Goal: Obtain resource: Download file/media

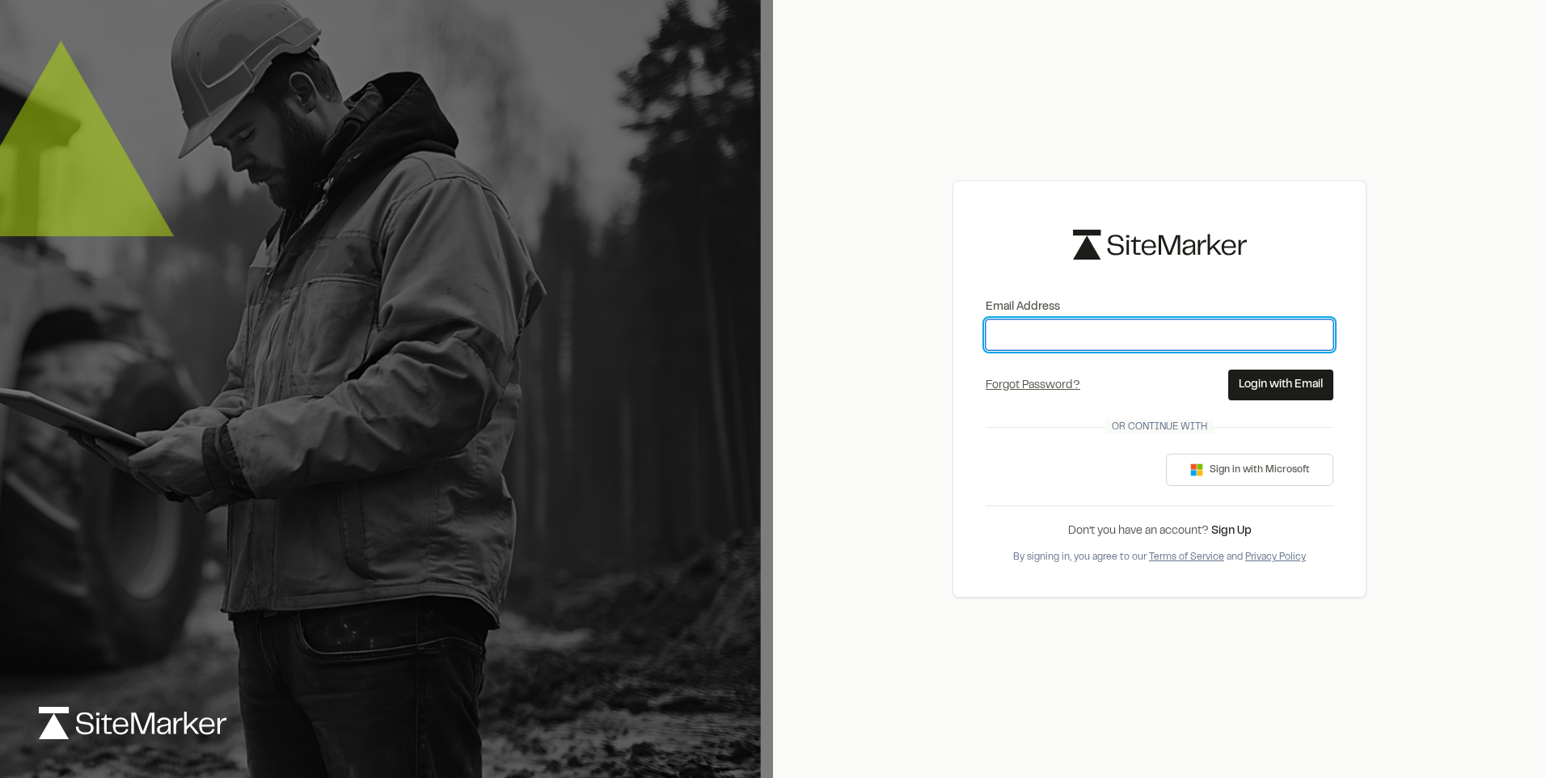
type input "**********"
click at [1248, 375] on button "Login with Email" at bounding box center [1280, 385] width 105 height 31
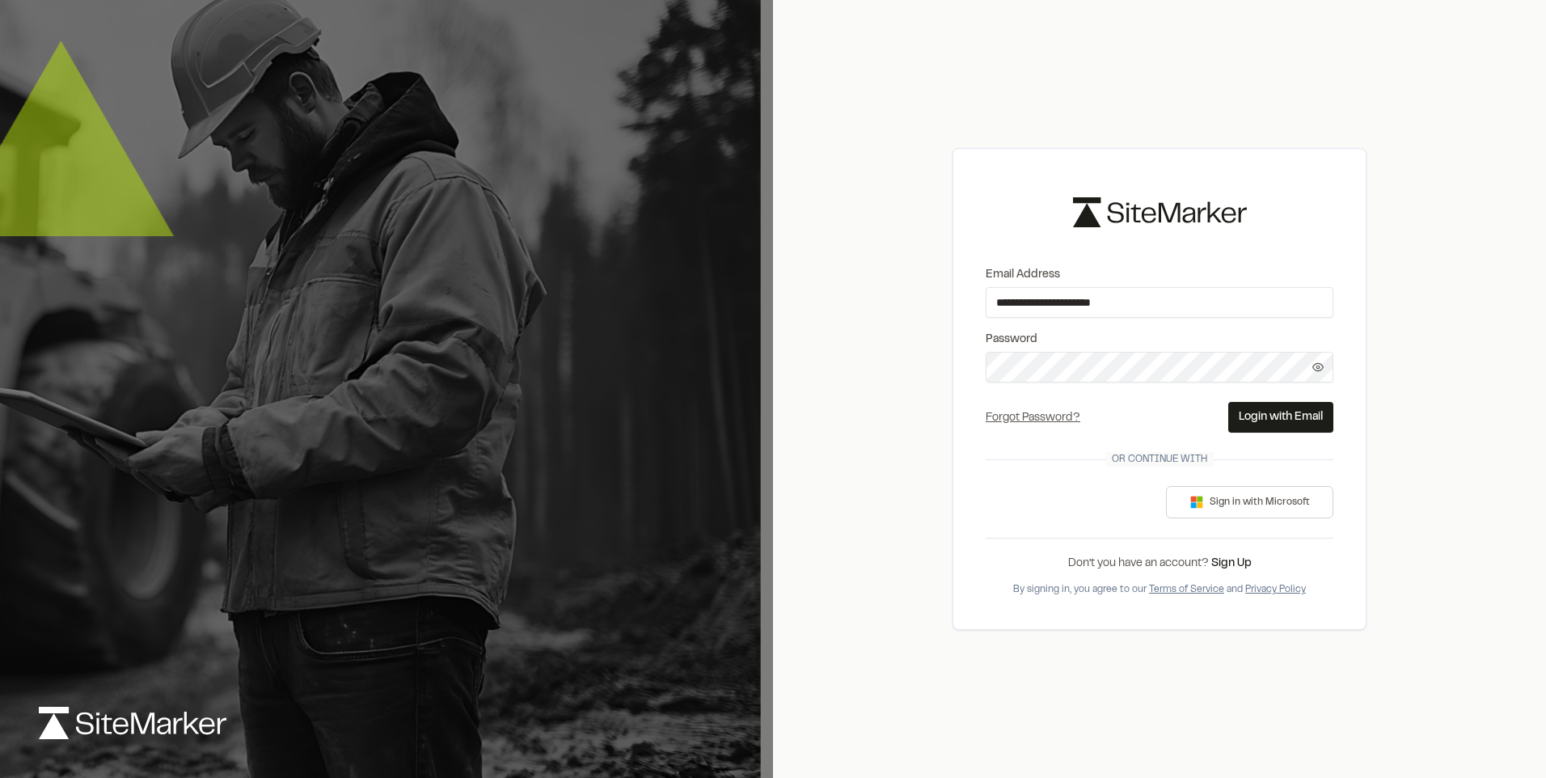
click at [1265, 409] on button "Login with Email" at bounding box center [1280, 417] width 105 height 31
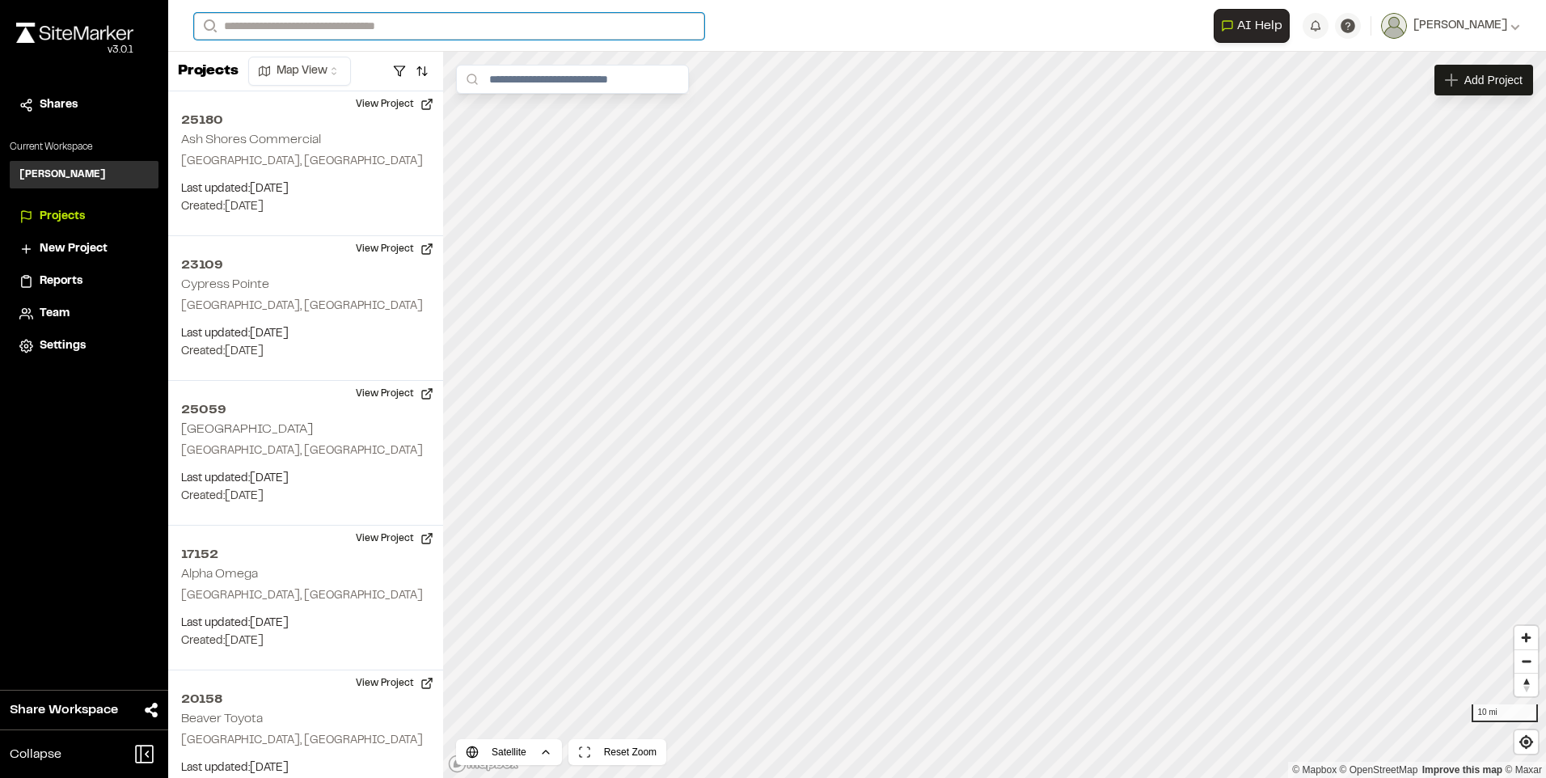
click at [316, 28] on input "Search" at bounding box center [449, 26] width 510 height 27
type input "*****"
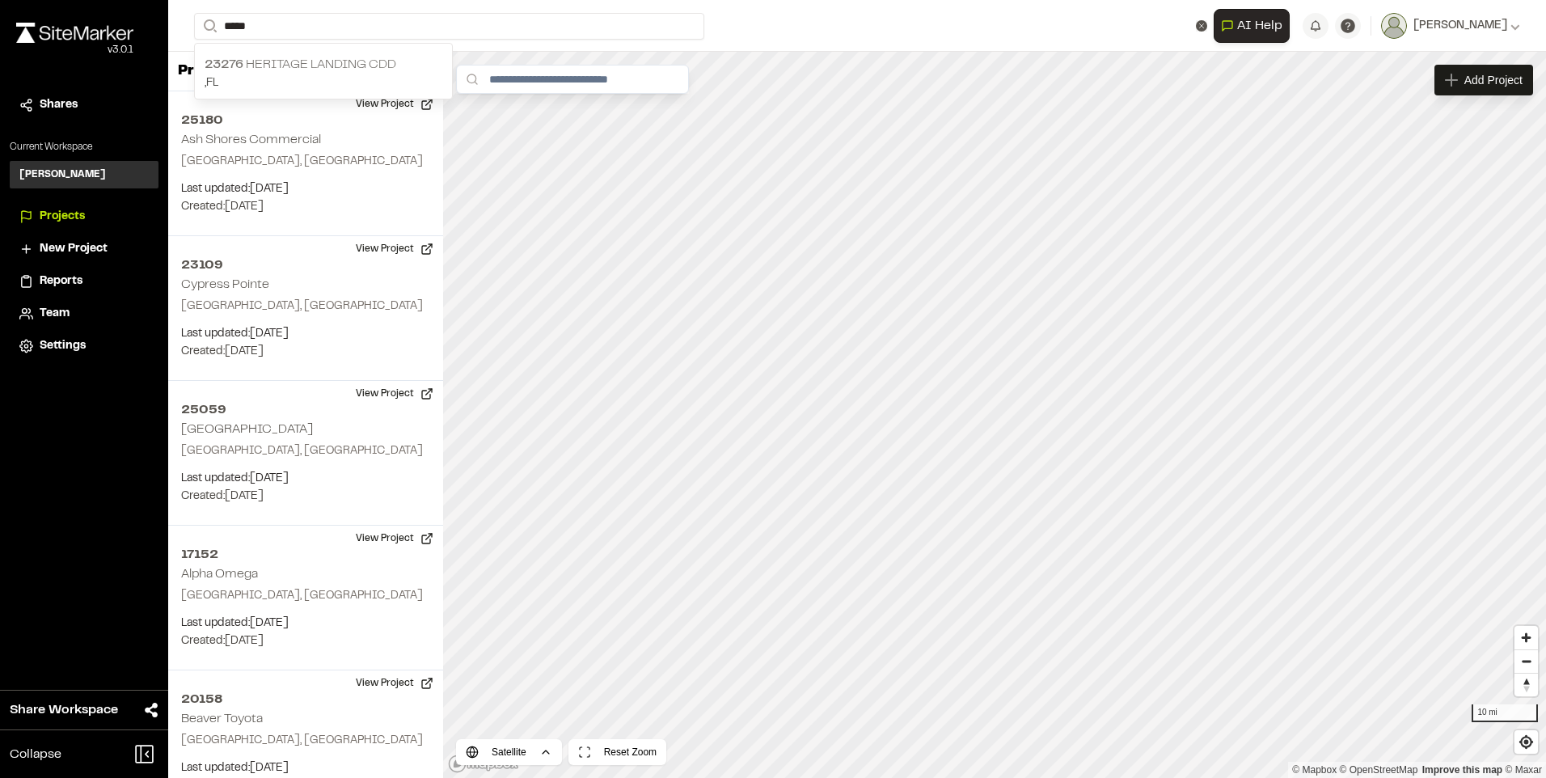
click at [325, 65] on p "23276 Heritage Landing CDD" at bounding box center [324, 64] width 238 height 19
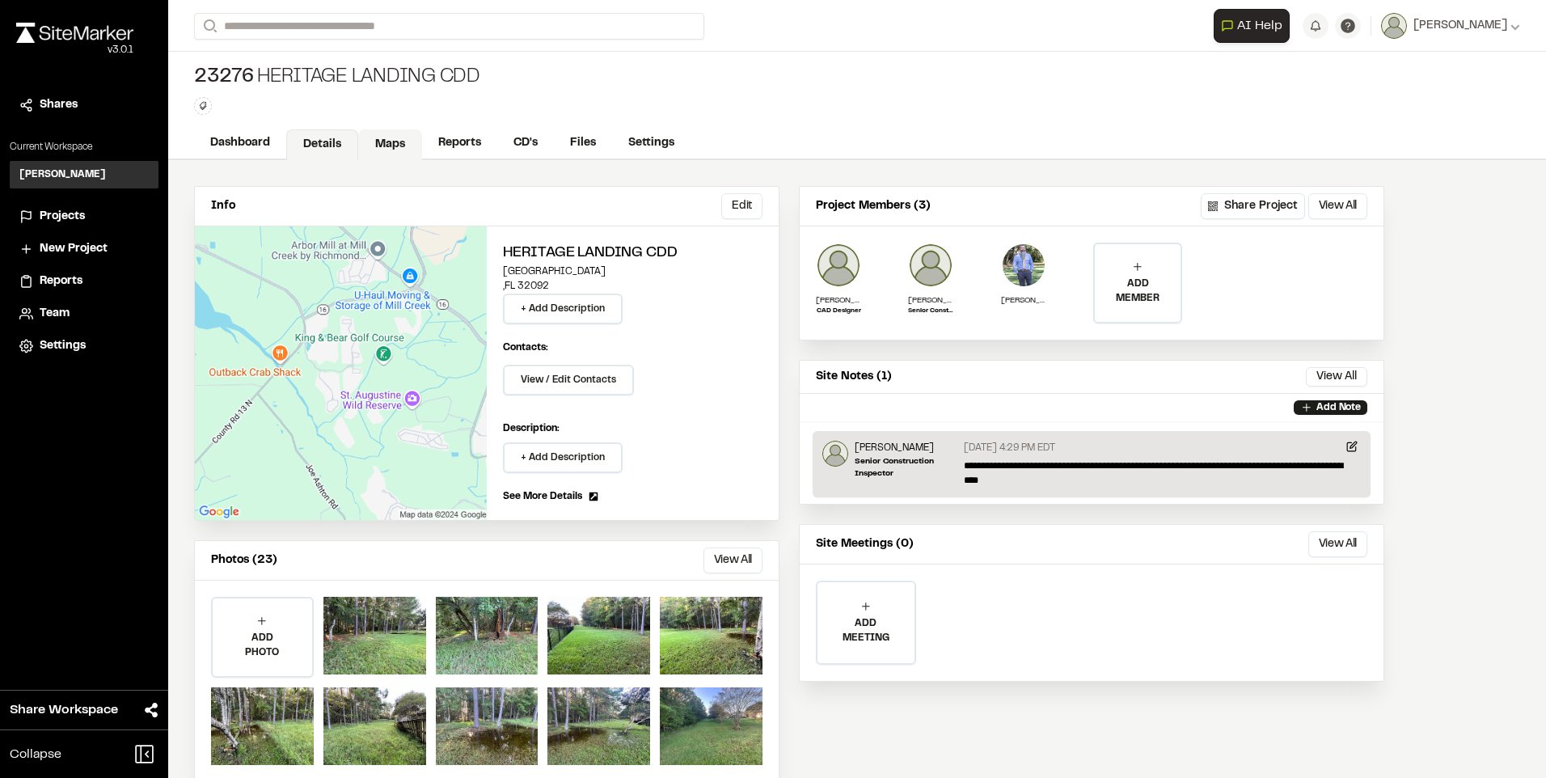
click at [387, 145] on link "Maps" at bounding box center [390, 144] width 64 height 31
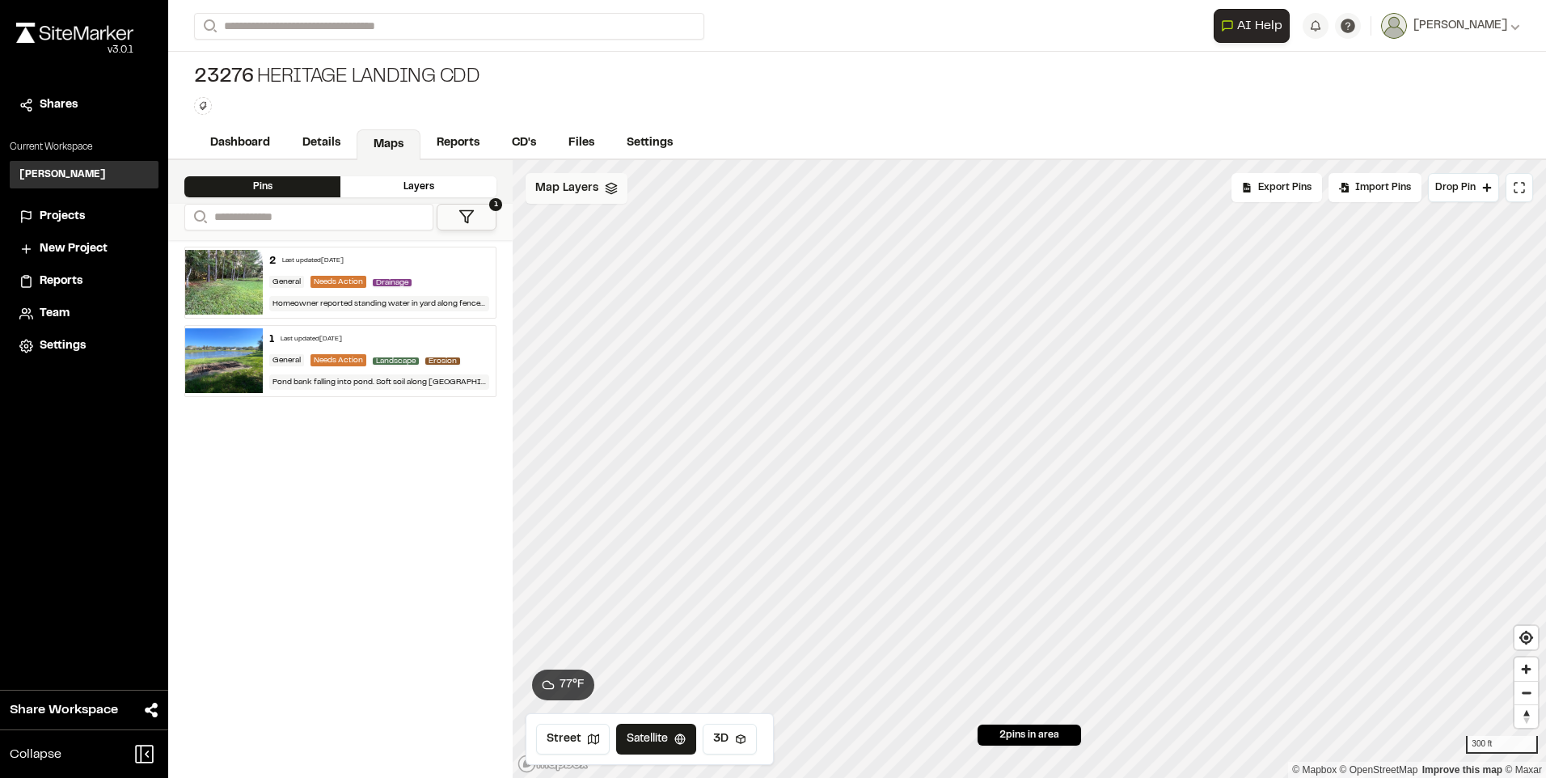
click at [562, 184] on span "Map Layers" at bounding box center [566, 189] width 63 height 18
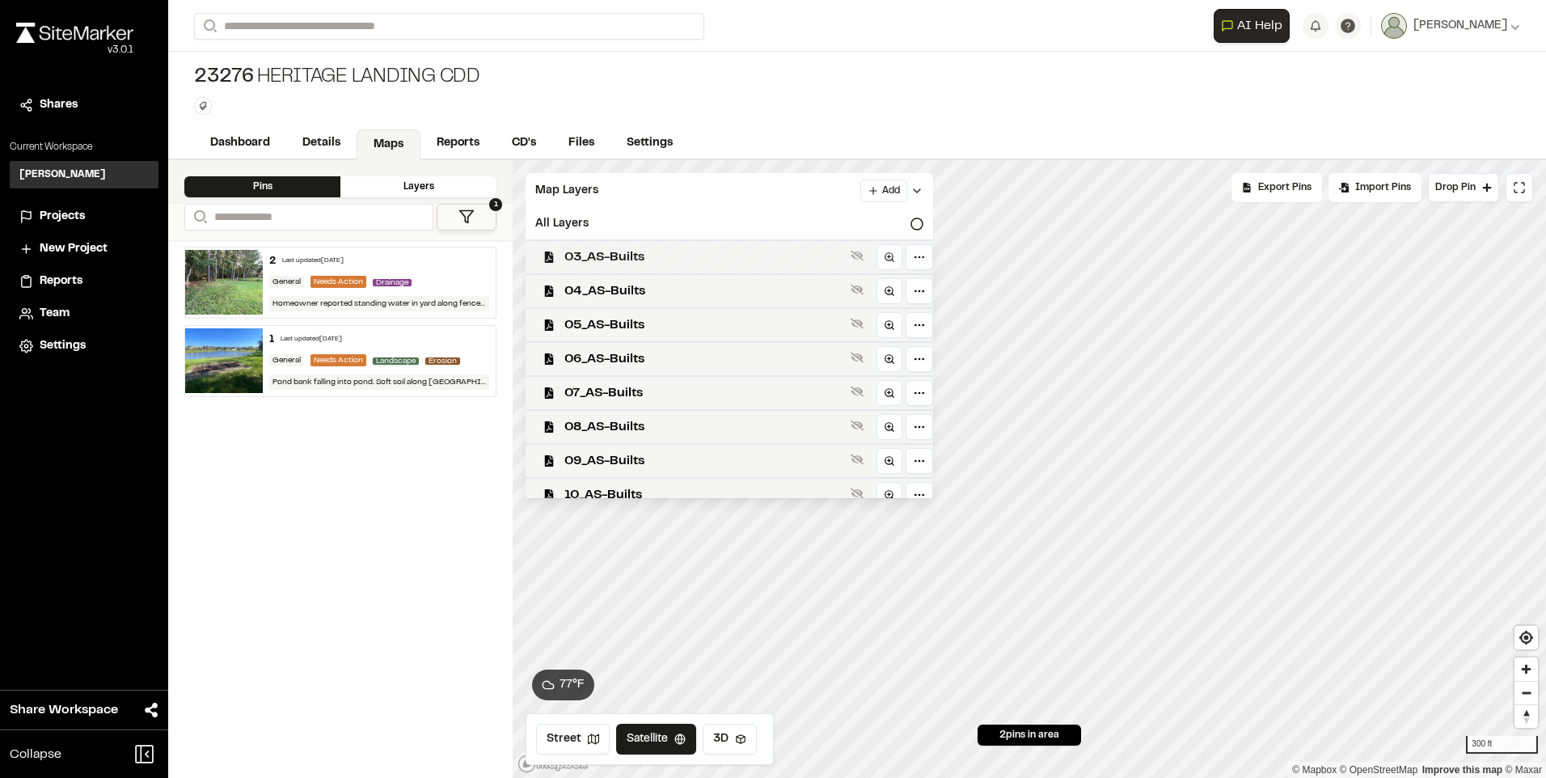
click at [607, 256] on span "03_AS-Builts" at bounding box center [704, 256] width 280 height 19
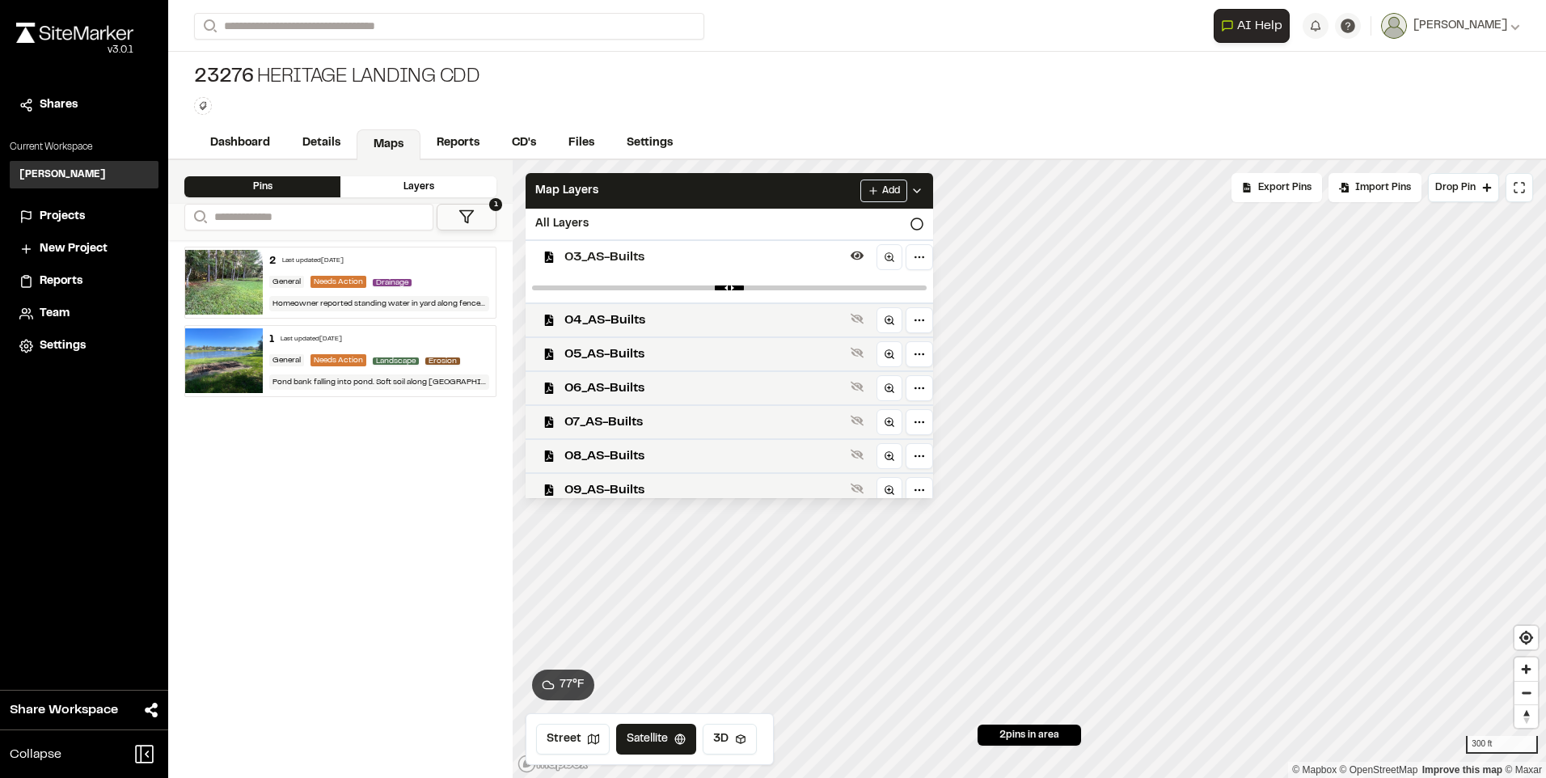
click at [581, 261] on span "03_AS-Builts" at bounding box center [704, 256] width 280 height 19
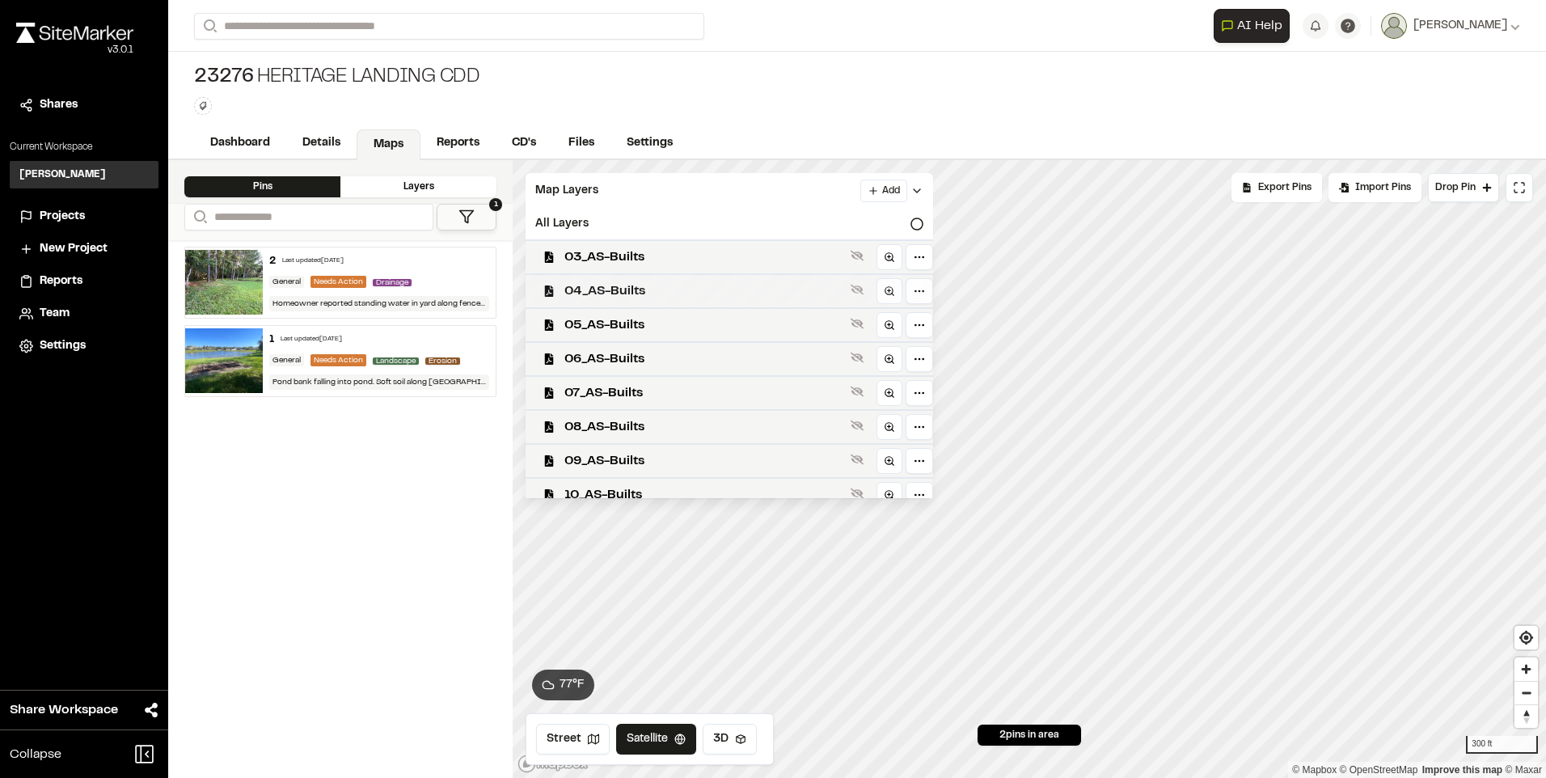
click at [579, 280] on div "04_AS-Builts" at bounding box center [723, 290] width 420 height 34
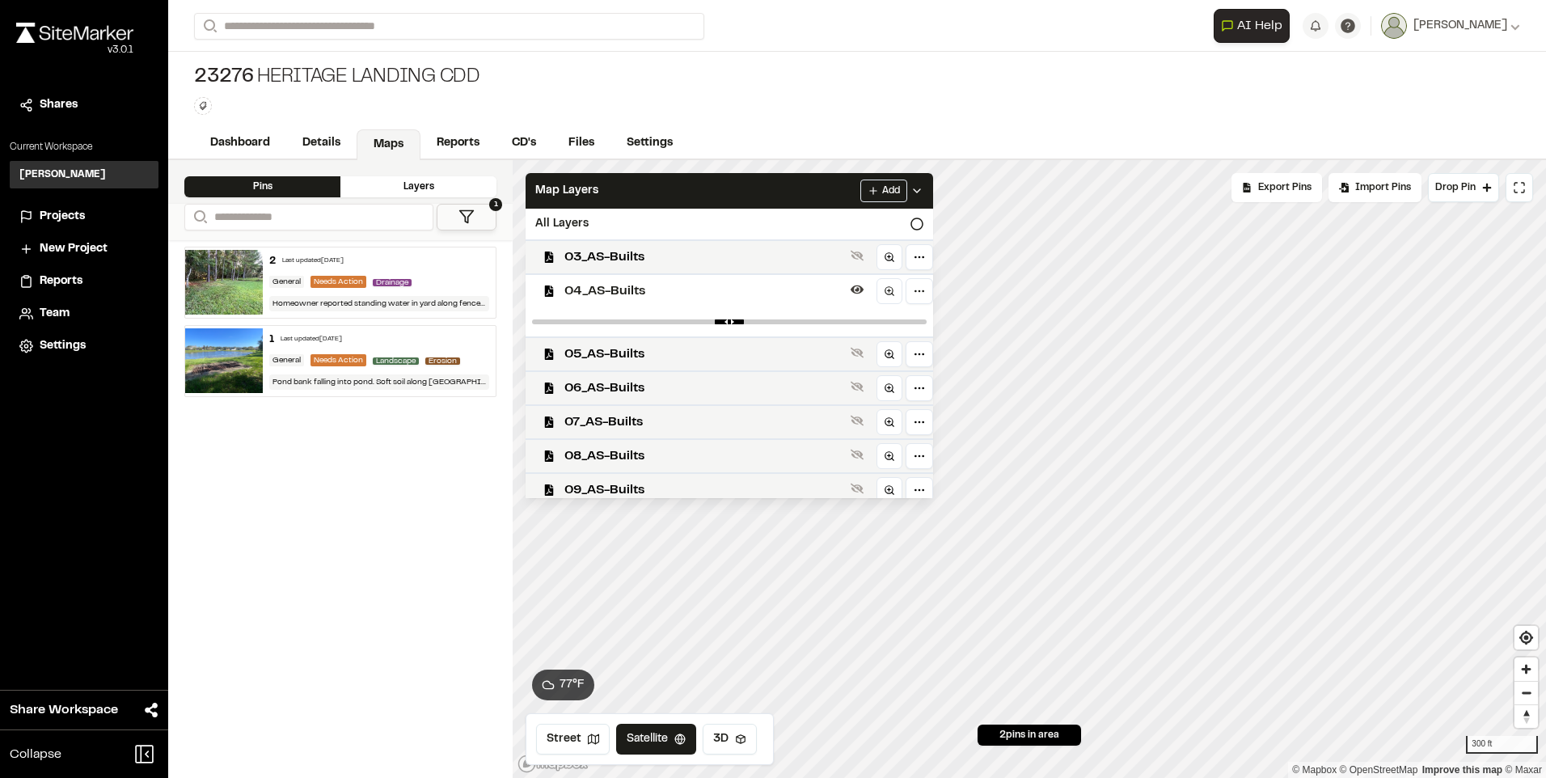
click at [579, 280] on div "04_AS-Builts" at bounding box center [723, 290] width 420 height 34
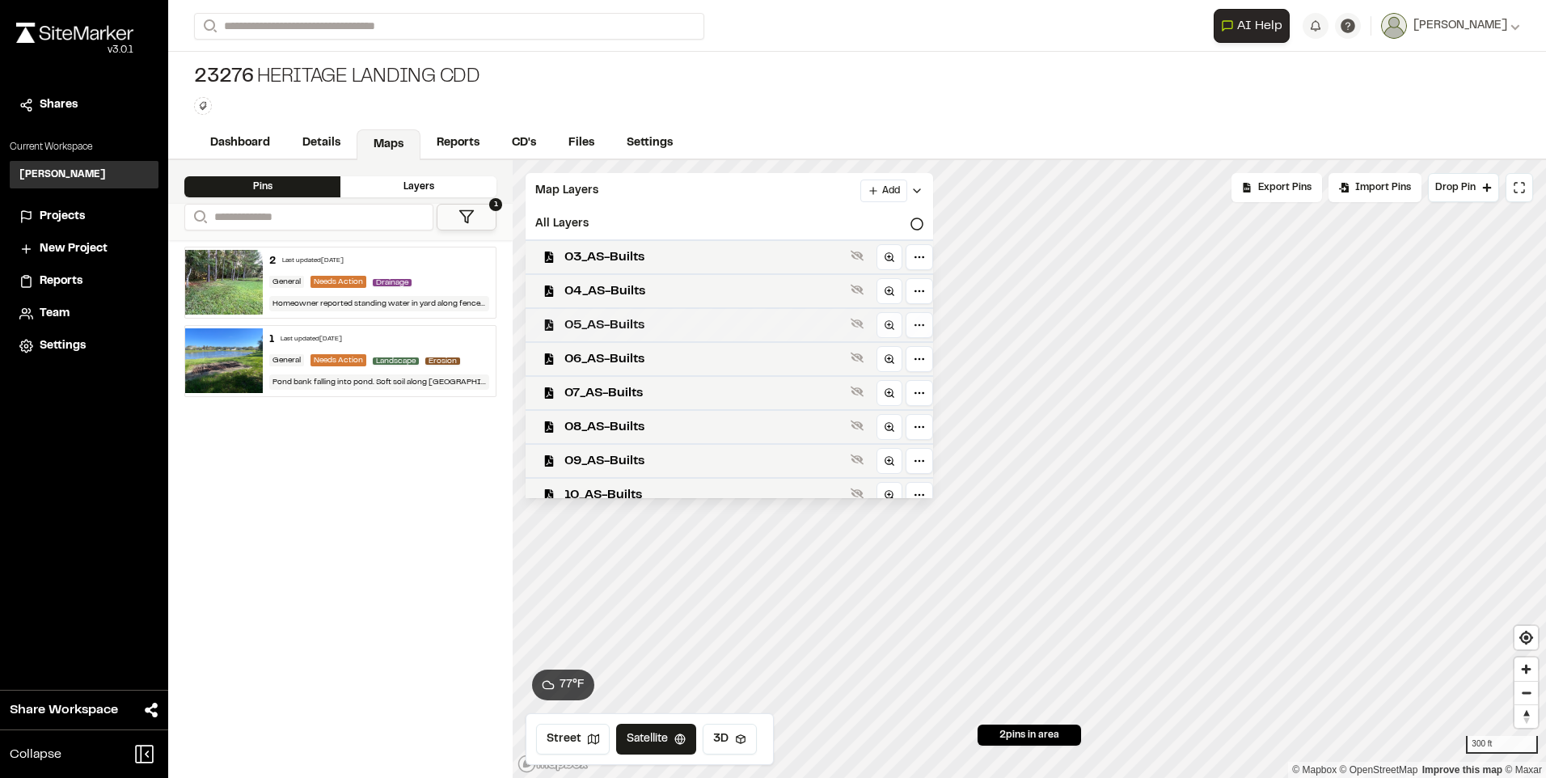
click at [577, 319] on span "05_AS-Builts" at bounding box center [704, 324] width 280 height 19
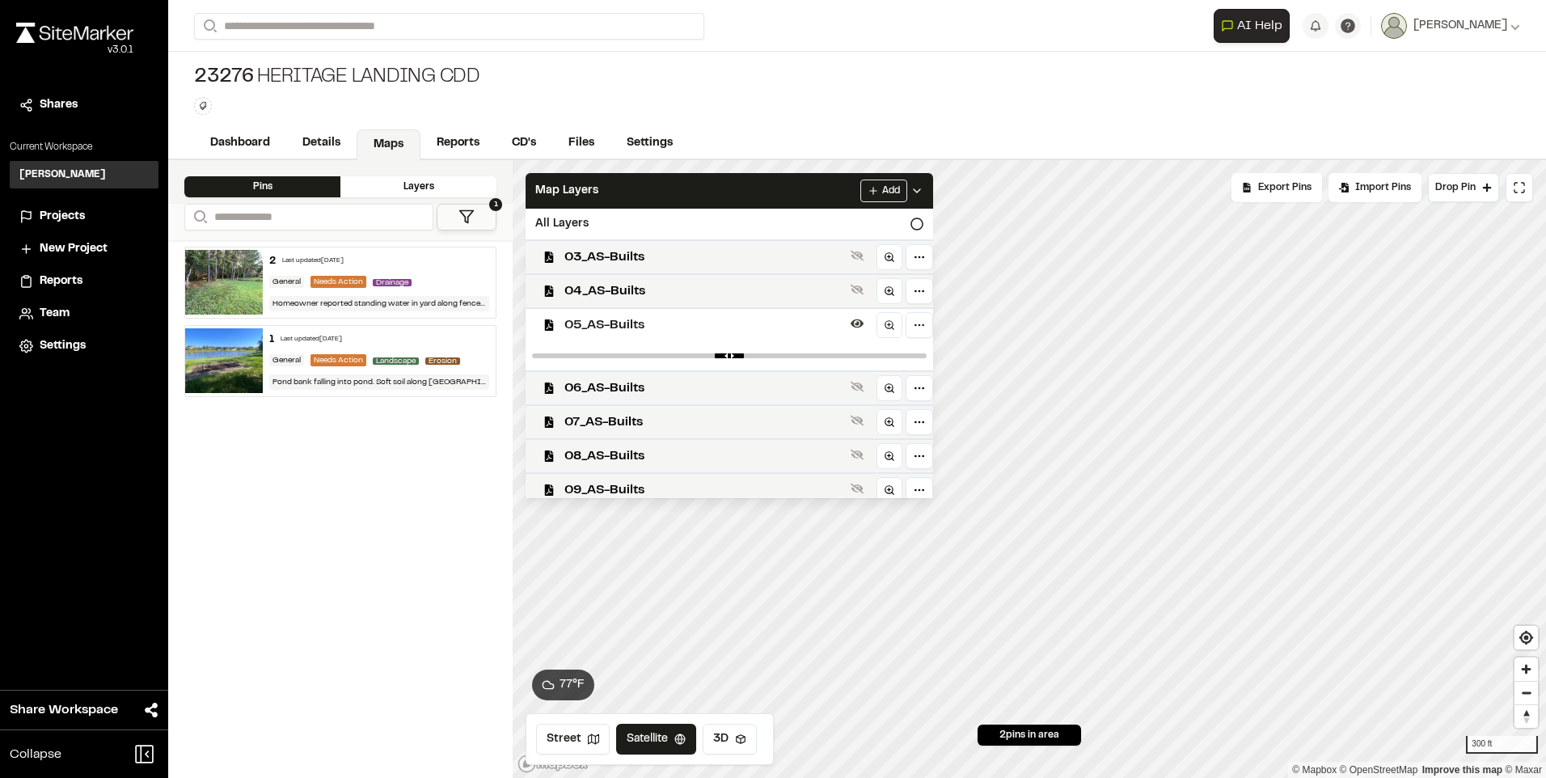
click at [577, 319] on span "05_AS-Builts" at bounding box center [704, 324] width 280 height 19
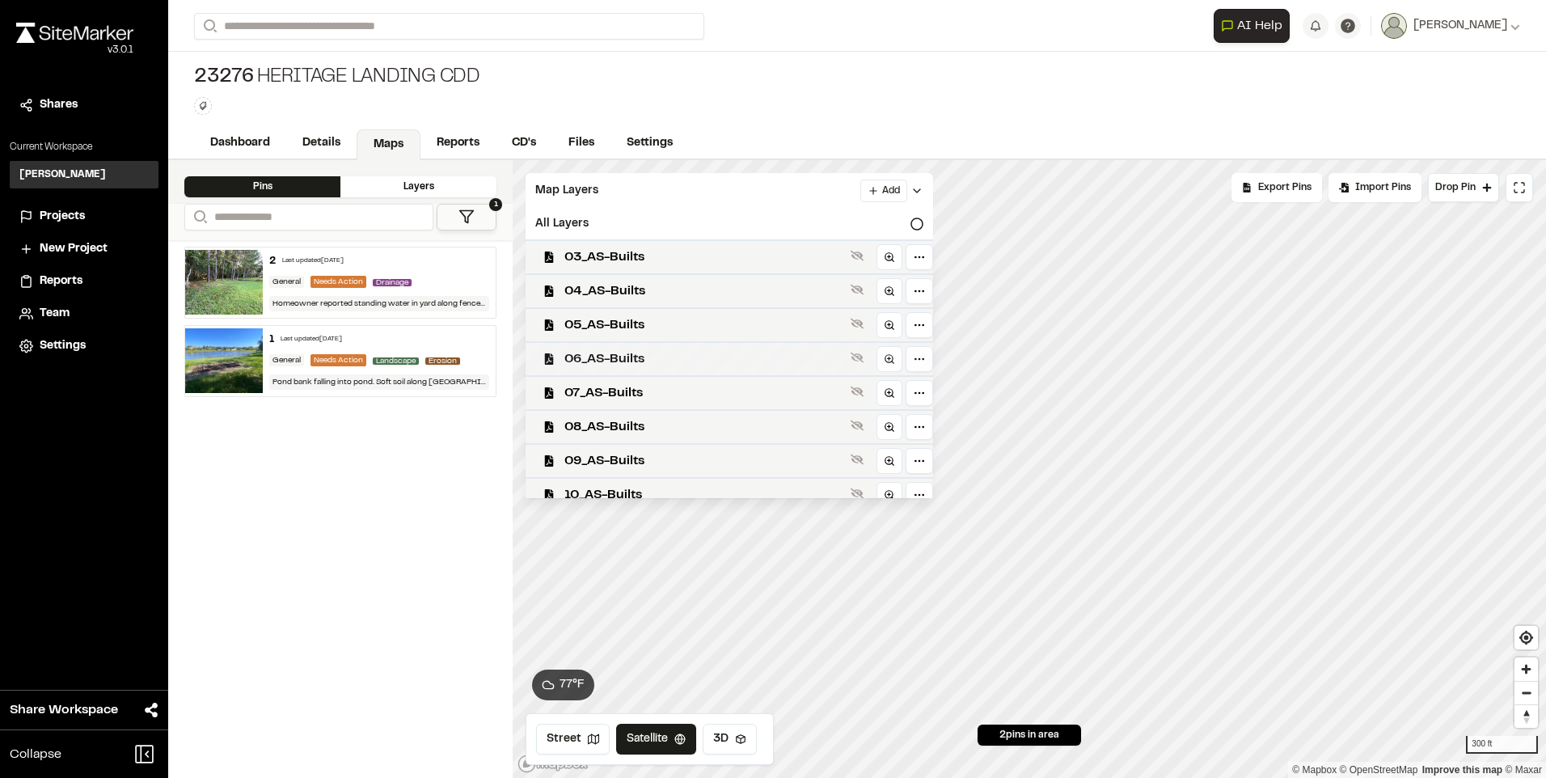
click at [577, 358] on span "06_AS-Builts" at bounding box center [704, 358] width 280 height 19
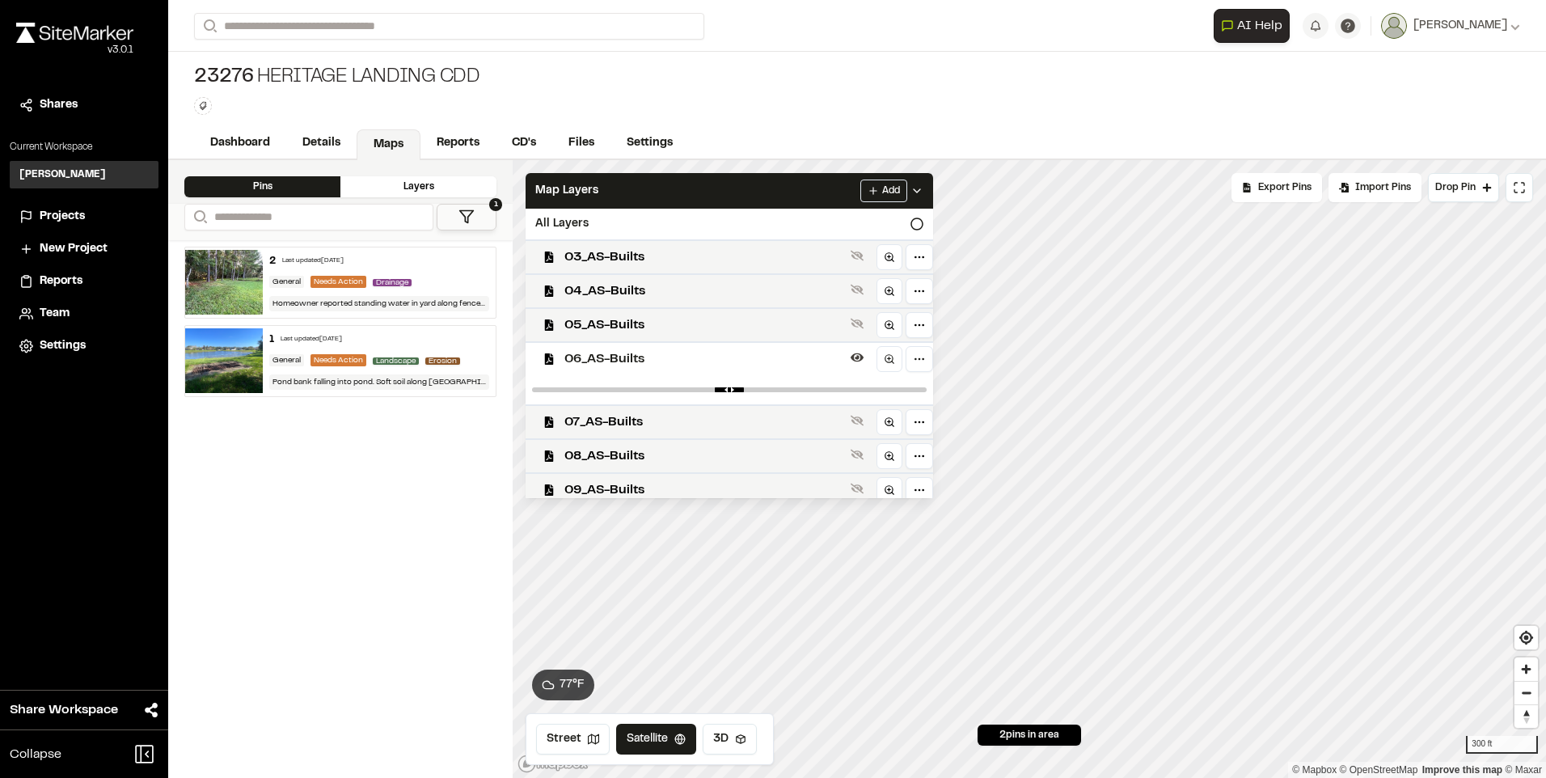
click at [577, 358] on span "06_AS-Builts" at bounding box center [704, 358] width 280 height 19
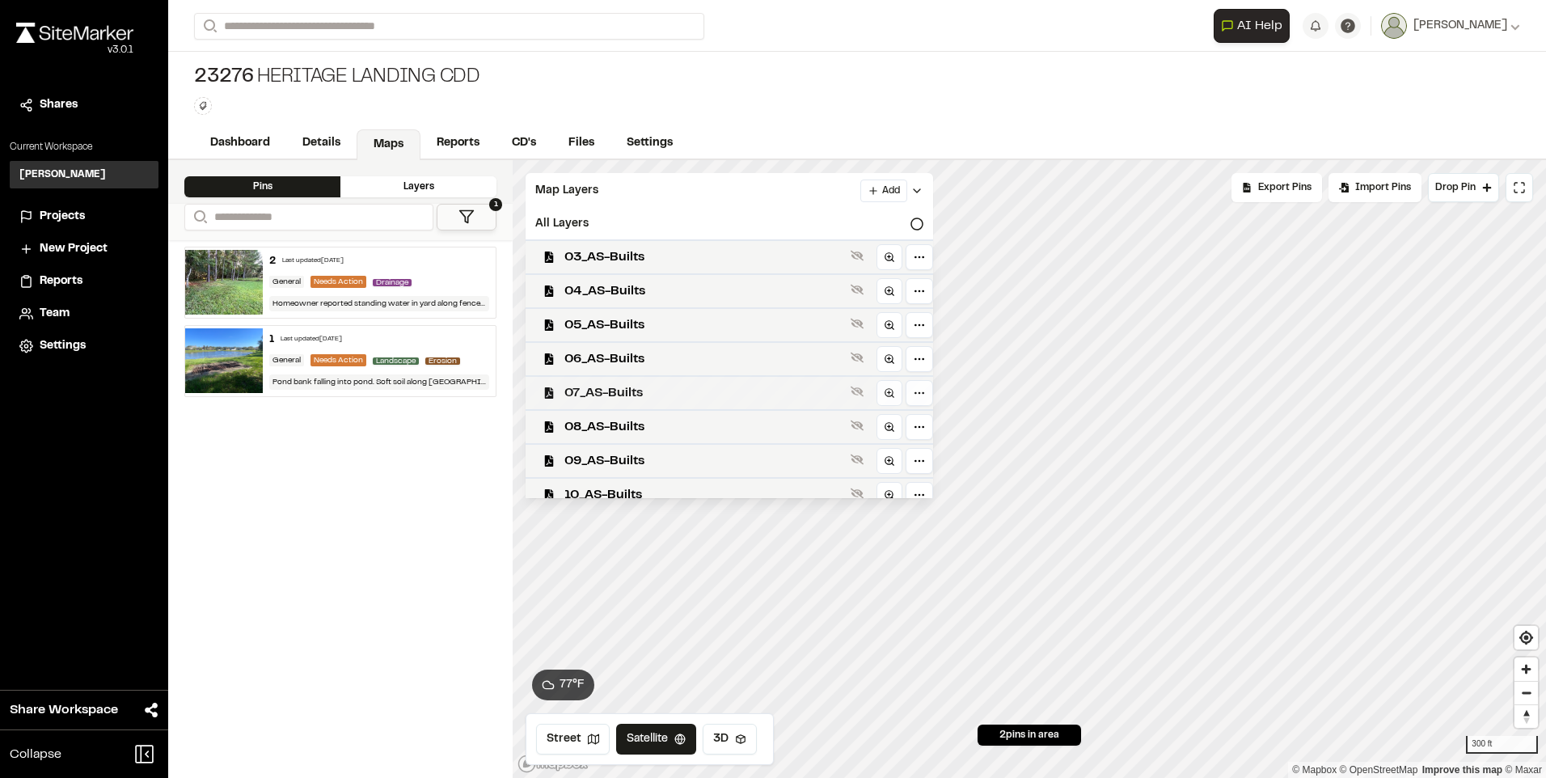
click at [577, 399] on span "07_AS-Builts" at bounding box center [704, 392] width 280 height 19
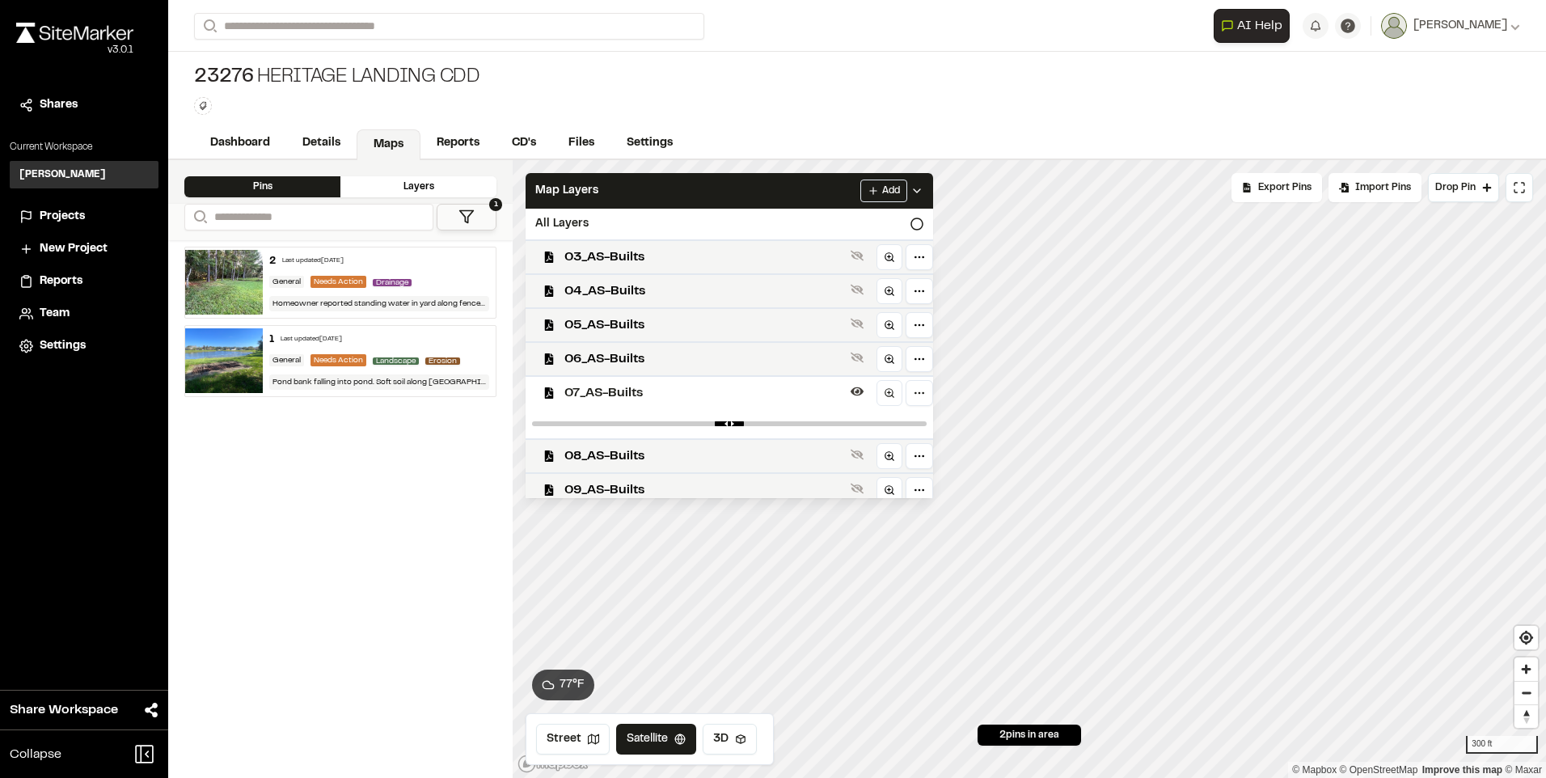
click at [577, 399] on span "07_AS-Builts" at bounding box center [704, 392] width 280 height 19
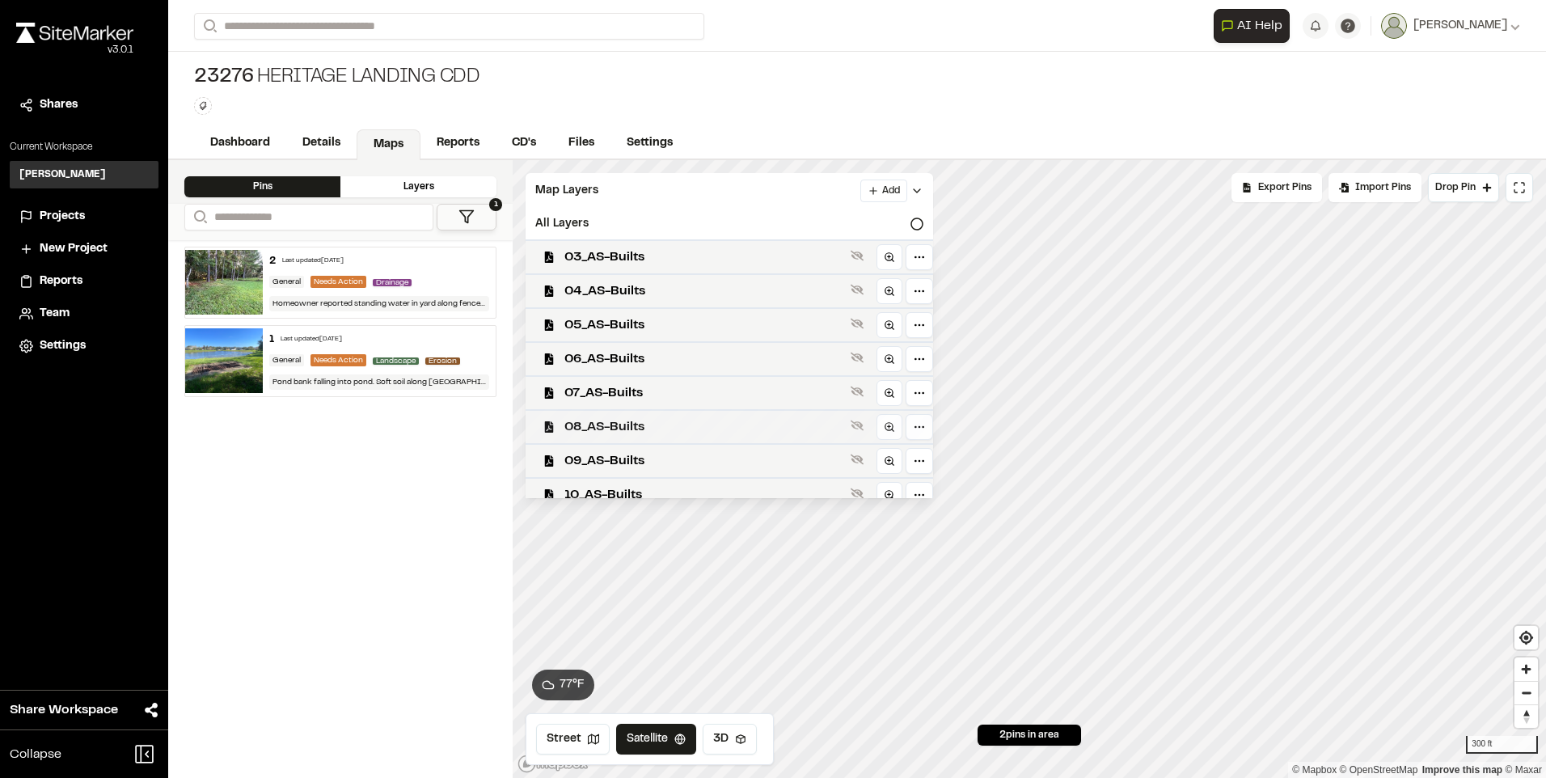
click at [571, 416] on div "08_AS-Builts" at bounding box center [723, 426] width 420 height 34
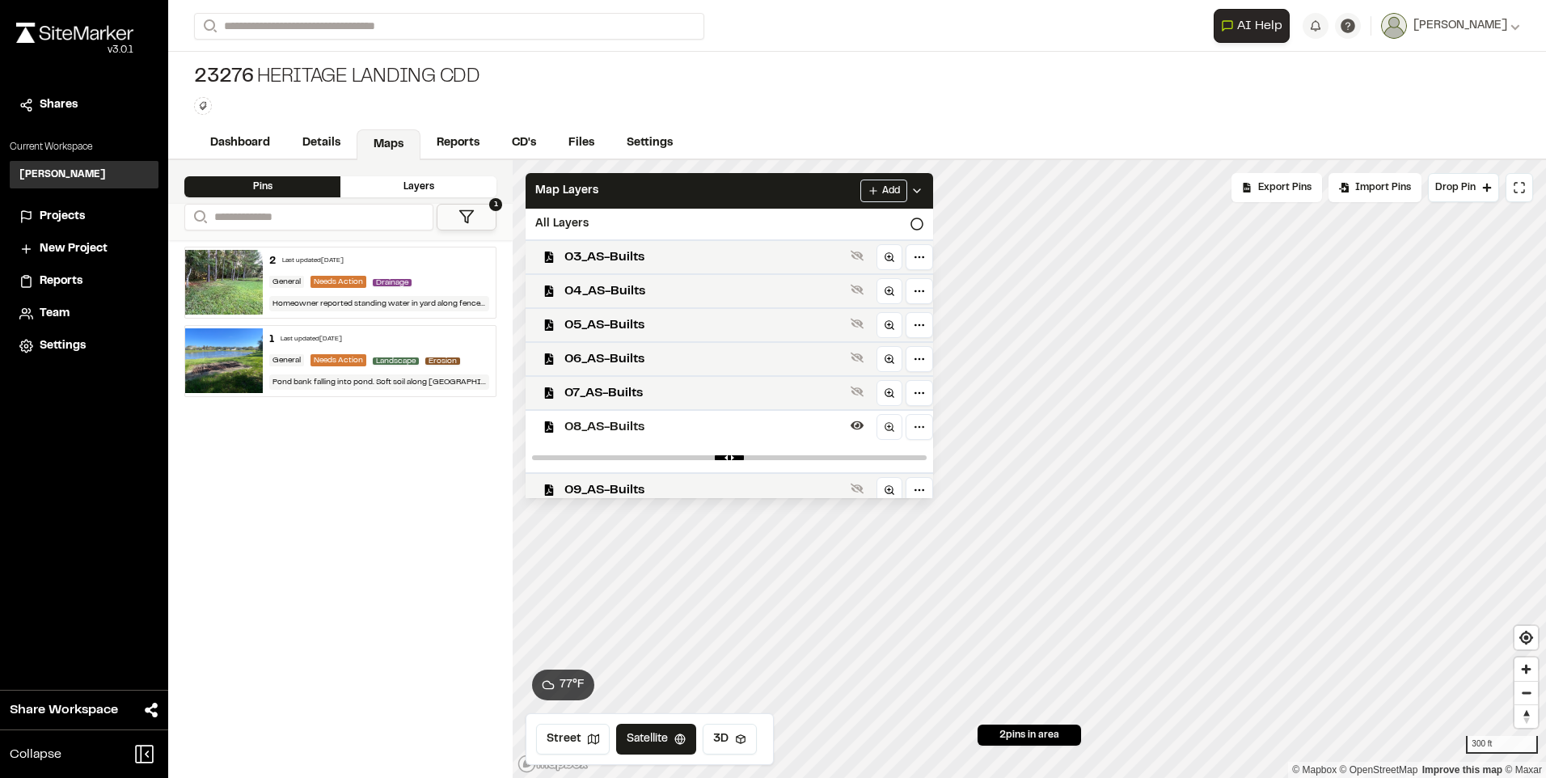
click at [571, 416] on div "08_AS-Builts" at bounding box center [723, 426] width 420 height 34
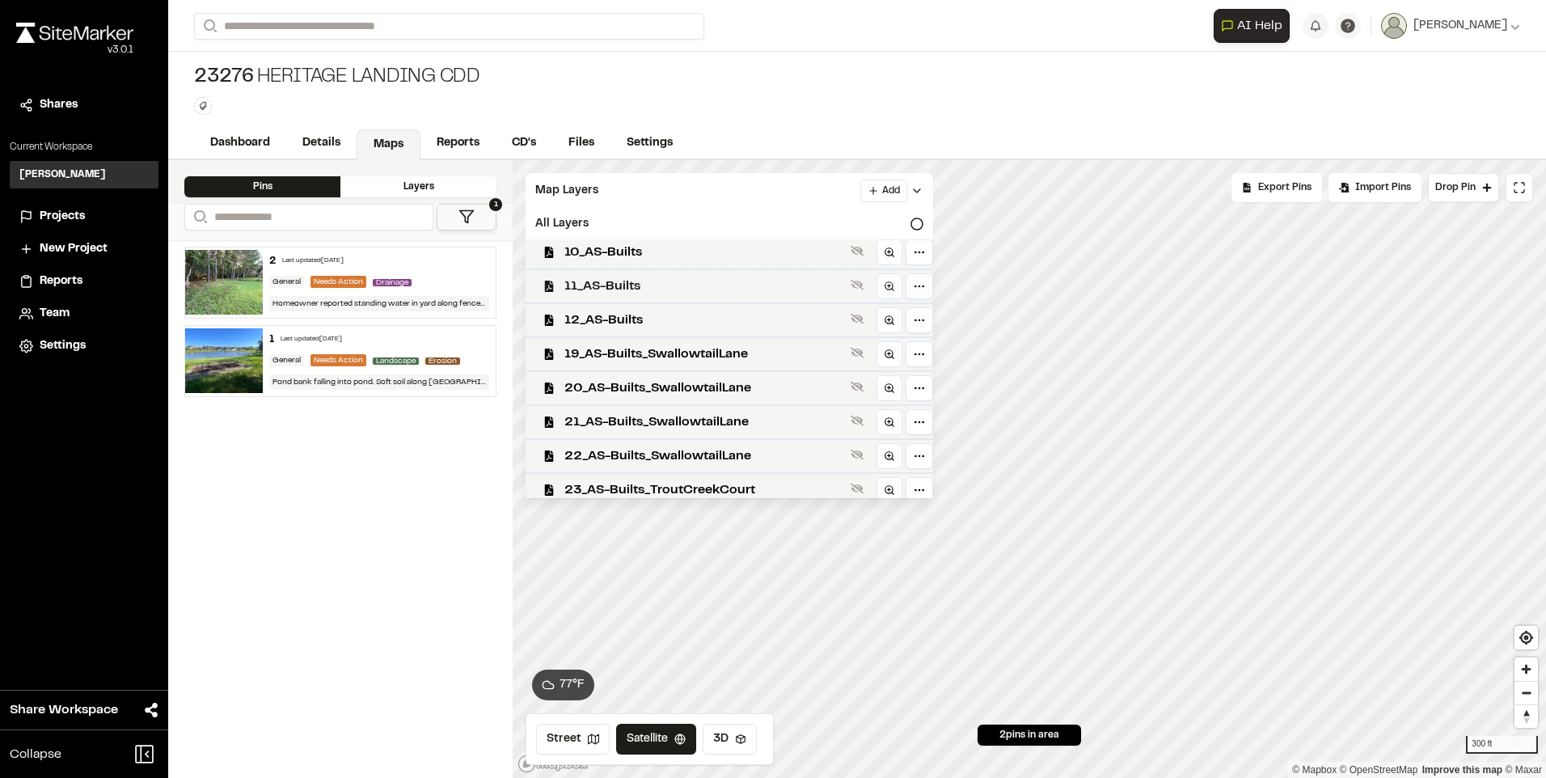
scroll to position [162, 0]
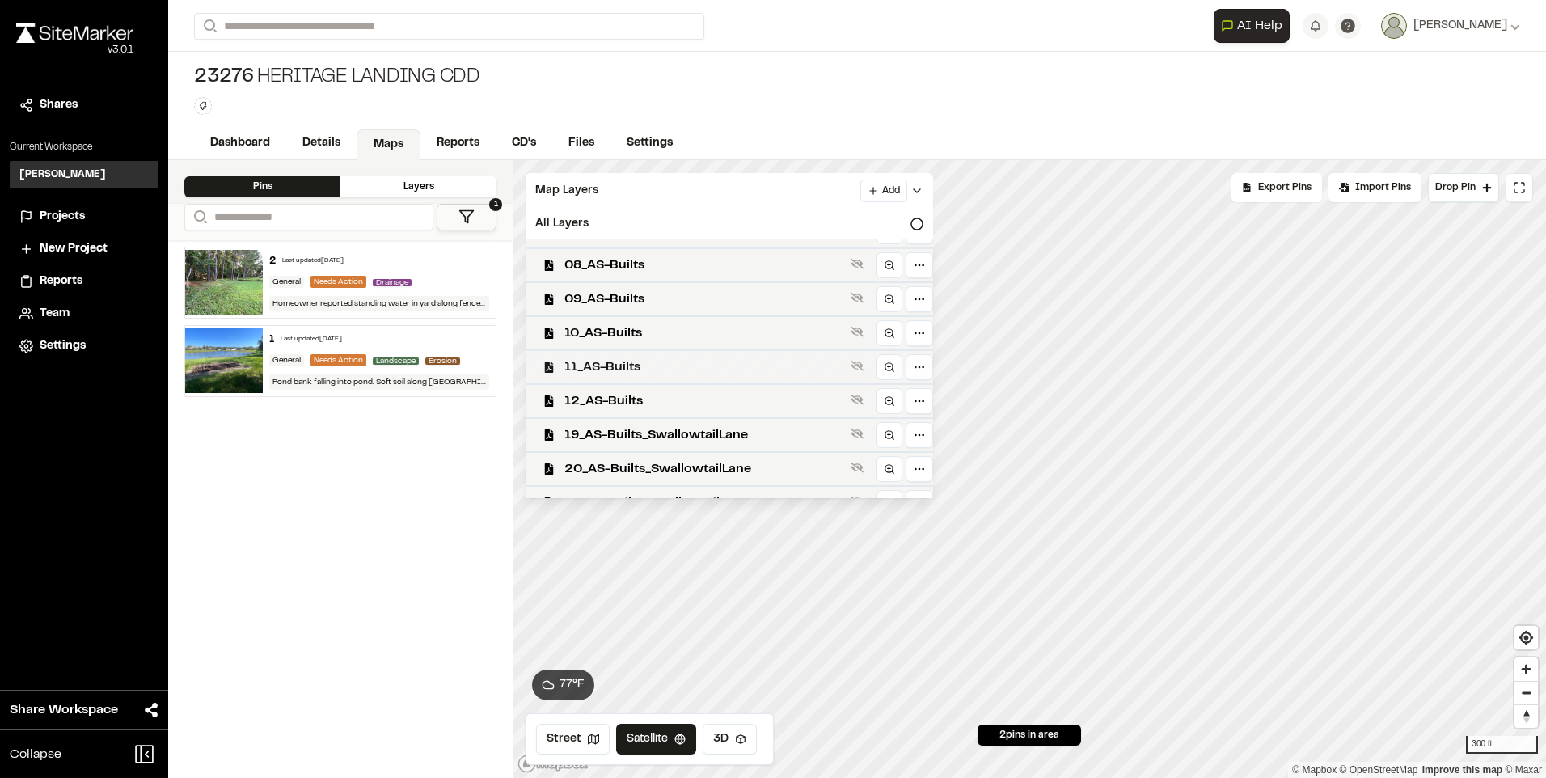
click at [598, 294] on span "09_AS-Builts" at bounding box center [704, 298] width 280 height 19
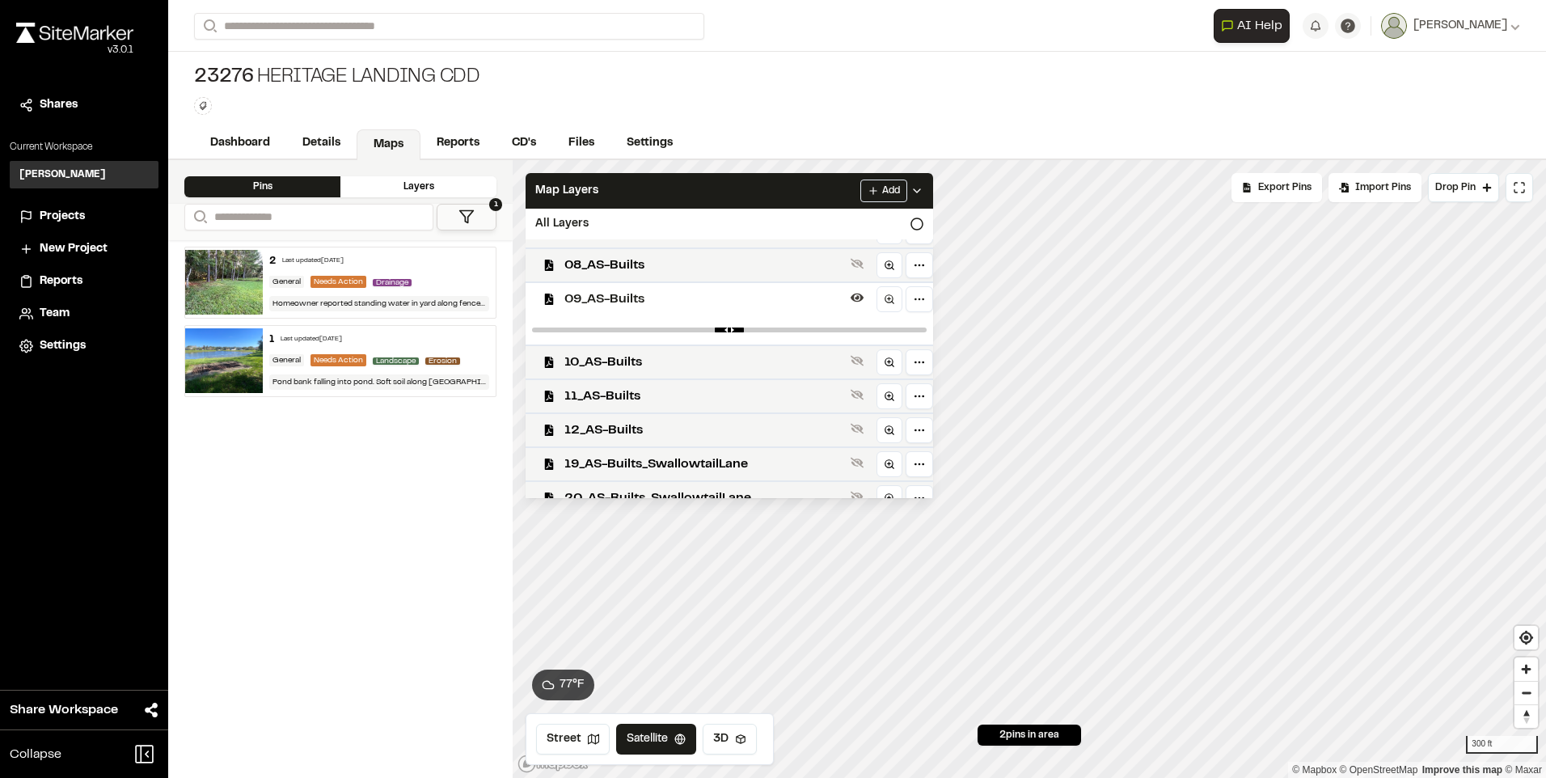
click at [593, 302] on span "09_AS-Builts" at bounding box center [704, 298] width 280 height 19
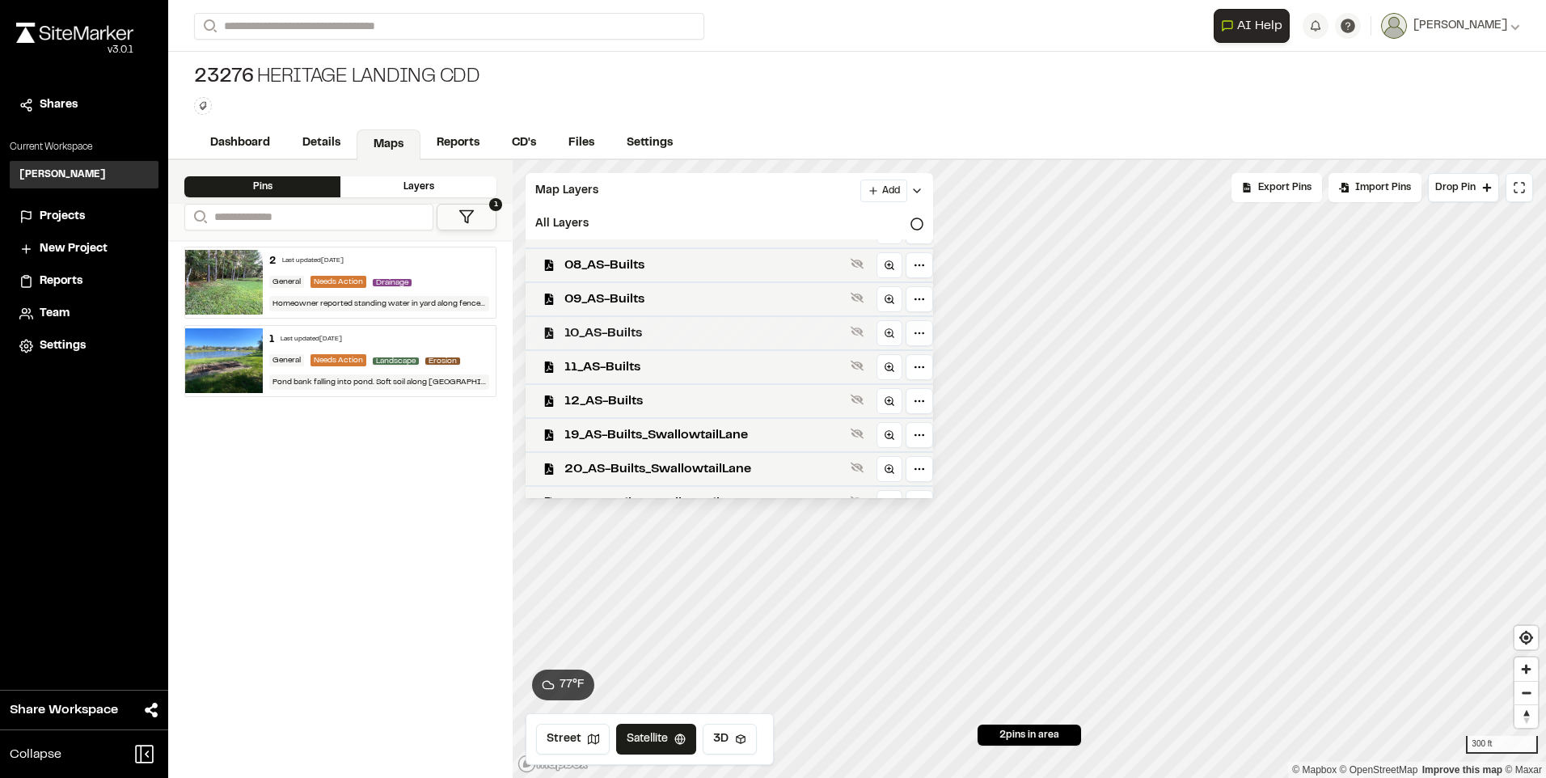
click at [591, 316] on div "10_AS-Builts" at bounding box center [723, 332] width 420 height 34
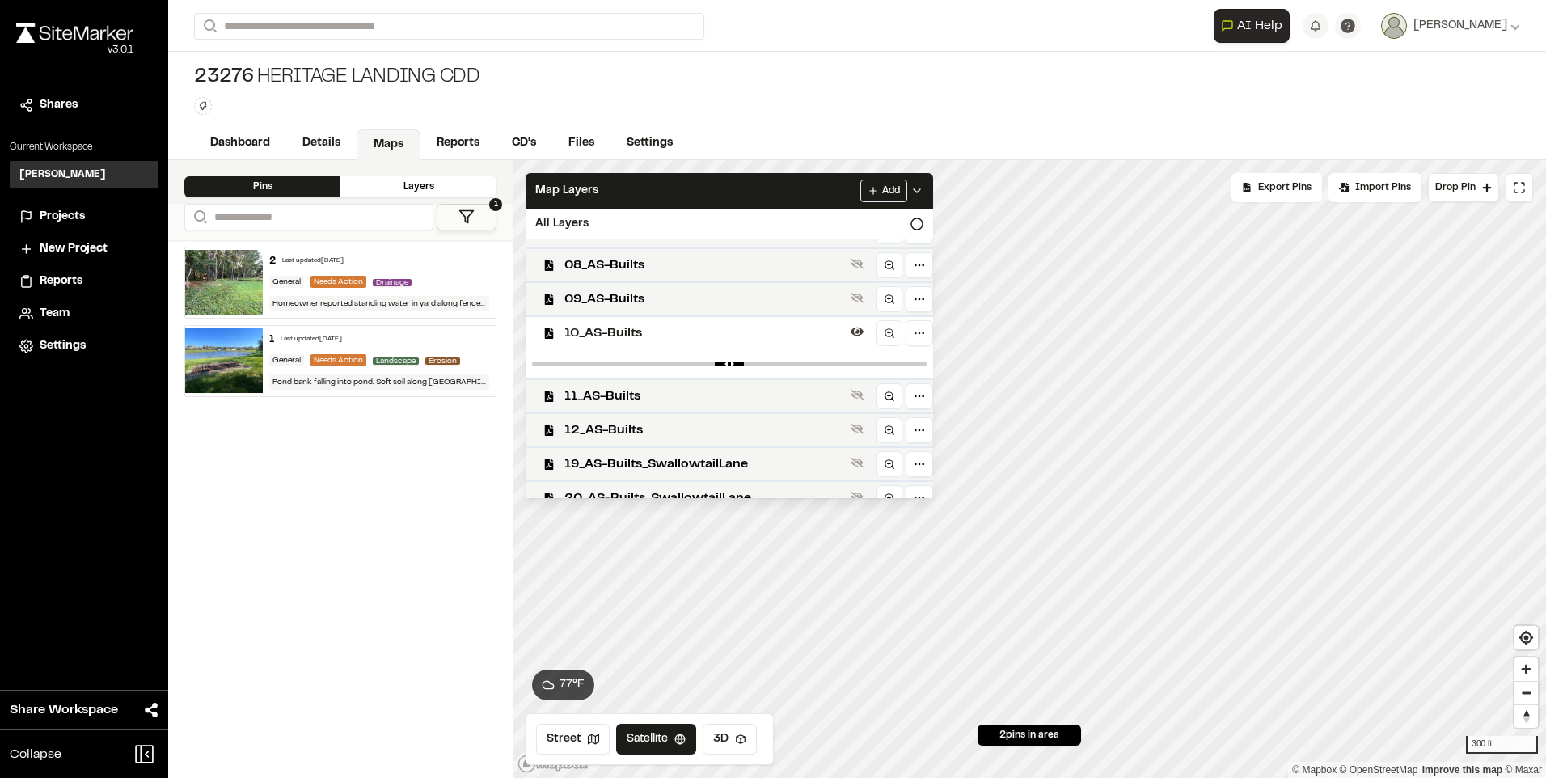
click at [598, 327] on span "10_AS-Builts" at bounding box center [704, 332] width 280 height 19
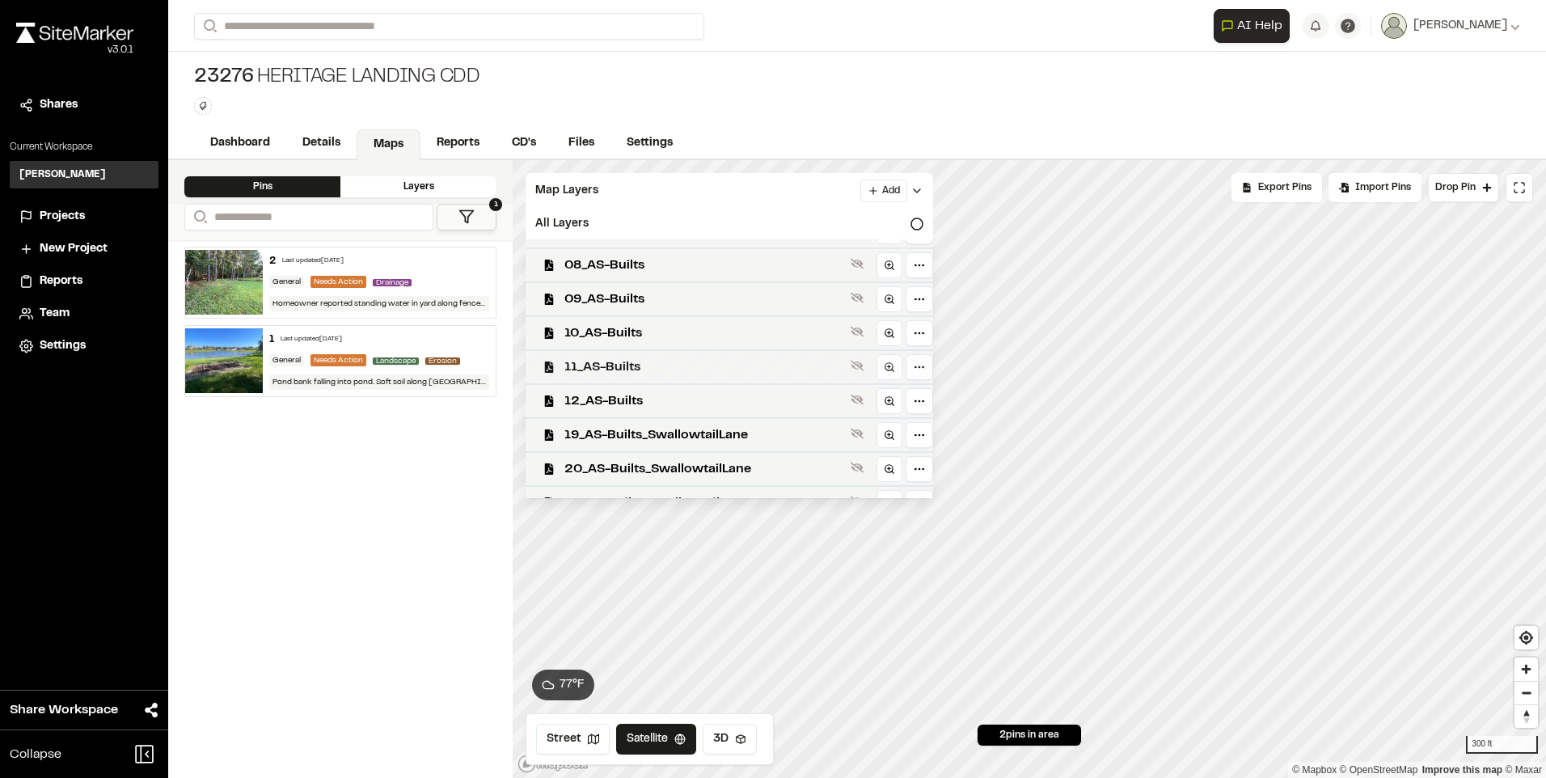
click at [598, 359] on span "11_AS-Builts" at bounding box center [704, 366] width 280 height 19
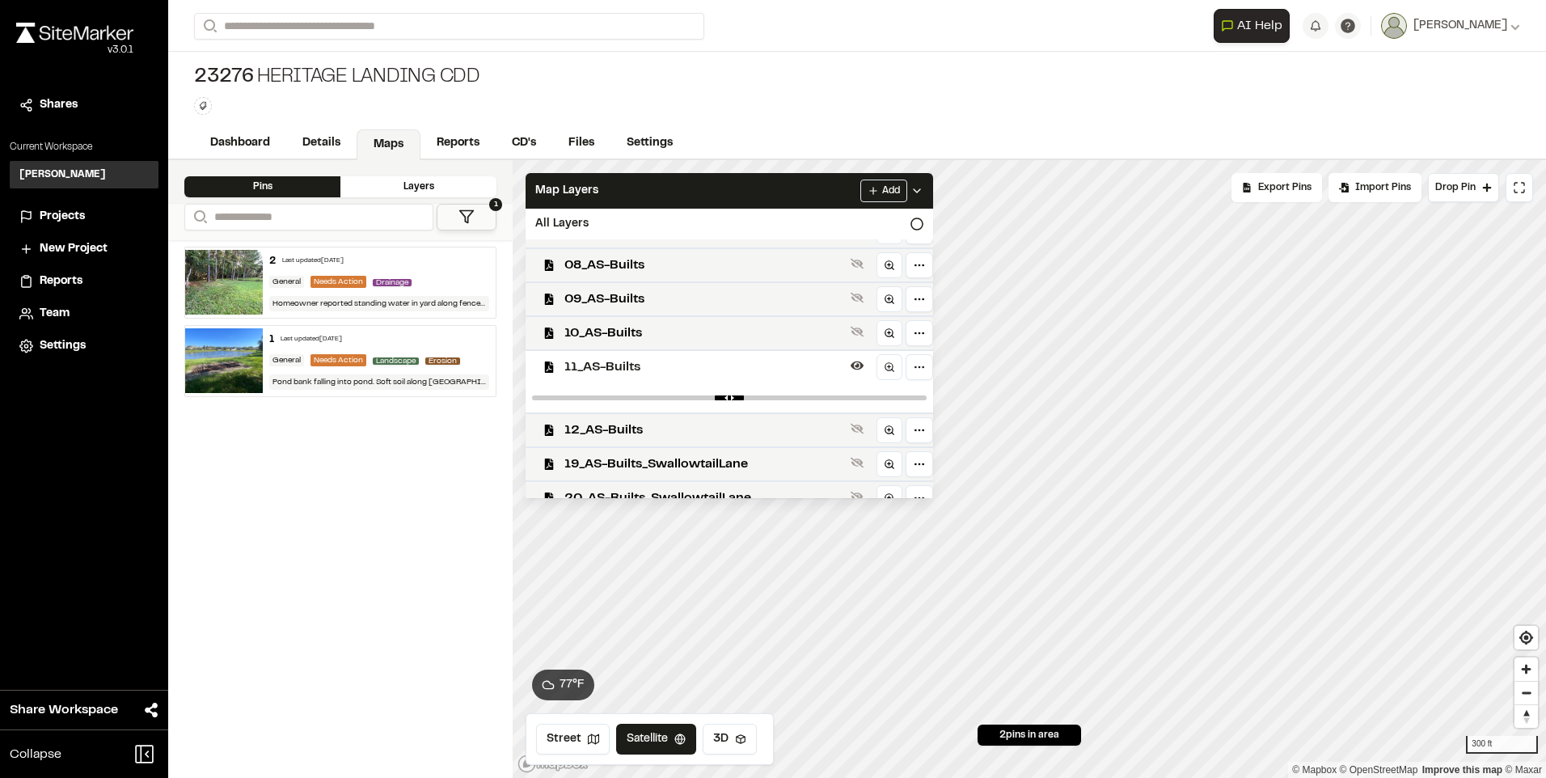
click at [598, 359] on span "11_AS-Builts" at bounding box center [704, 366] width 280 height 19
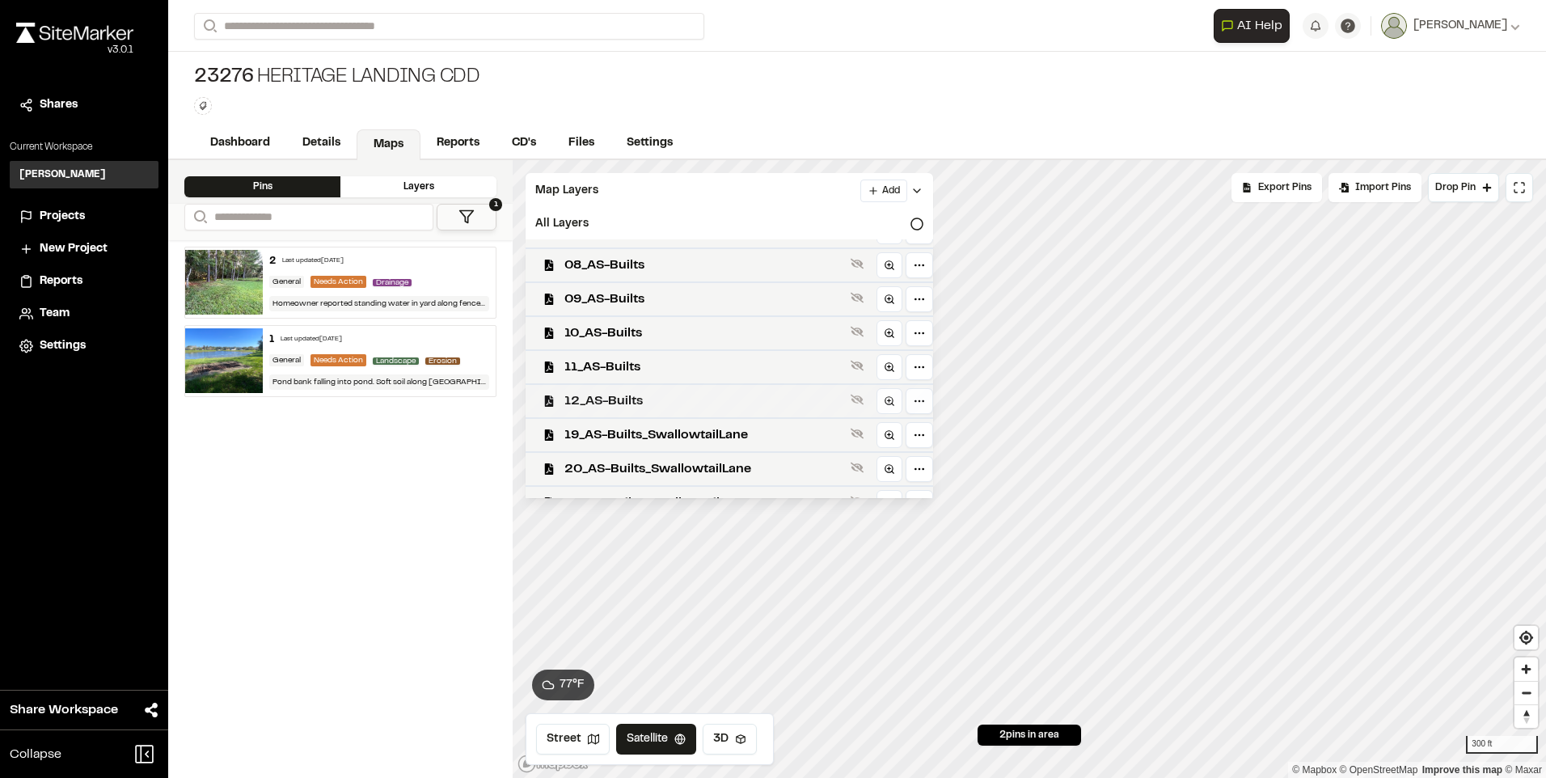
click at [583, 407] on span "12_AS-Builts" at bounding box center [704, 400] width 280 height 19
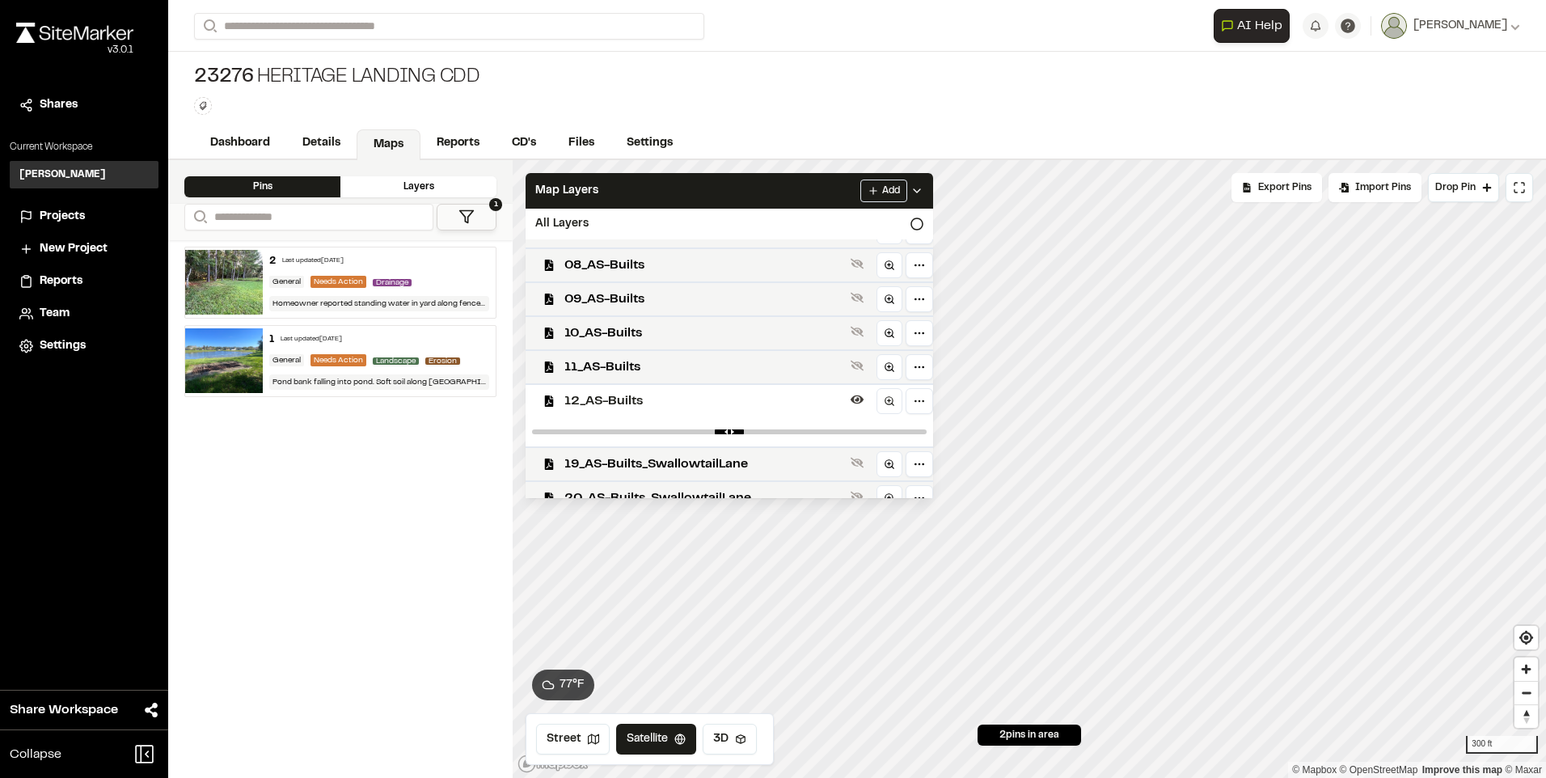
click at [585, 398] on span "12_AS-Builts" at bounding box center [704, 400] width 280 height 19
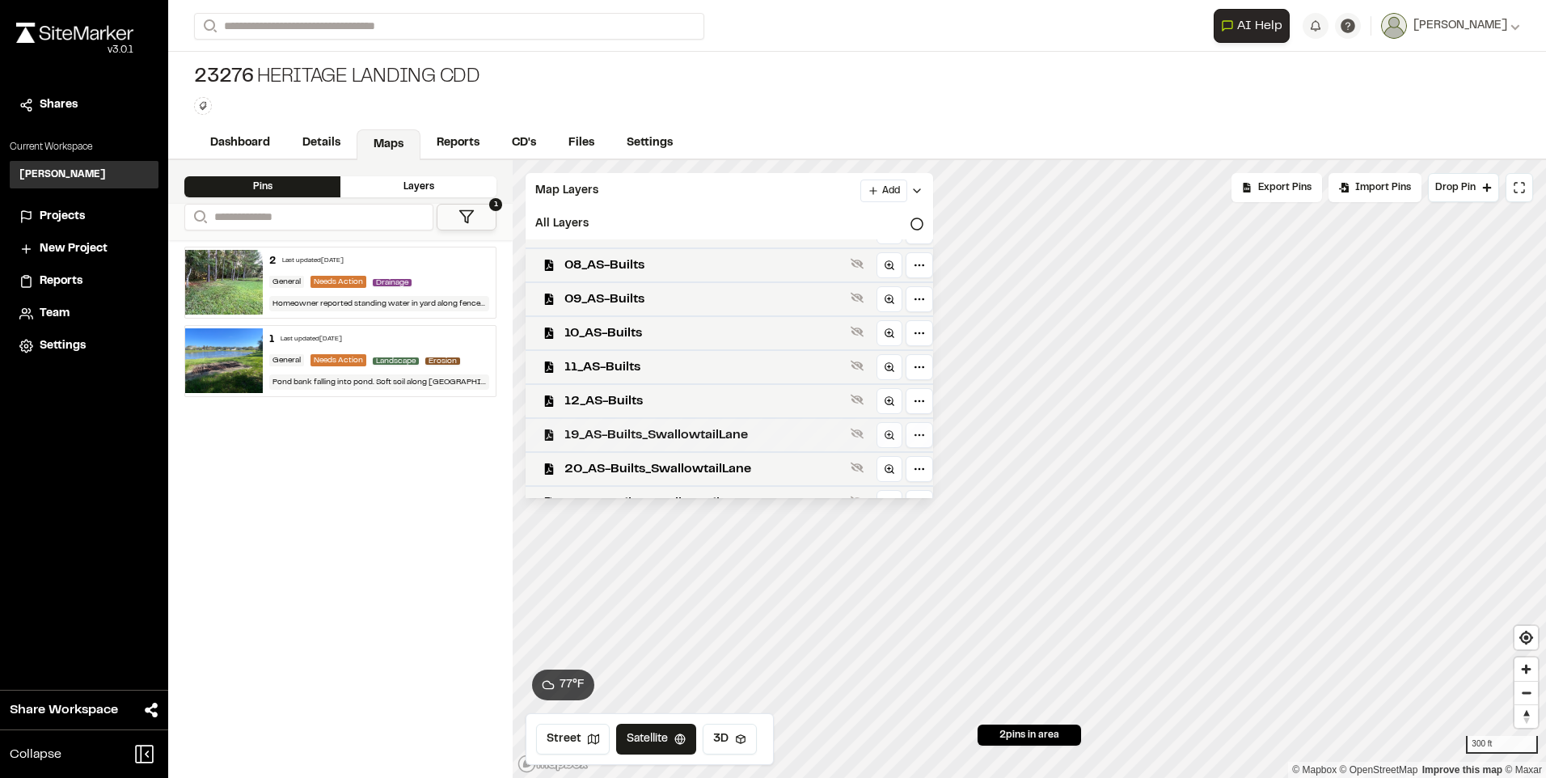
click at [598, 427] on span "19_AS-Builts_SwallowtailLane" at bounding box center [704, 434] width 280 height 19
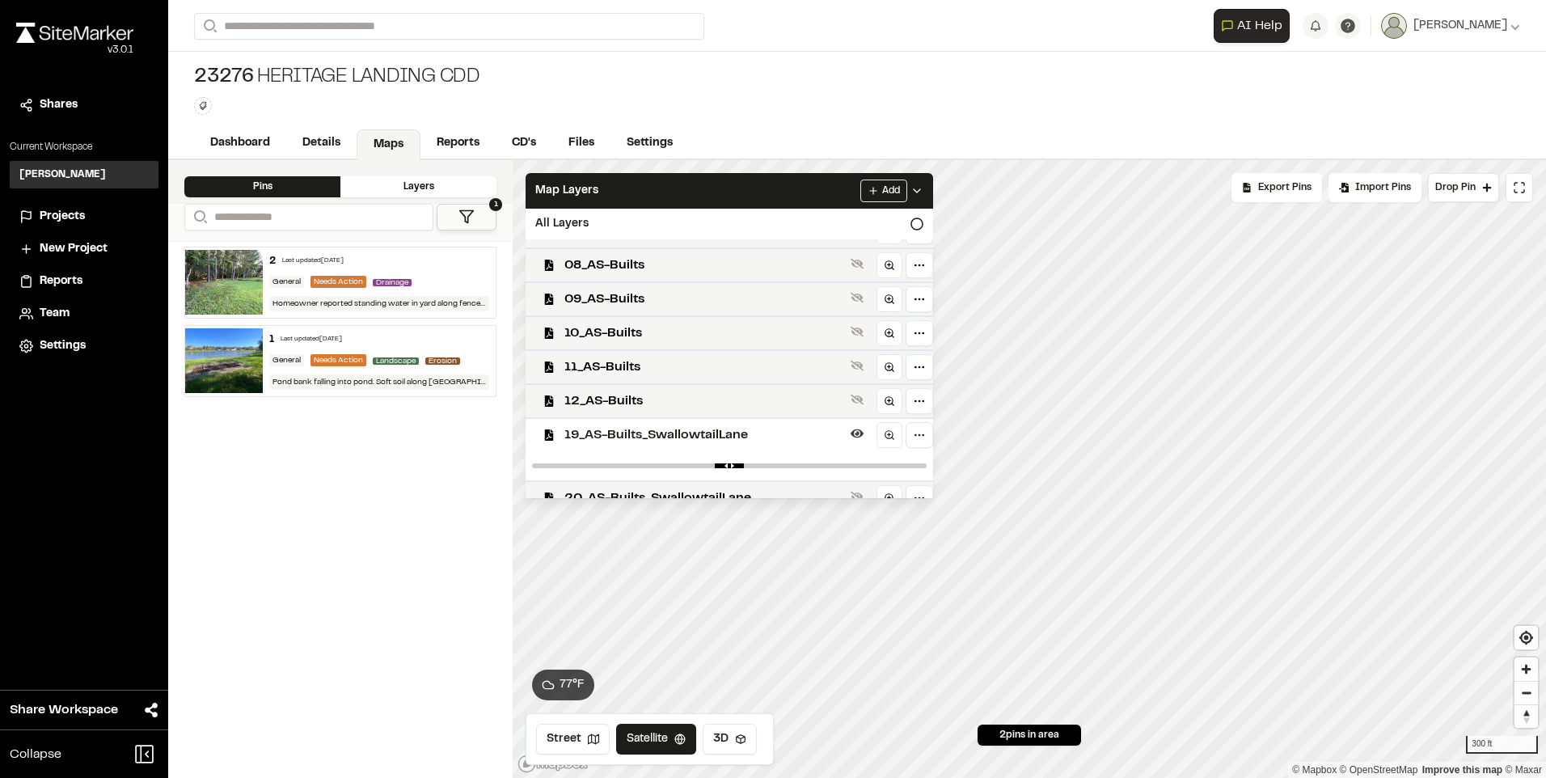
click at [598, 428] on span "19_AS-Builts_SwallowtailLane" at bounding box center [704, 434] width 280 height 19
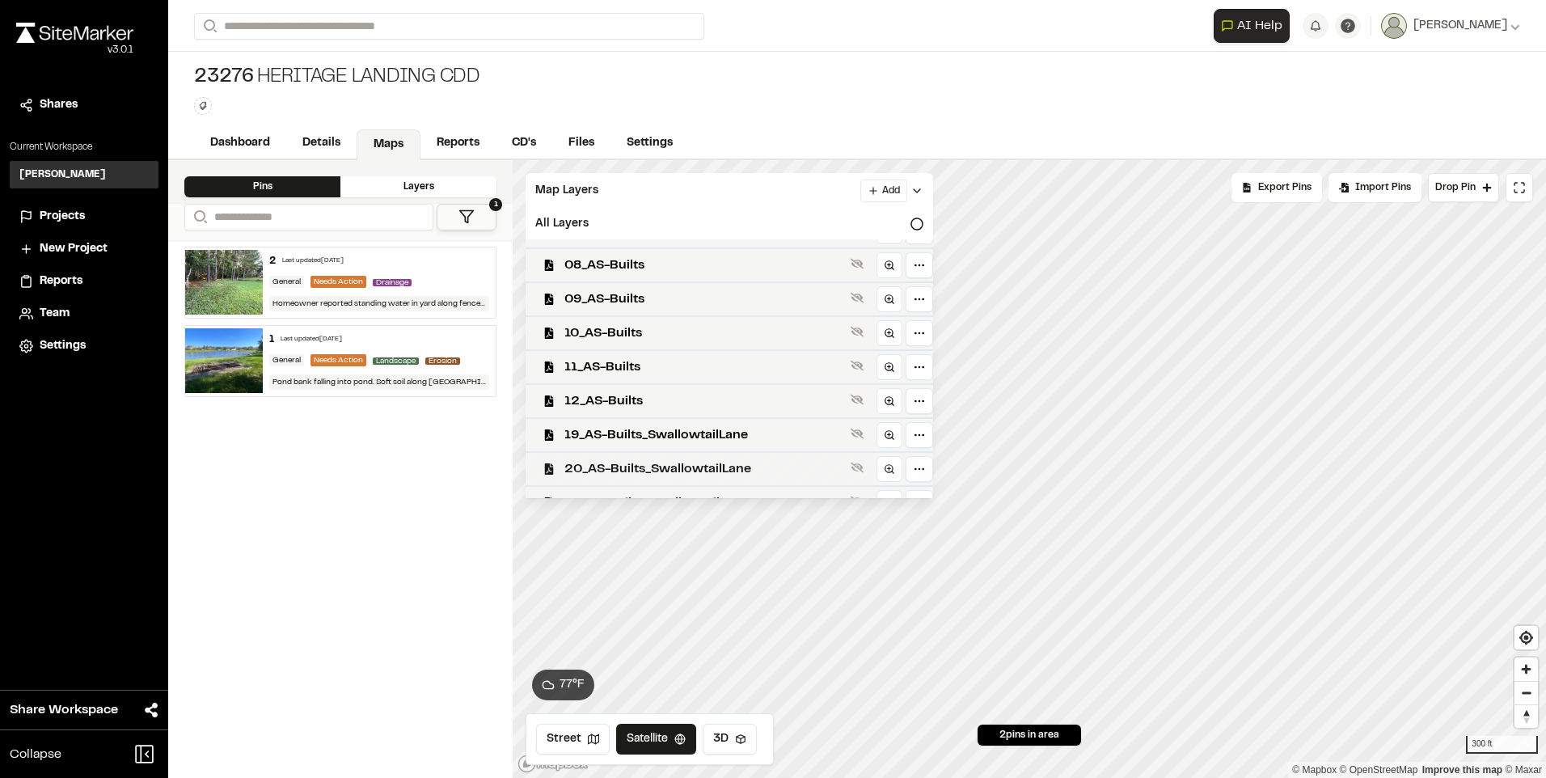
click at [602, 454] on div "20_AS-Builts_SwallowtailLane" at bounding box center [723, 468] width 420 height 34
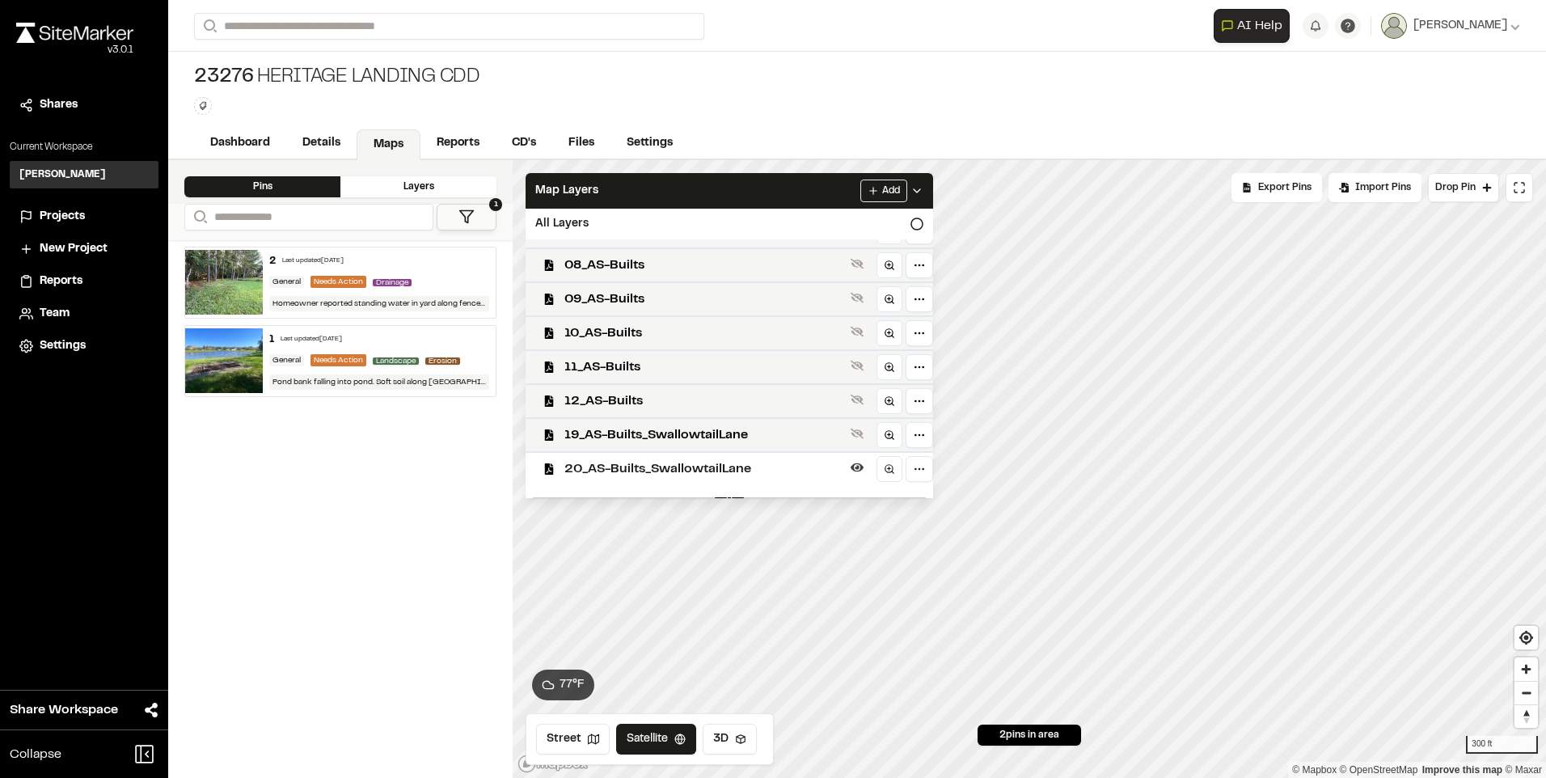
click at [602, 454] on div "20_AS-Builts_SwallowtailLane" at bounding box center [723, 468] width 420 height 34
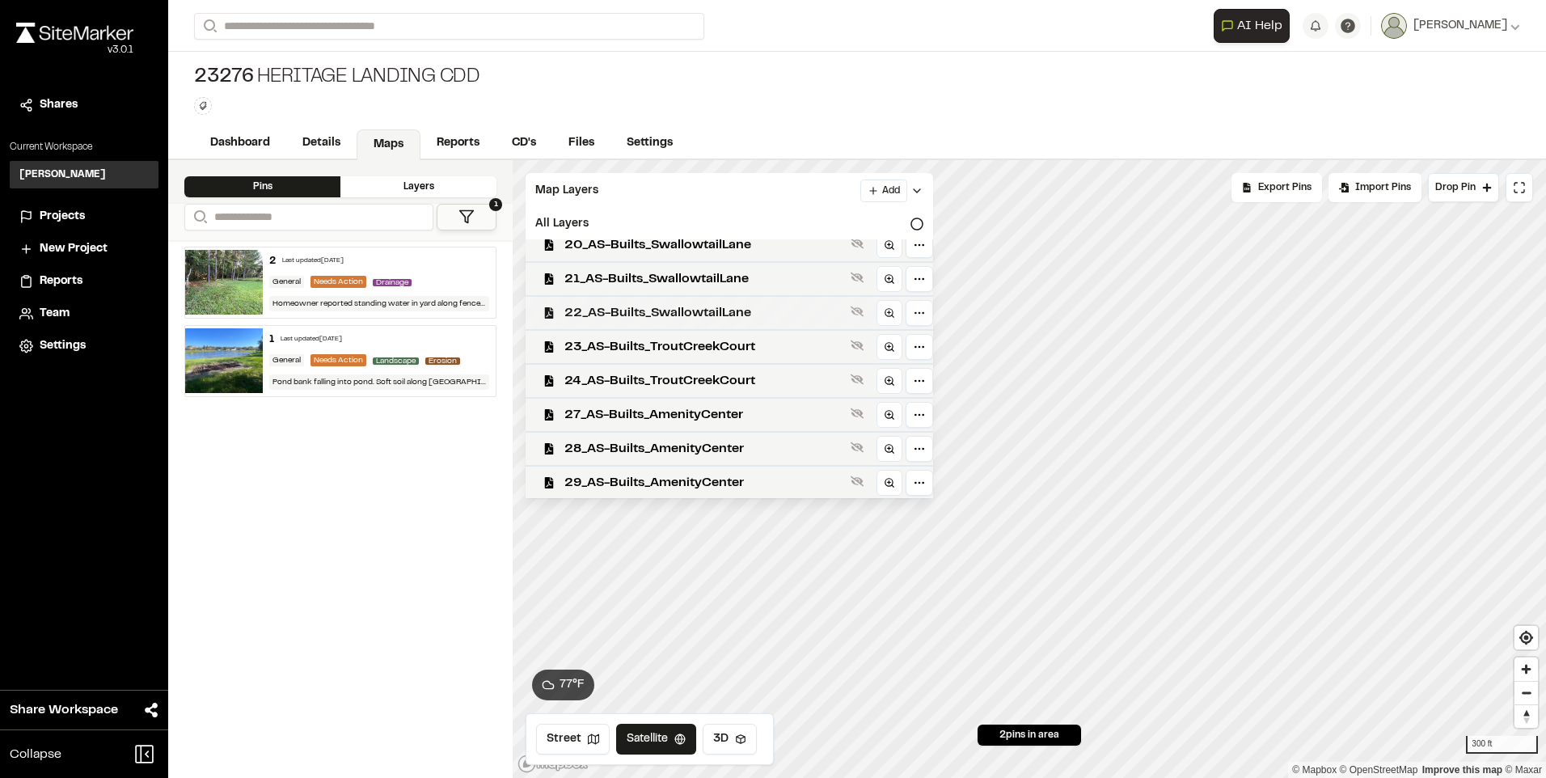
scroll to position [404, 0]
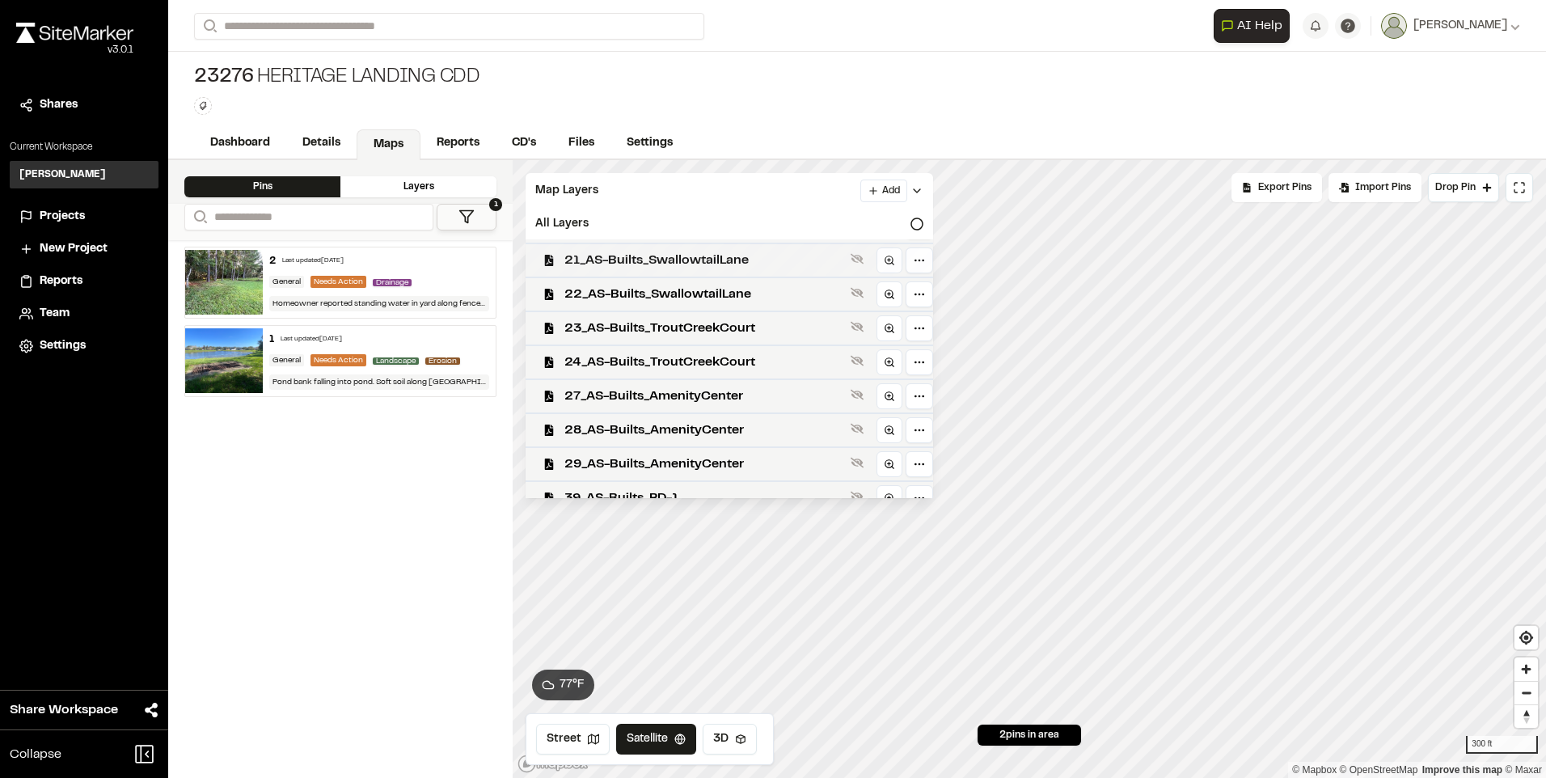
click at [653, 254] on span "21_AS-Builts_SwallowtailLane" at bounding box center [704, 260] width 280 height 19
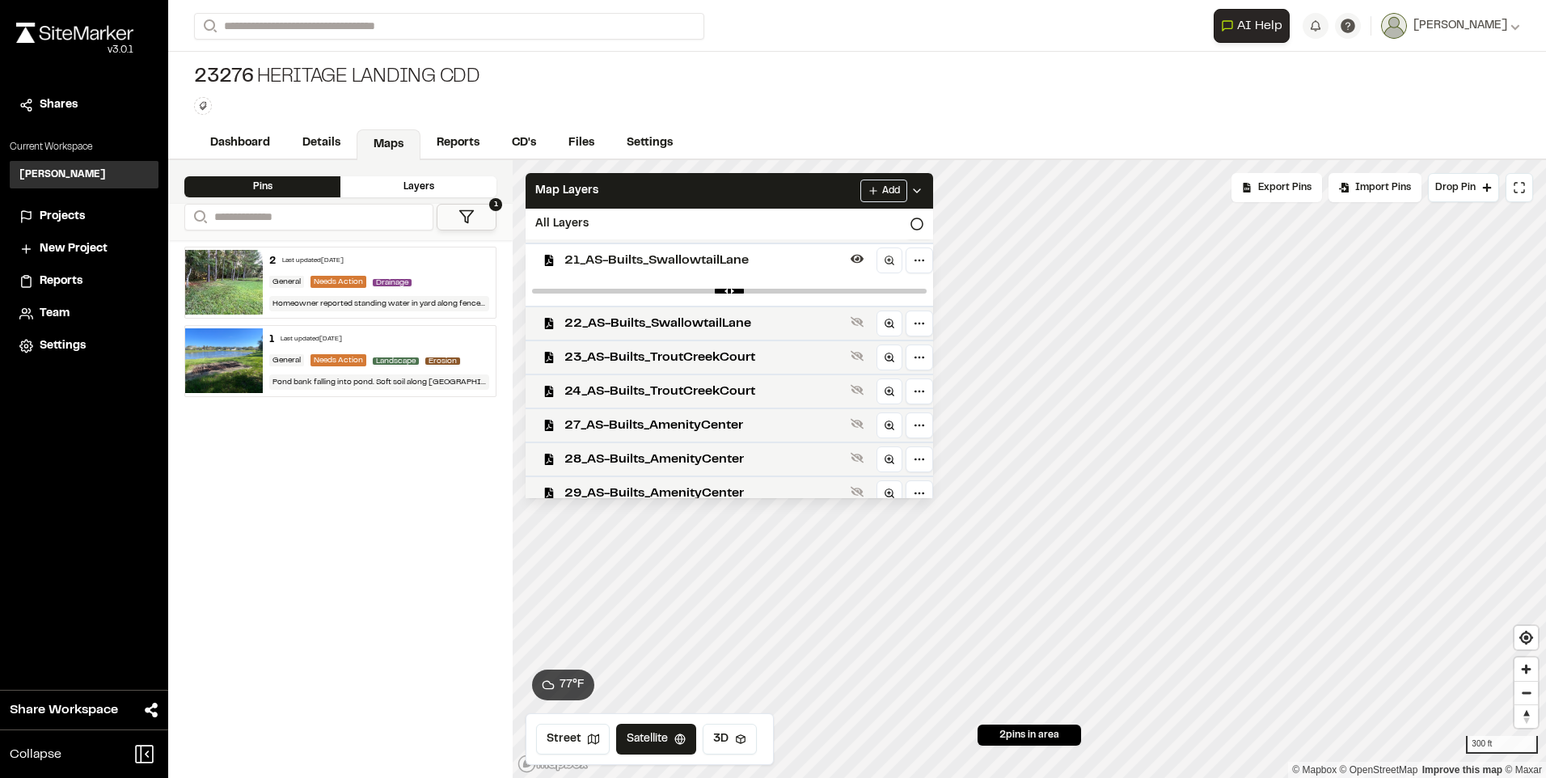
click at [650, 254] on span "21_AS-Builts_SwallowtailLane" at bounding box center [704, 260] width 280 height 19
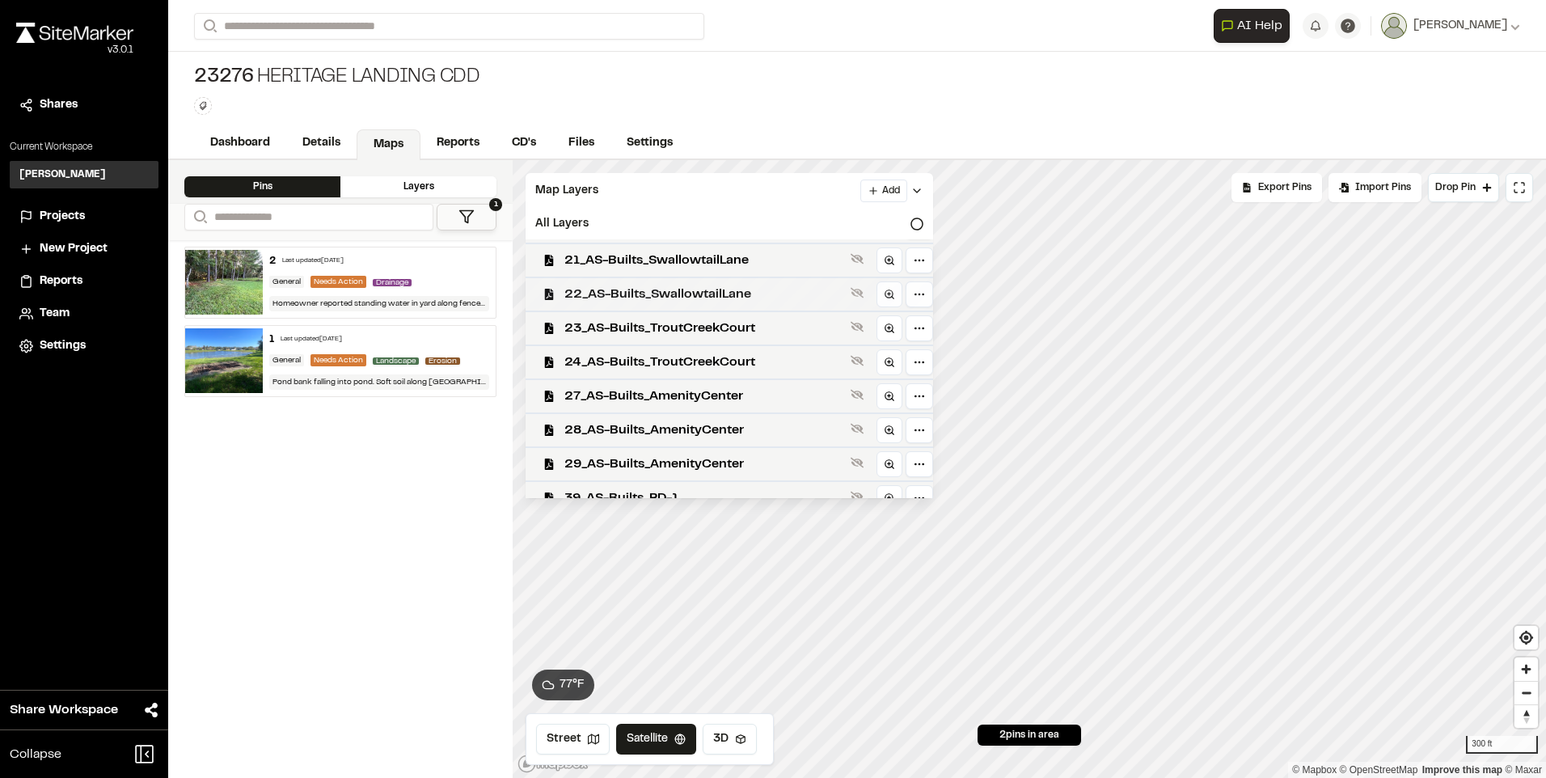
click at [644, 294] on span "22_AS-Builts_SwallowtailLane" at bounding box center [704, 294] width 280 height 19
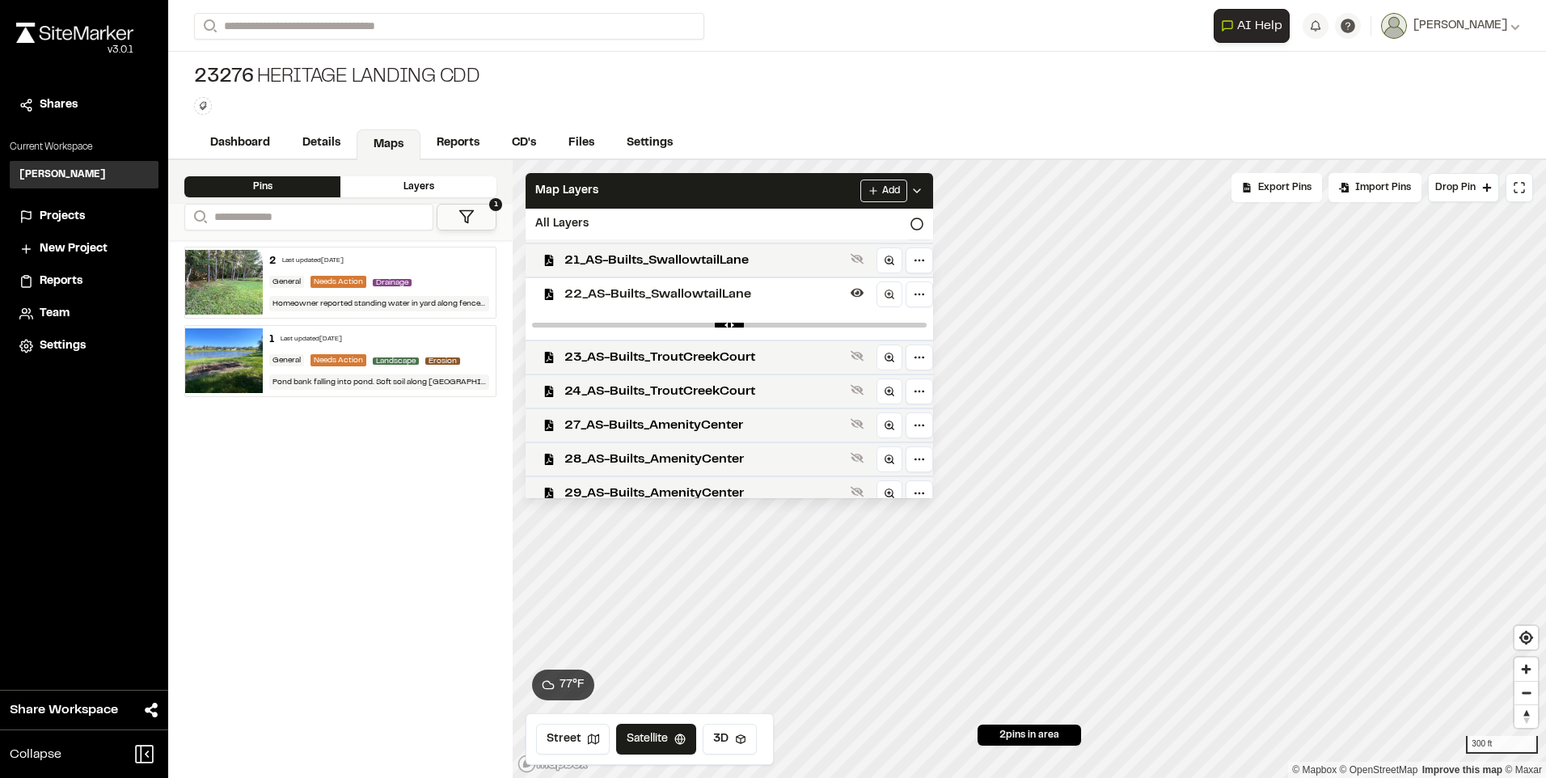
click at [644, 294] on span "22_AS-Builts_SwallowtailLane" at bounding box center [704, 294] width 280 height 19
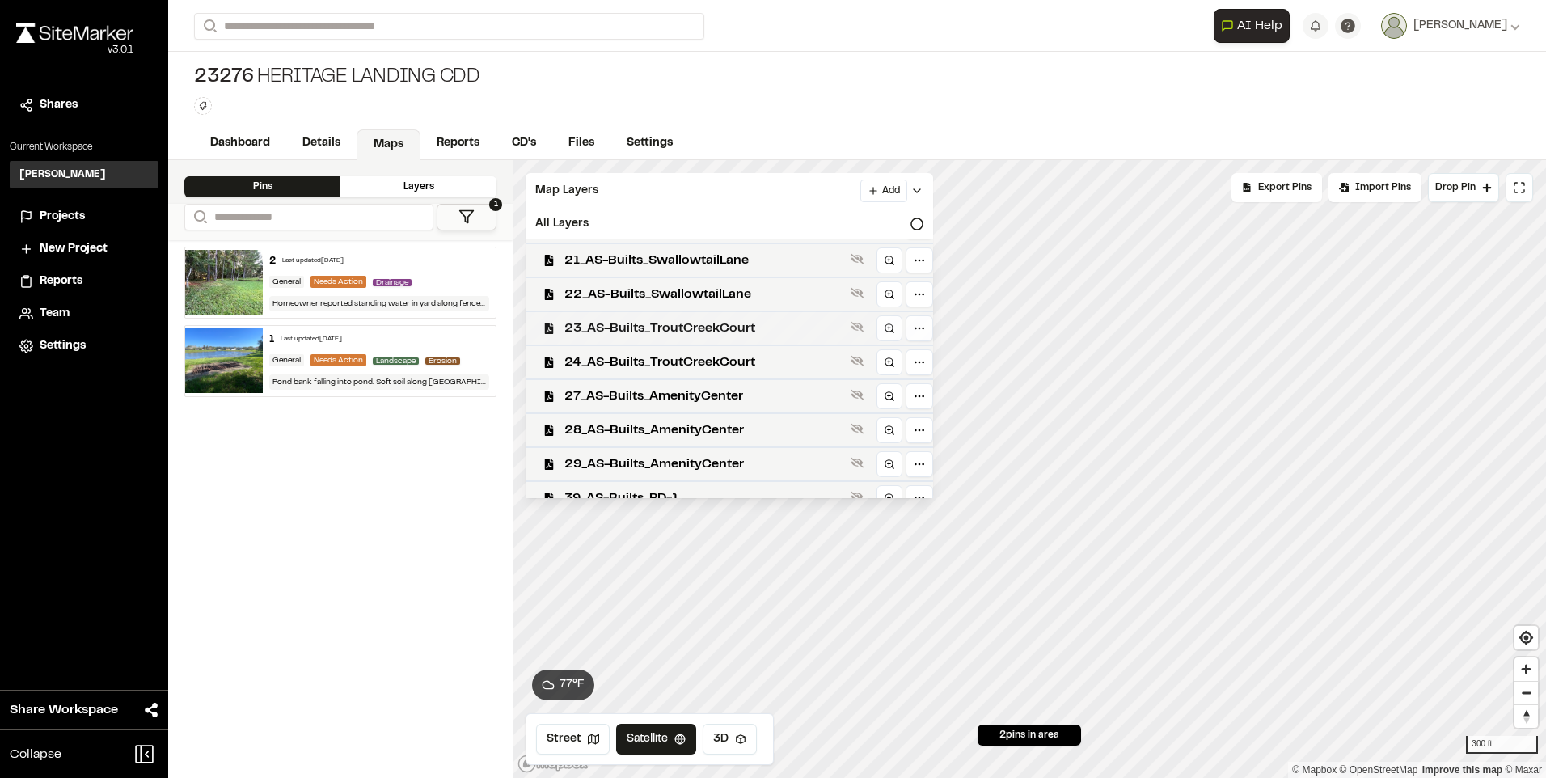
click at [648, 325] on span "23_AS-Builts_TroutCreekCourt" at bounding box center [704, 328] width 280 height 19
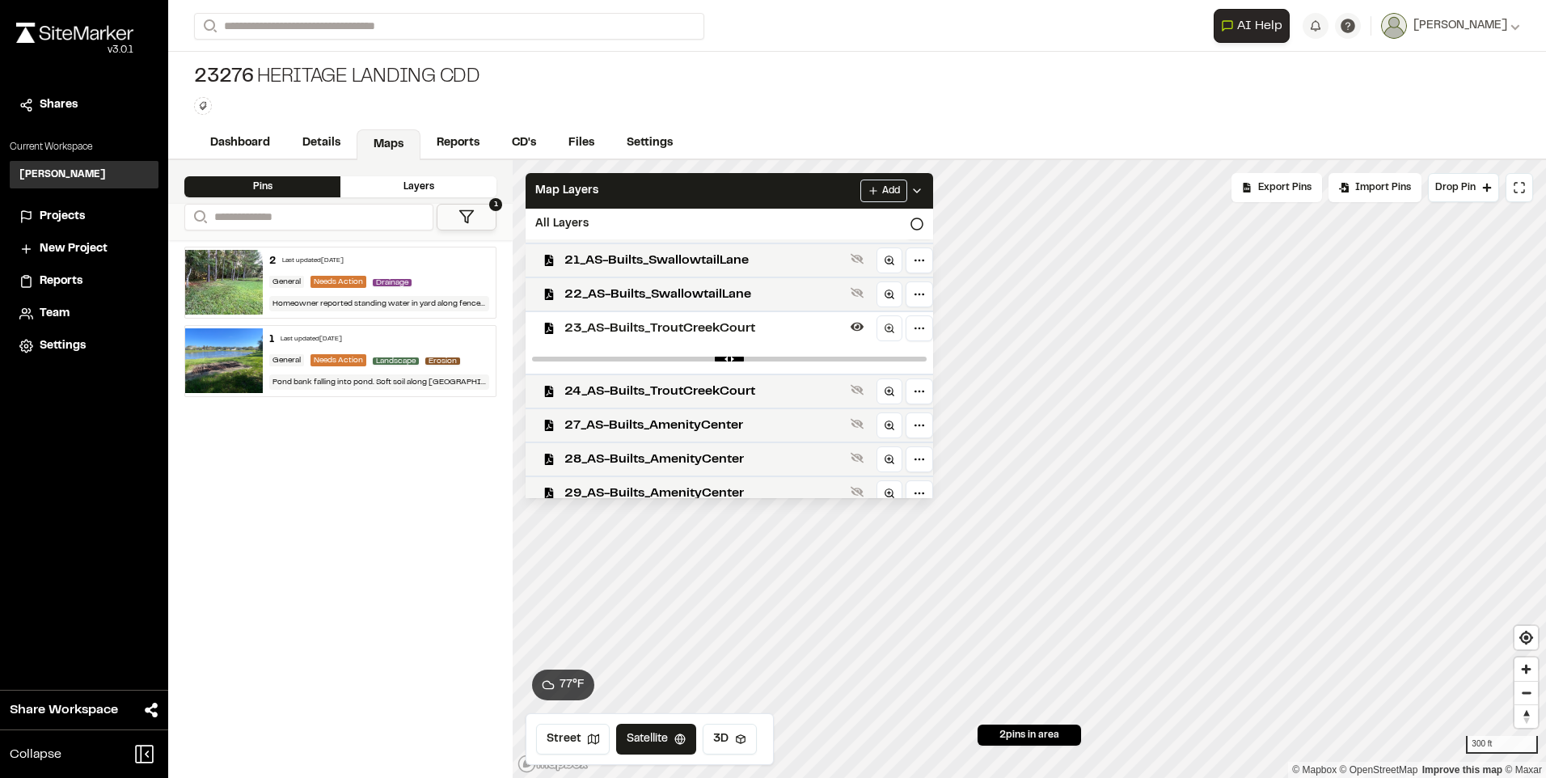
click at [648, 325] on span "23_AS-Builts_TroutCreekCourt" at bounding box center [704, 328] width 280 height 19
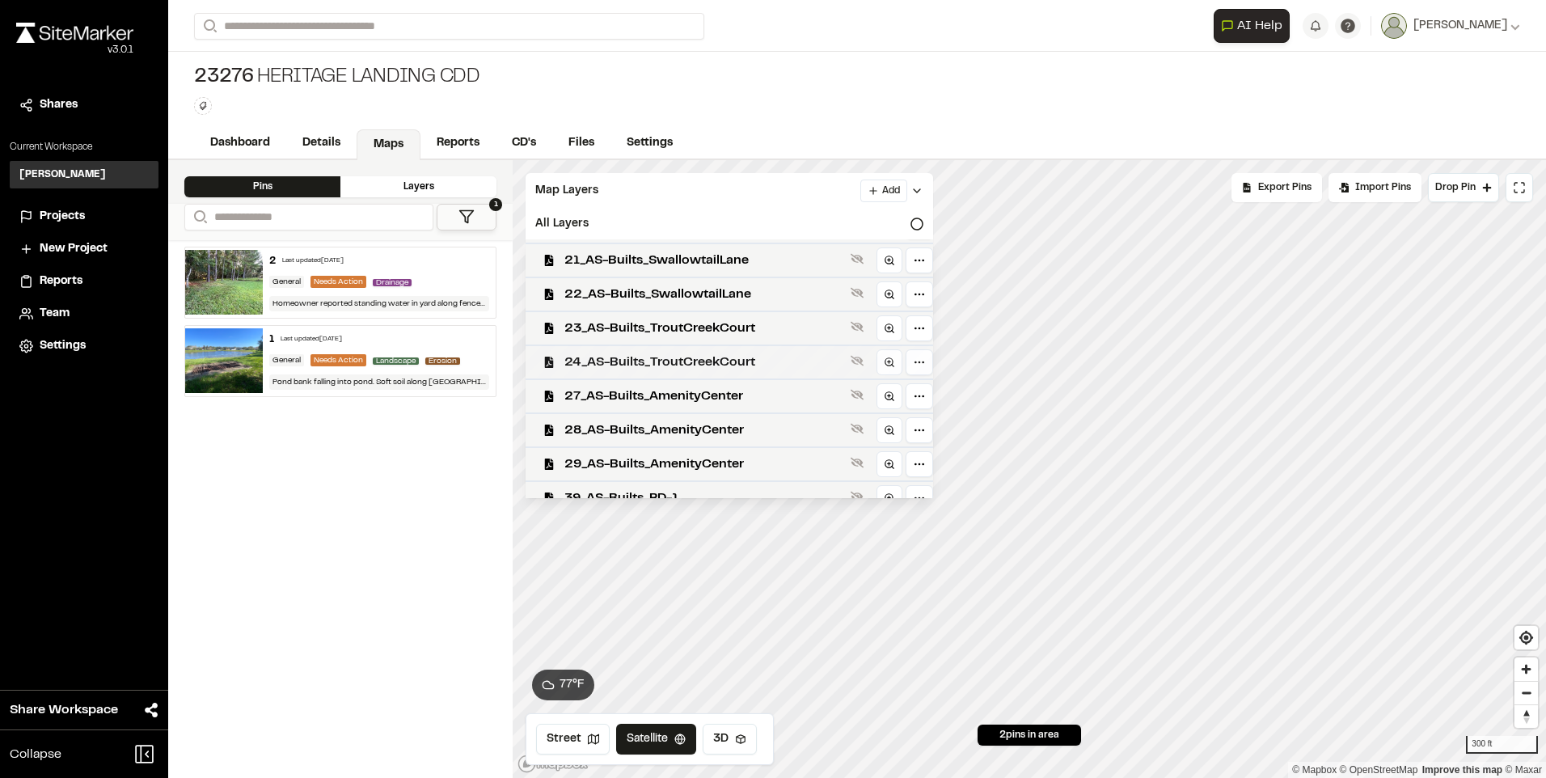
click at [652, 354] on span "24_AS-Builts_TroutCreekCourt" at bounding box center [704, 362] width 280 height 19
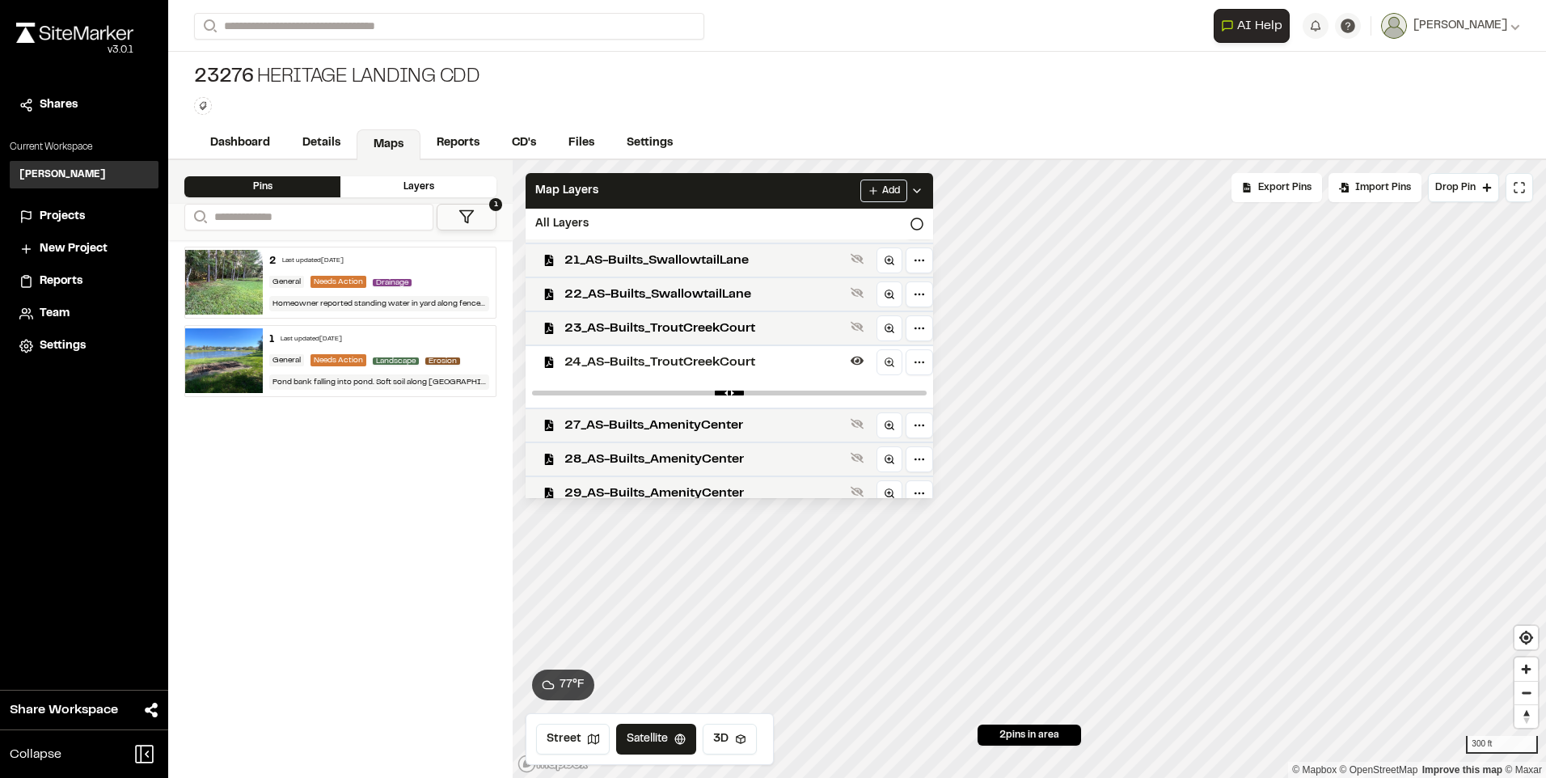
click at [652, 354] on span "24_AS-Builts_TroutCreekCourt" at bounding box center [704, 362] width 280 height 19
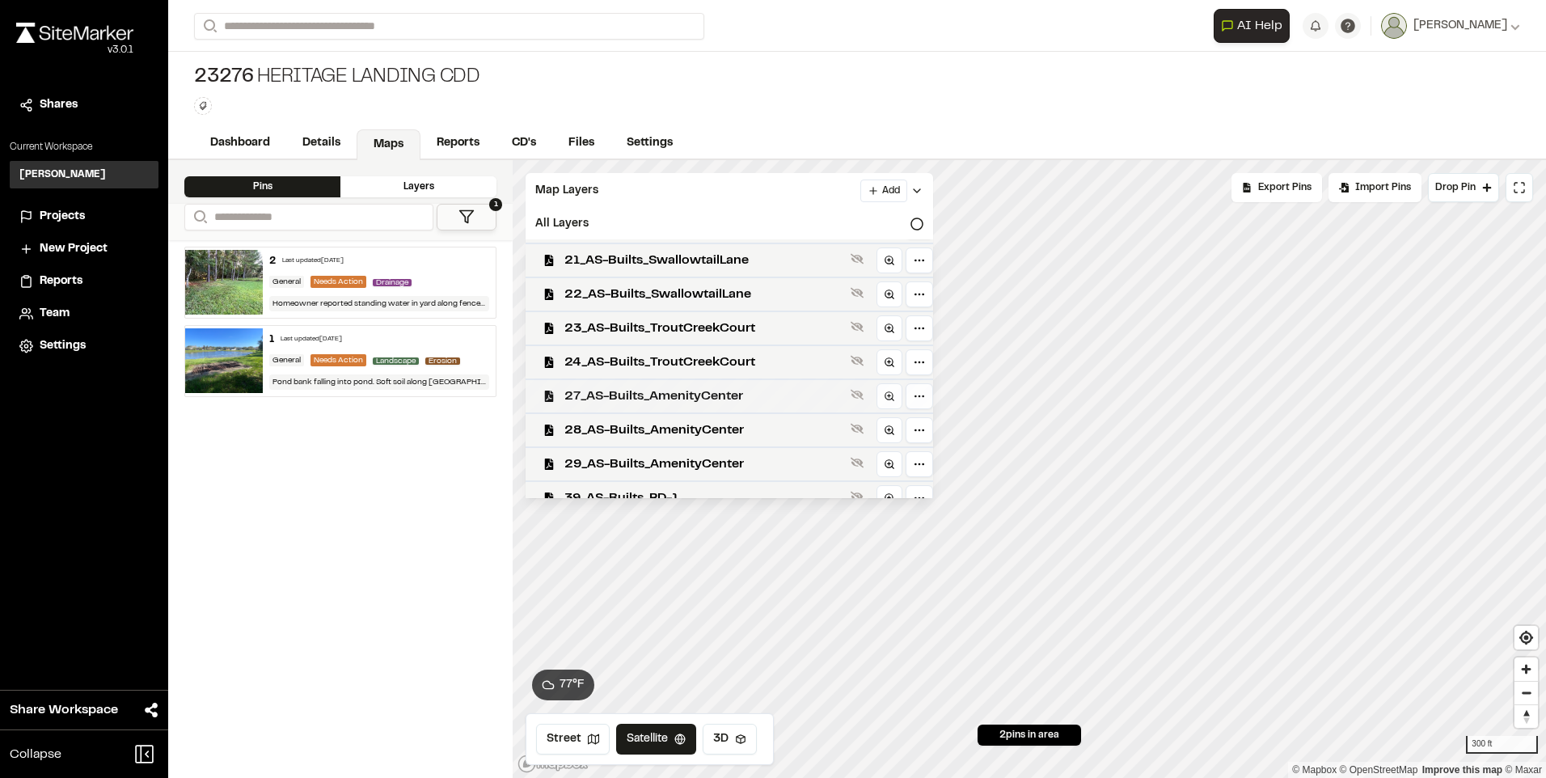
click at [648, 379] on div "27_AS-Builts_AmenityCenter" at bounding box center [723, 395] width 420 height 34
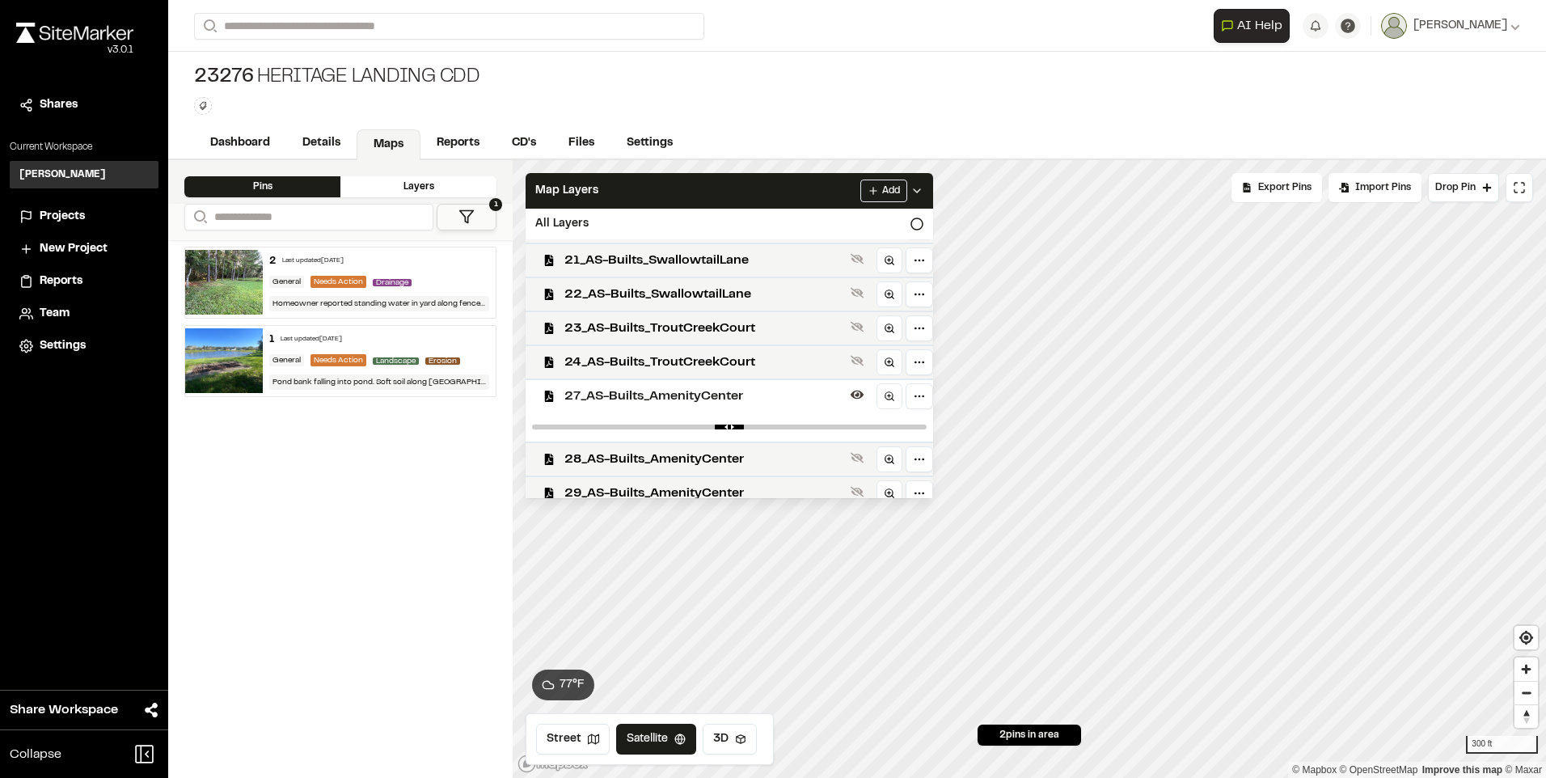
click at [642, 393] on span "27_AS-Builts_AmenityCenter" at bounding box center [704, 396] width 280 height 19
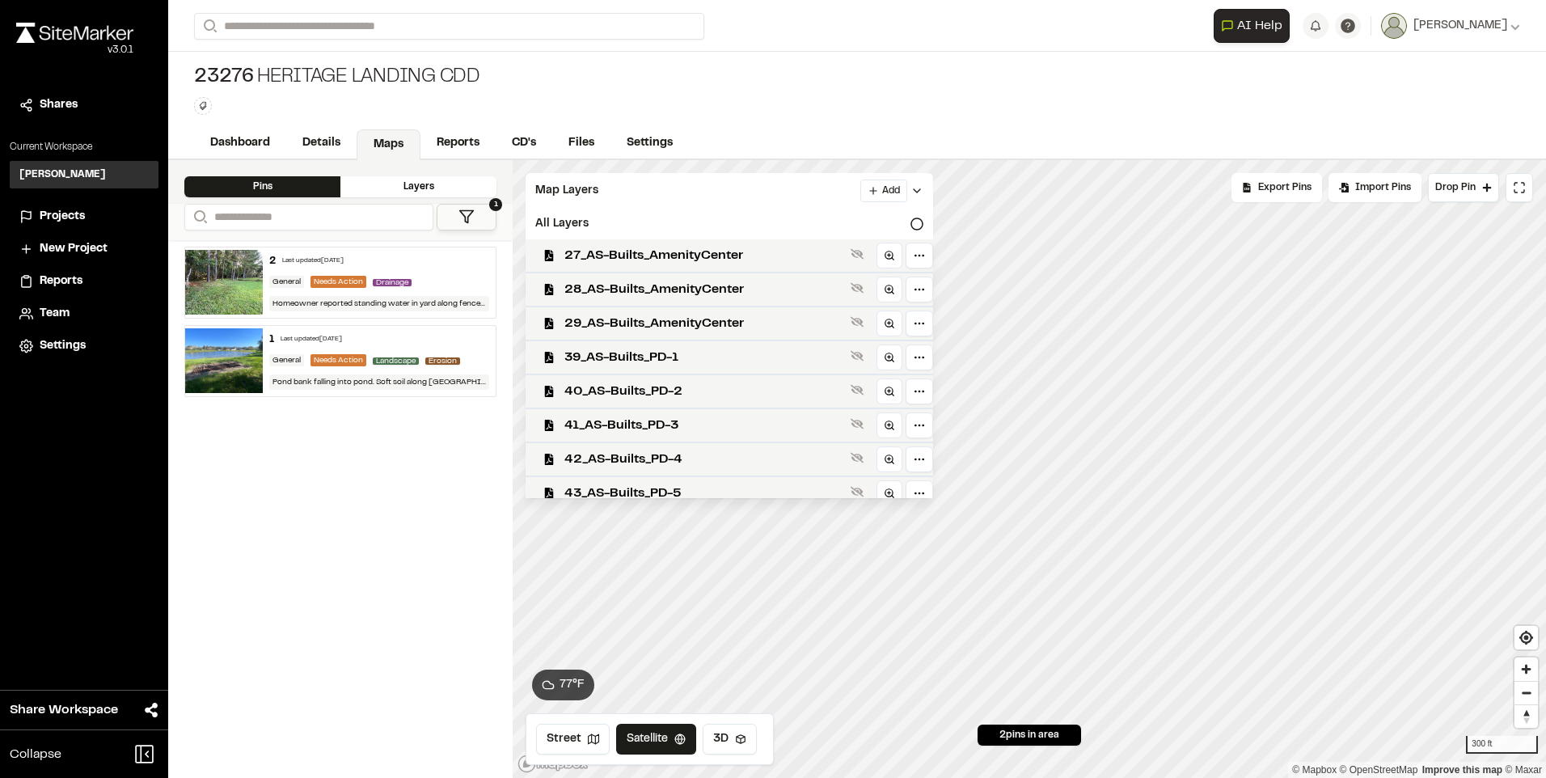
scroll to position [566, 0]
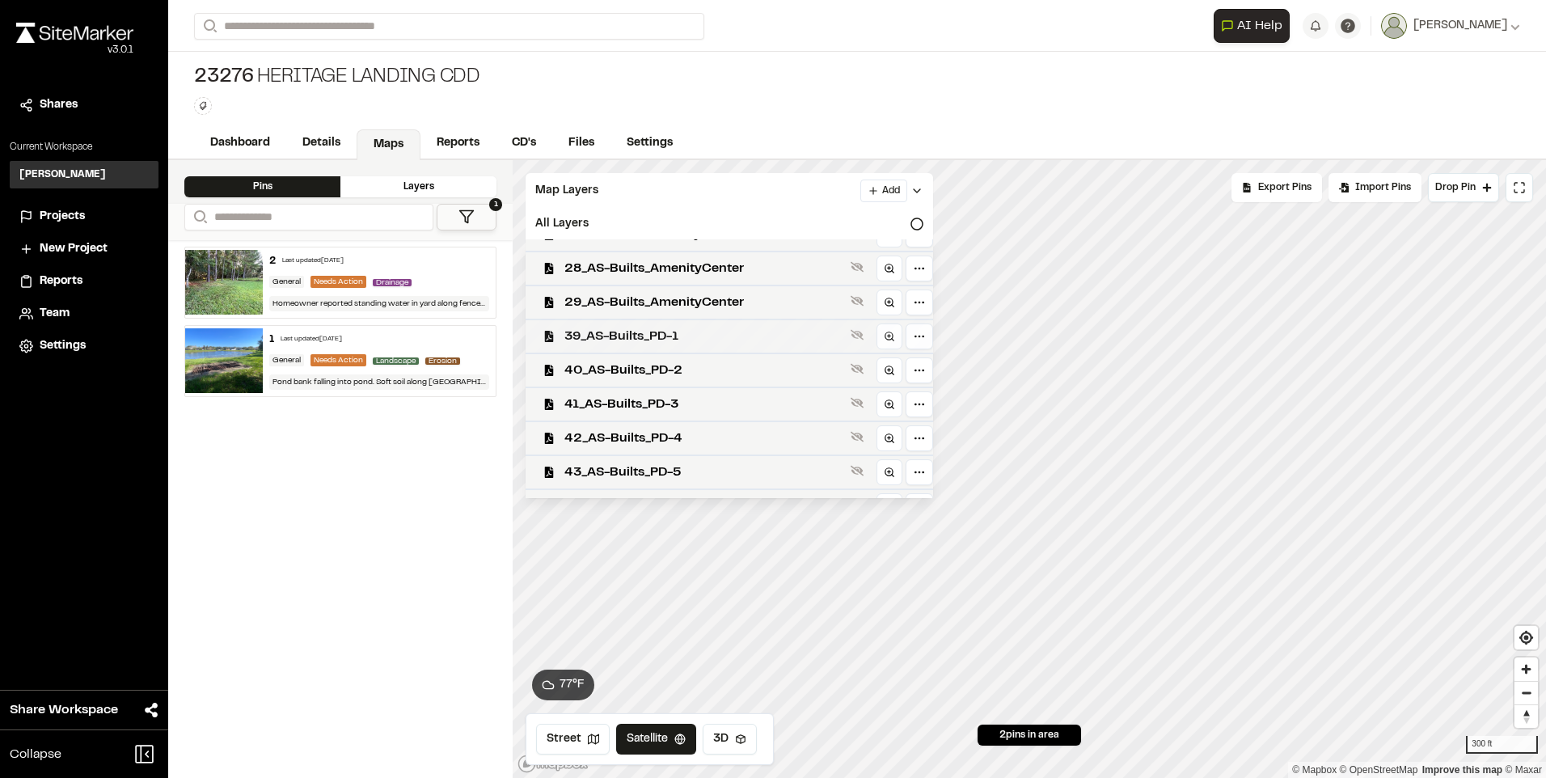
click at [649, 347] on div "39_AS-Builts_PD-1" at bounding box center [723, 336] width 420 height 34
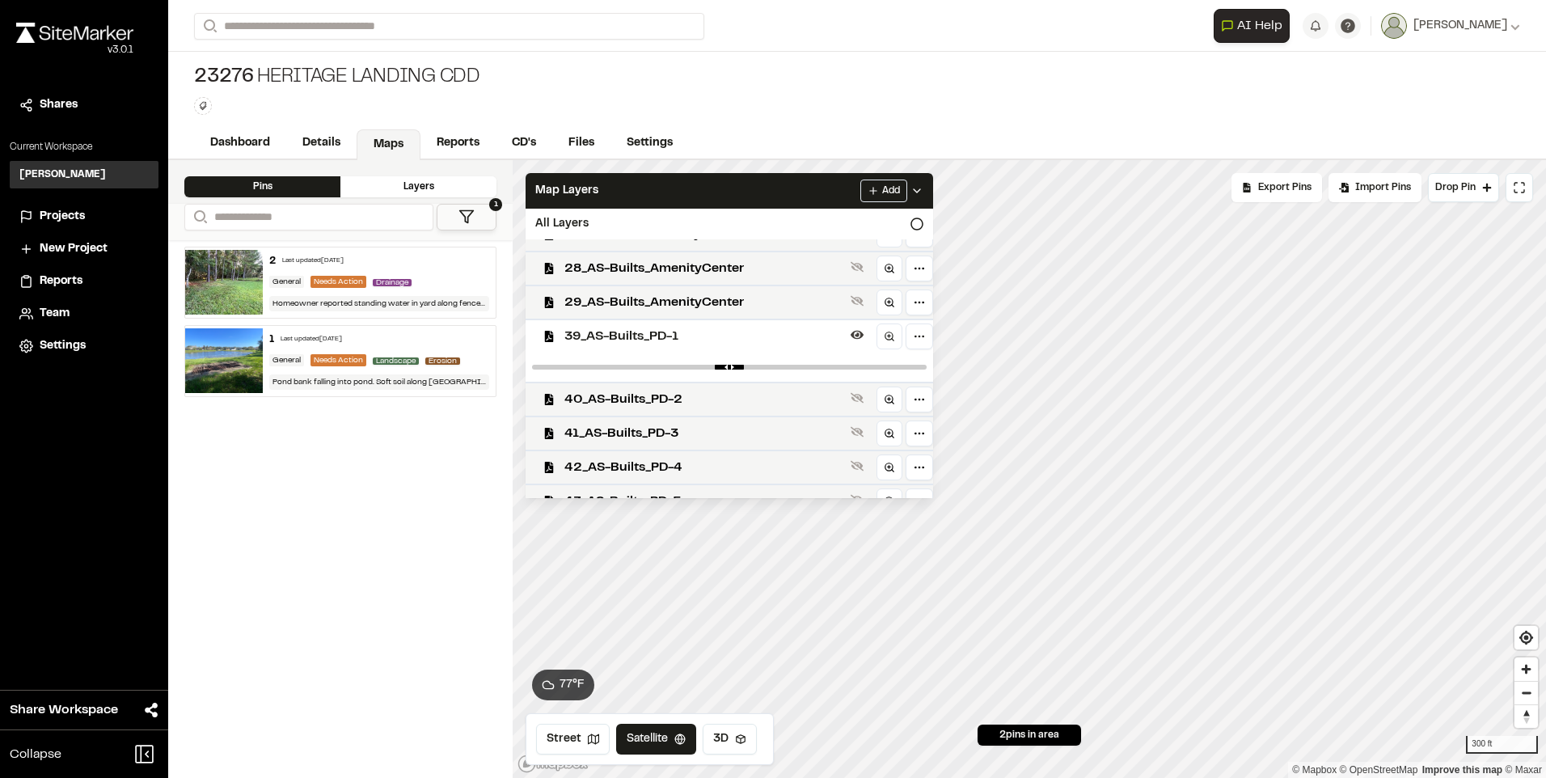
click at [649, 347] on div "39_AS-Builts_PD-1" at bounding box center [723, 336] width 420 height 34
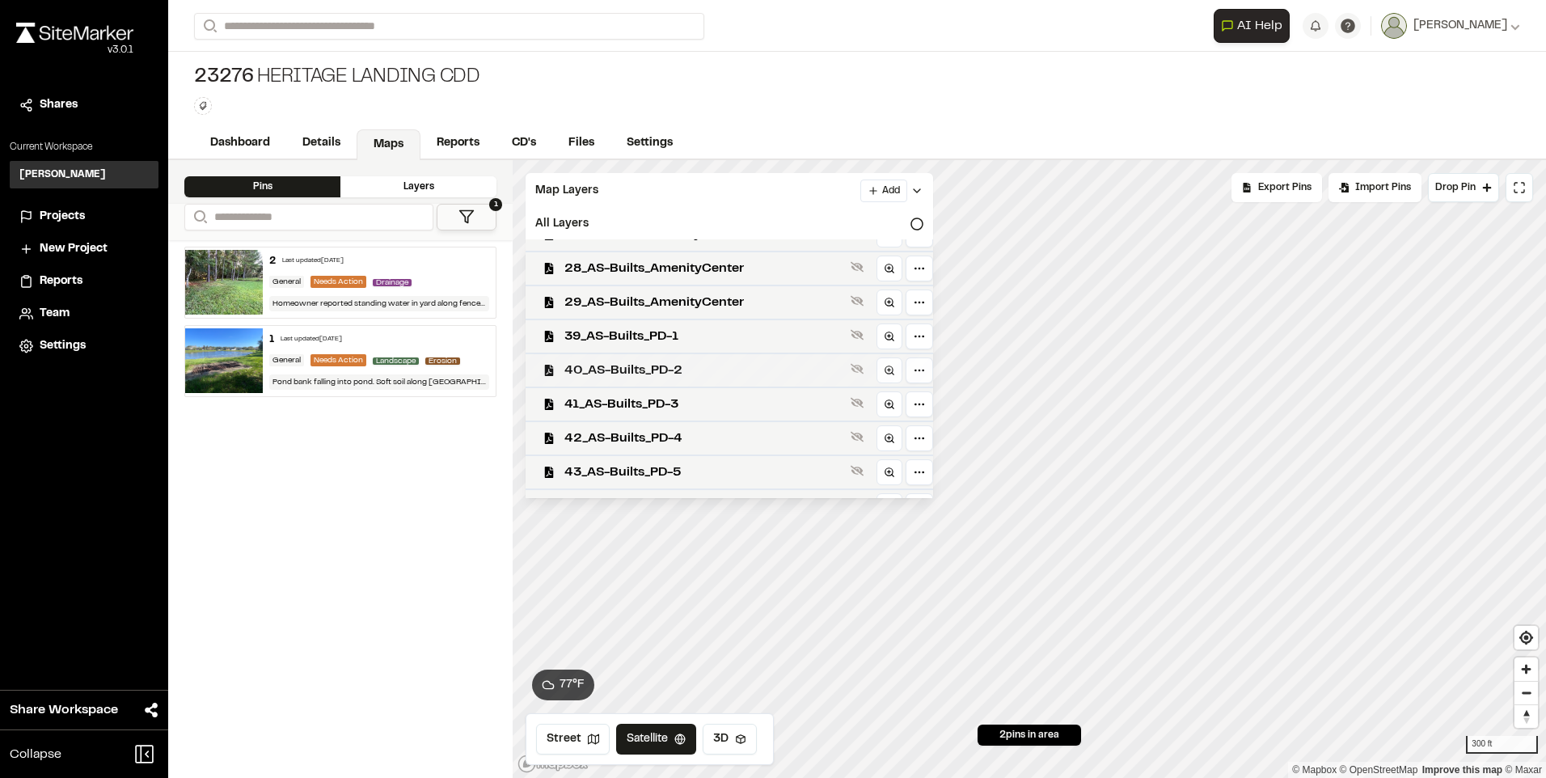
click at [649, 368] on span "40_AS-Builts_PD-2" at bounding box center [704, 370] width 280 height 19
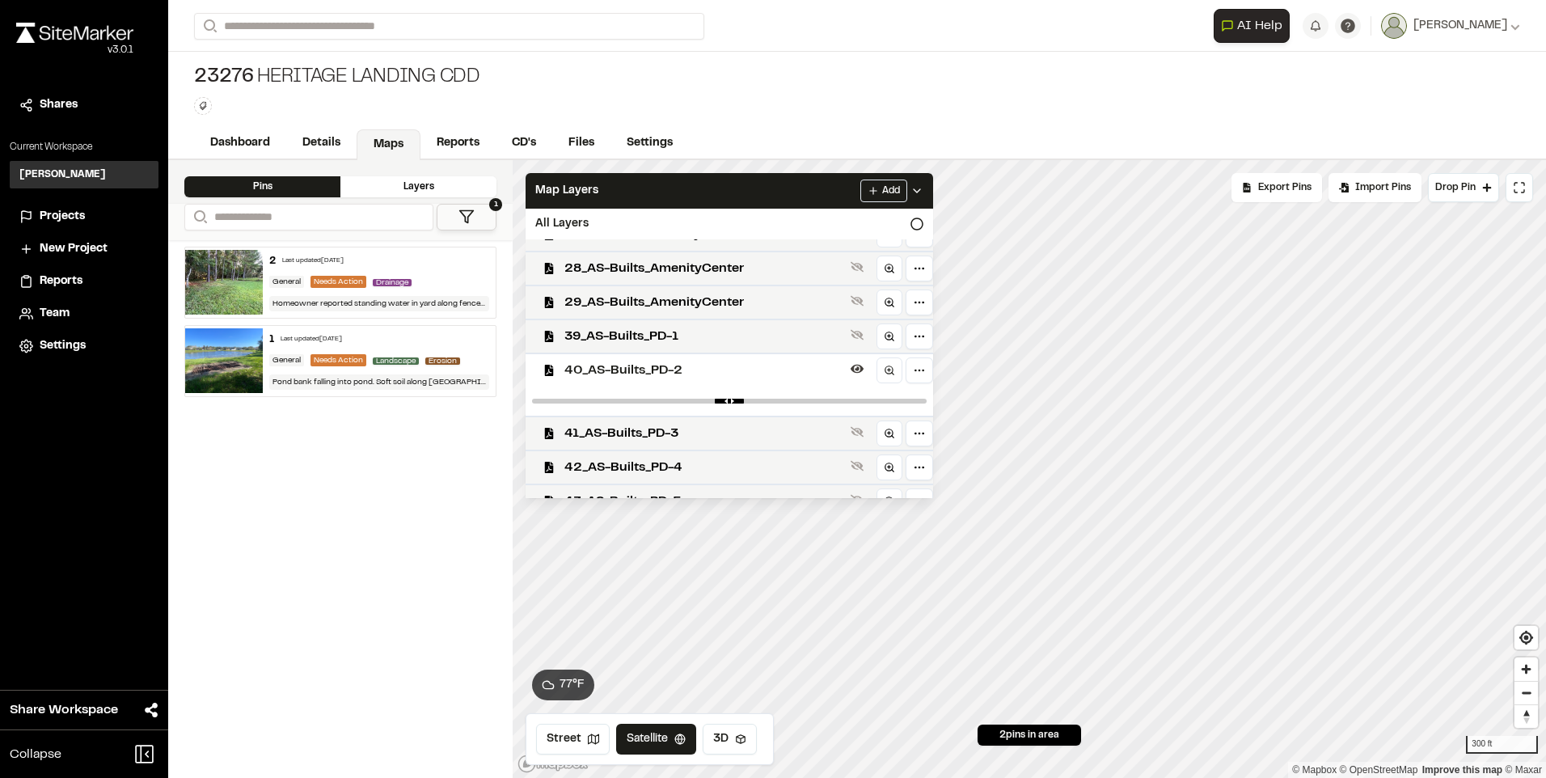
click at [649, 368] on span "40_AS-Builts_PD-2" at bounding box center [704, 370] width 280 height 19
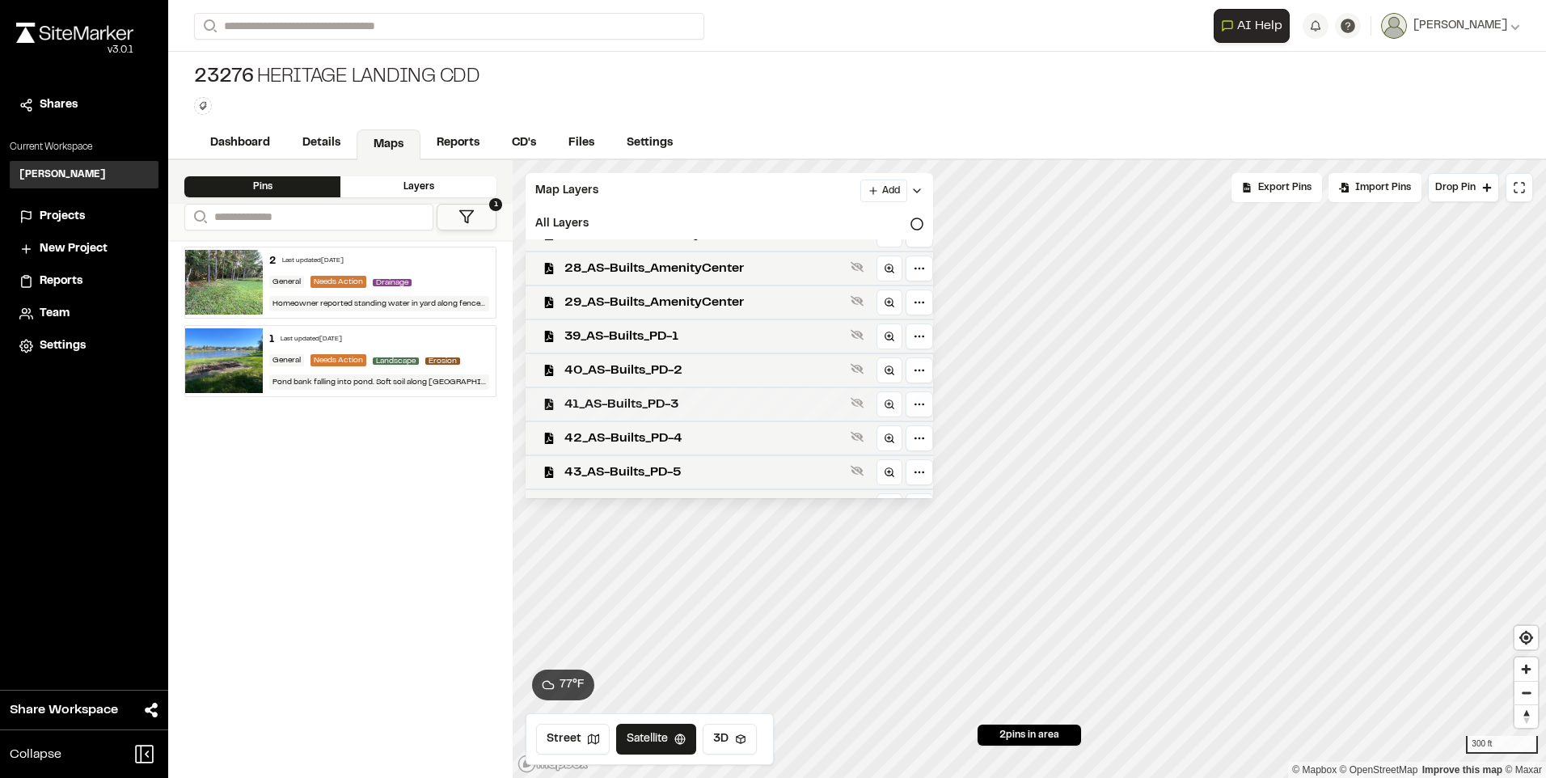
click at [649, 395] on span "41_AS-Builts_PD-3" at bounding box center [704, 404] width 280 height 19
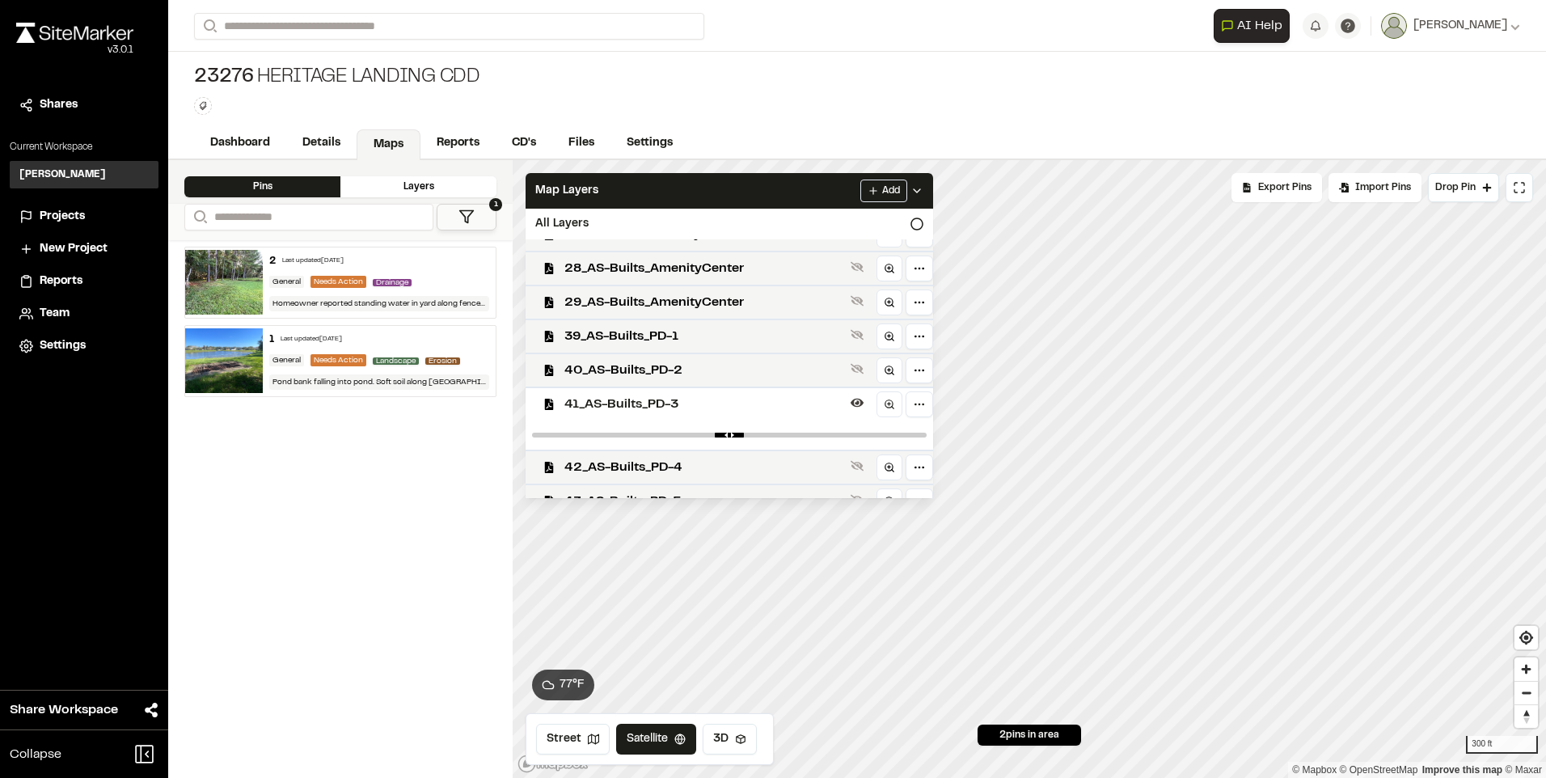
click at [648, 393] on div "41_AS-Builts_PD-3" at bounding box center [723, 404] width 420 height 34
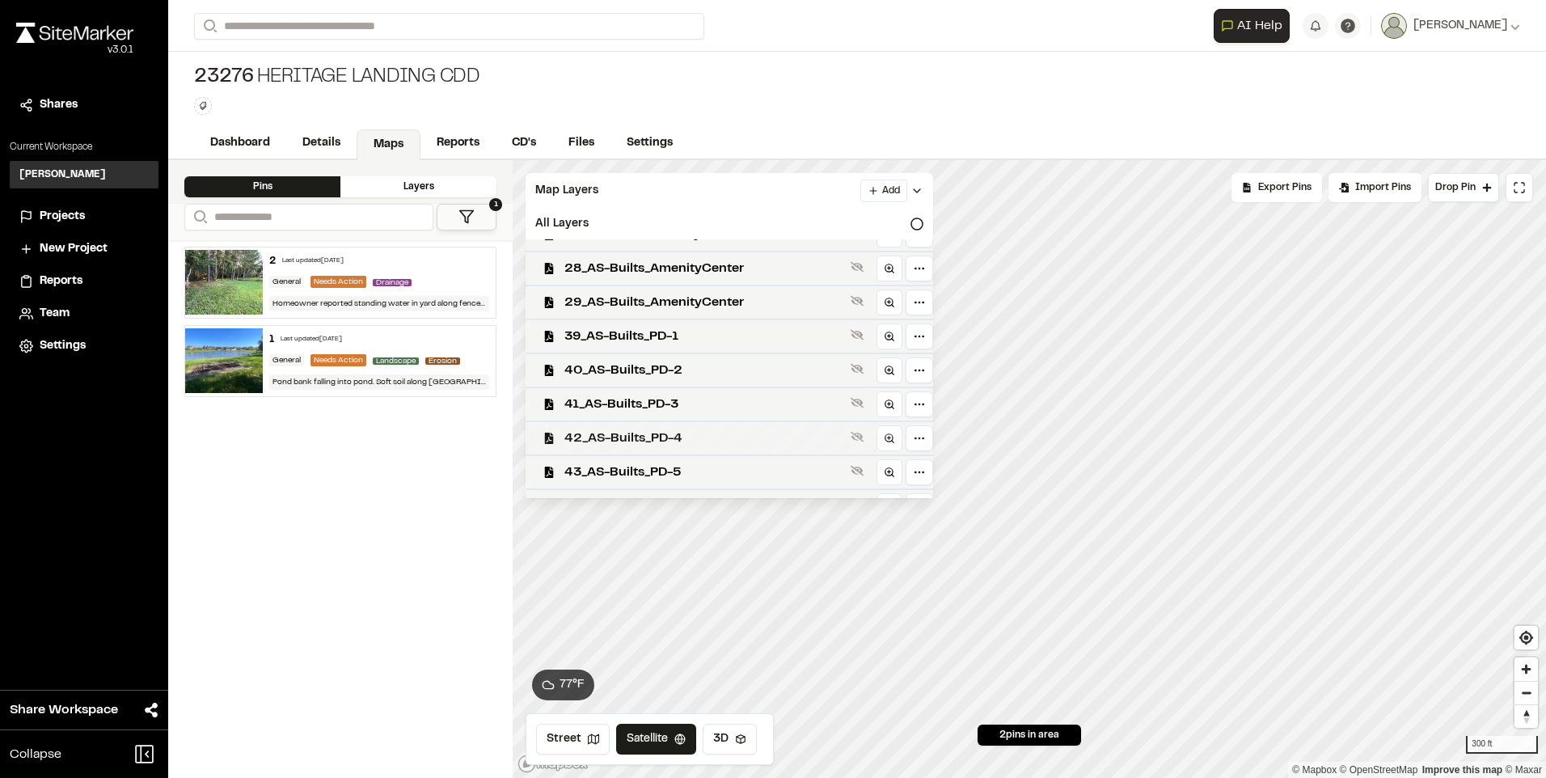
click at [645, 429] on span "42_AS-Builts_PD-4" at bounding box center [704, 438] width 280 height 19
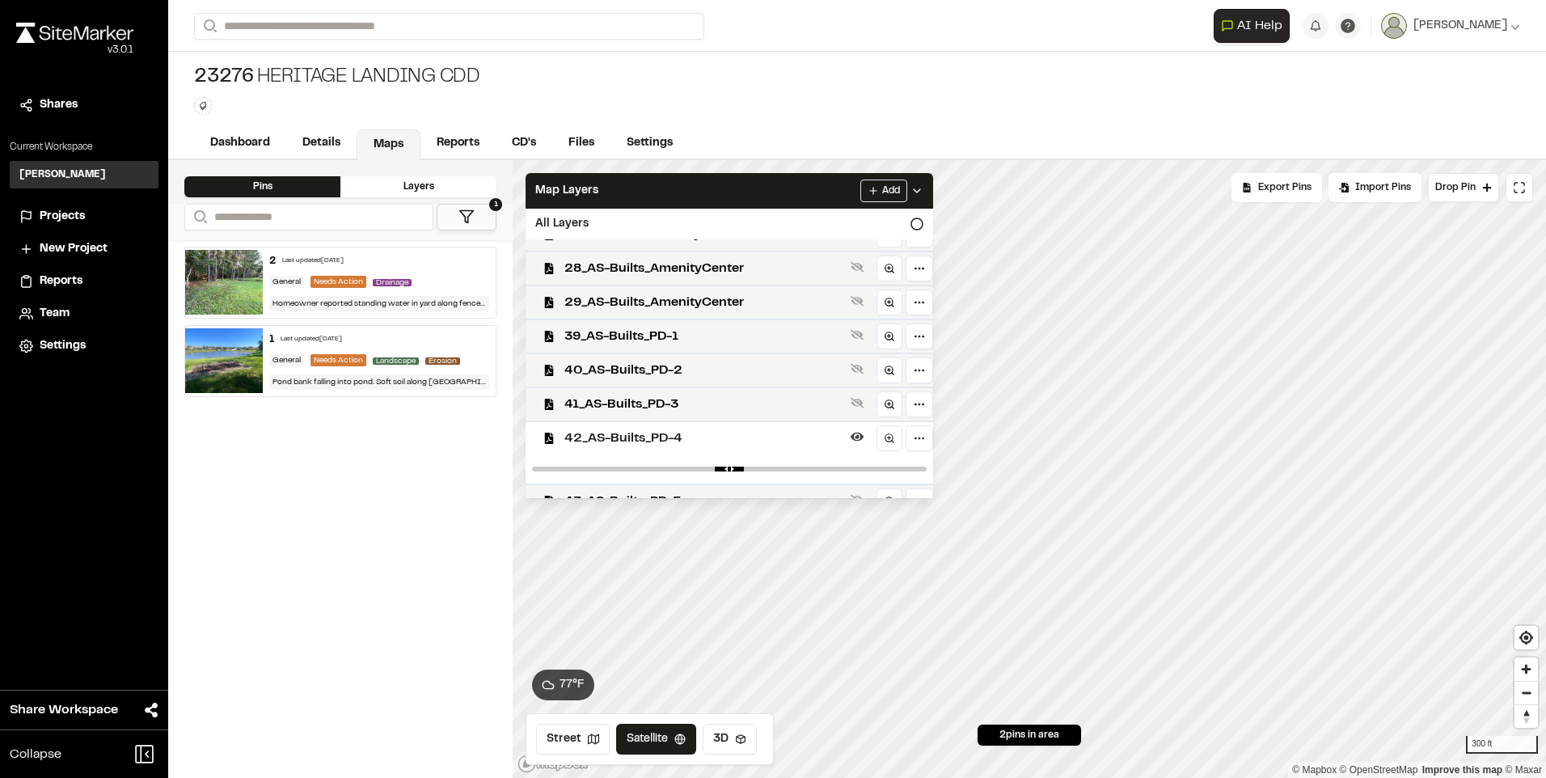
click at [630, 455] on div at bounding box center [730, 468] width 408 height 29
click at [628, 437] on span "42_AS-Builts_PD-4" at bounding box center [704, 438] width 280 height 19
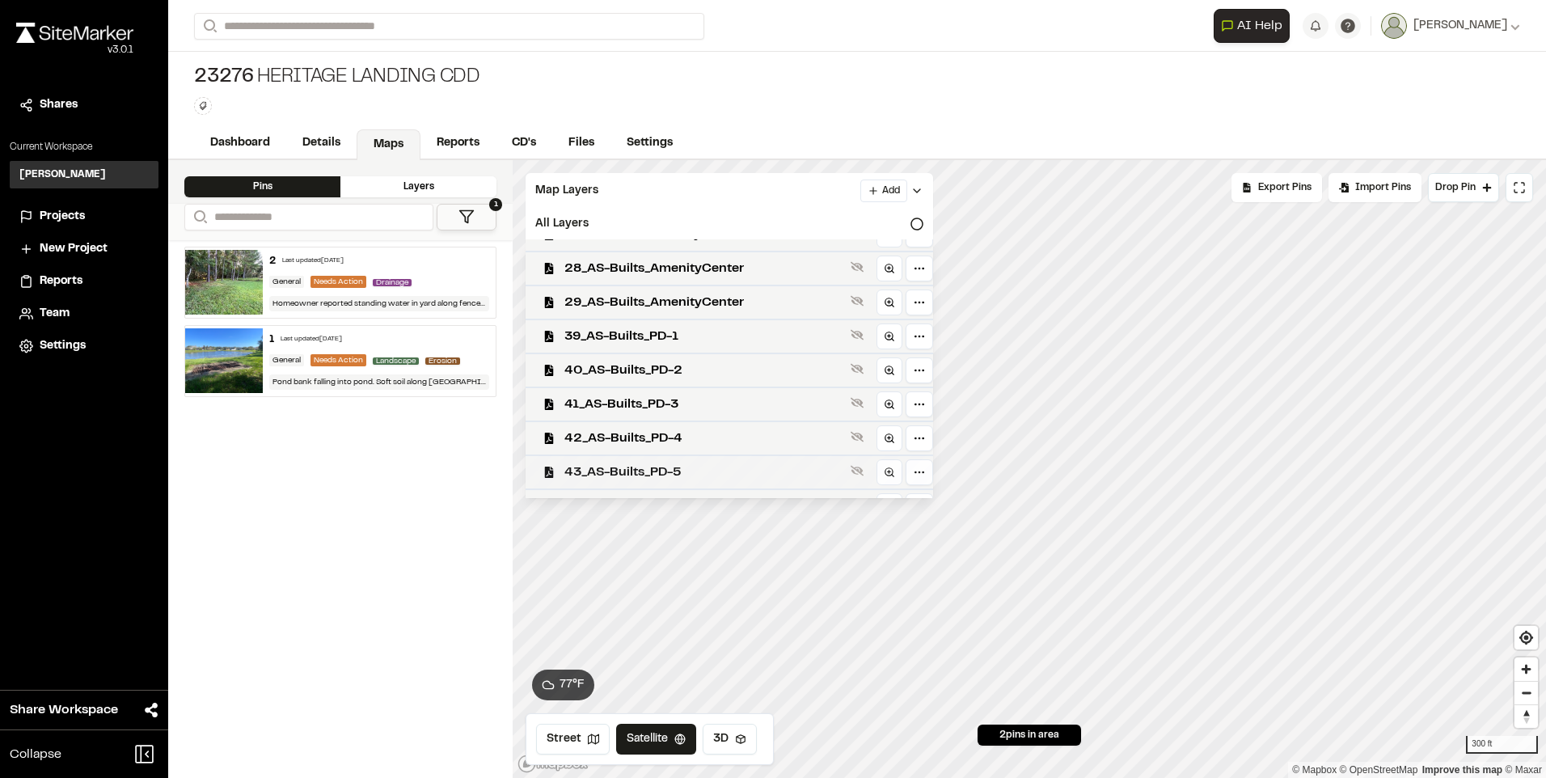
click at [620, 472] on span "43_AS-Builts_PD-5" at bounding box center [704, 472] width 280 height 19
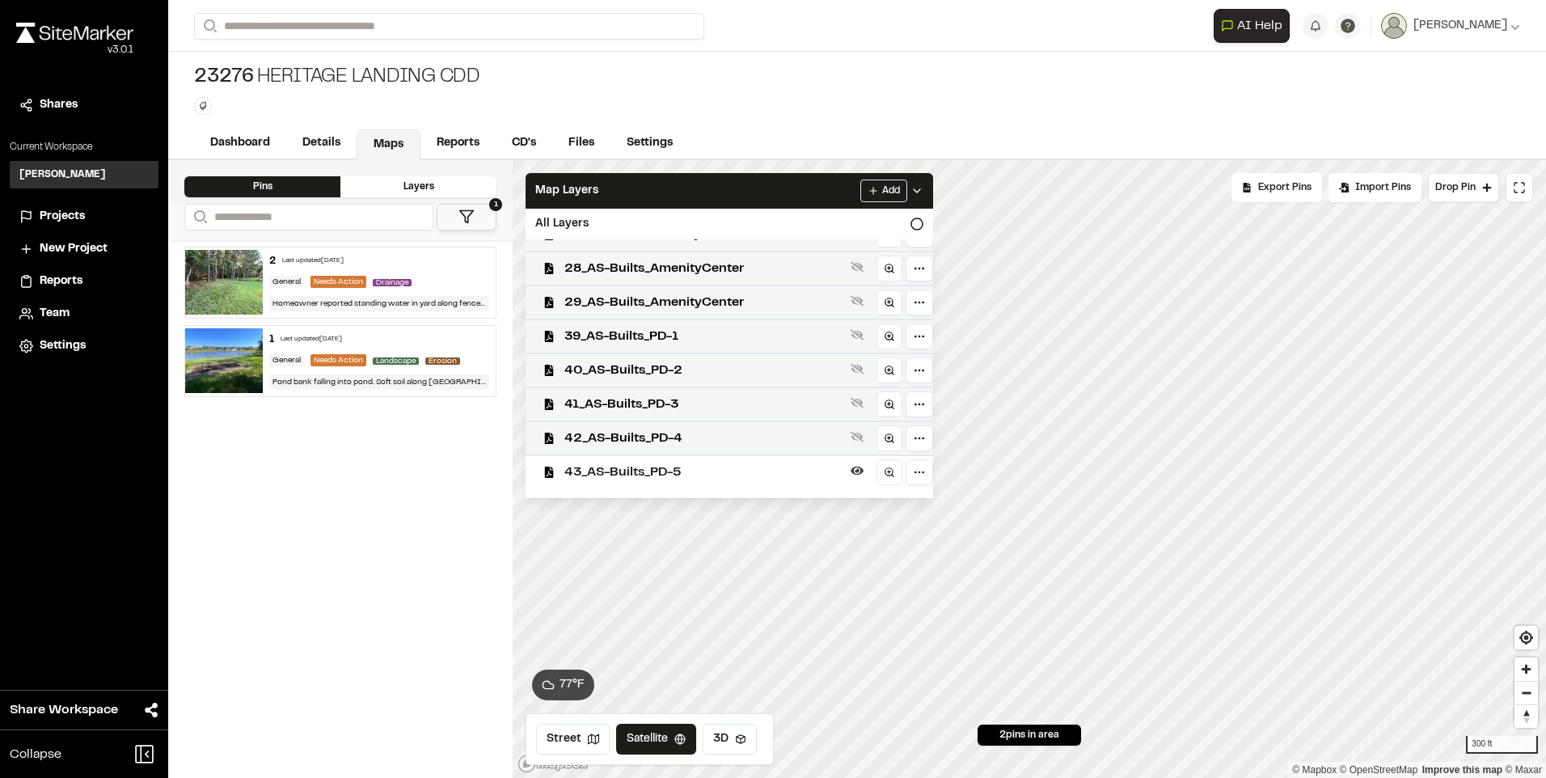
click at [620, 472] on span "43_AS-Builts_PD-5" at bounding box center [704, 472] width 280 height 19
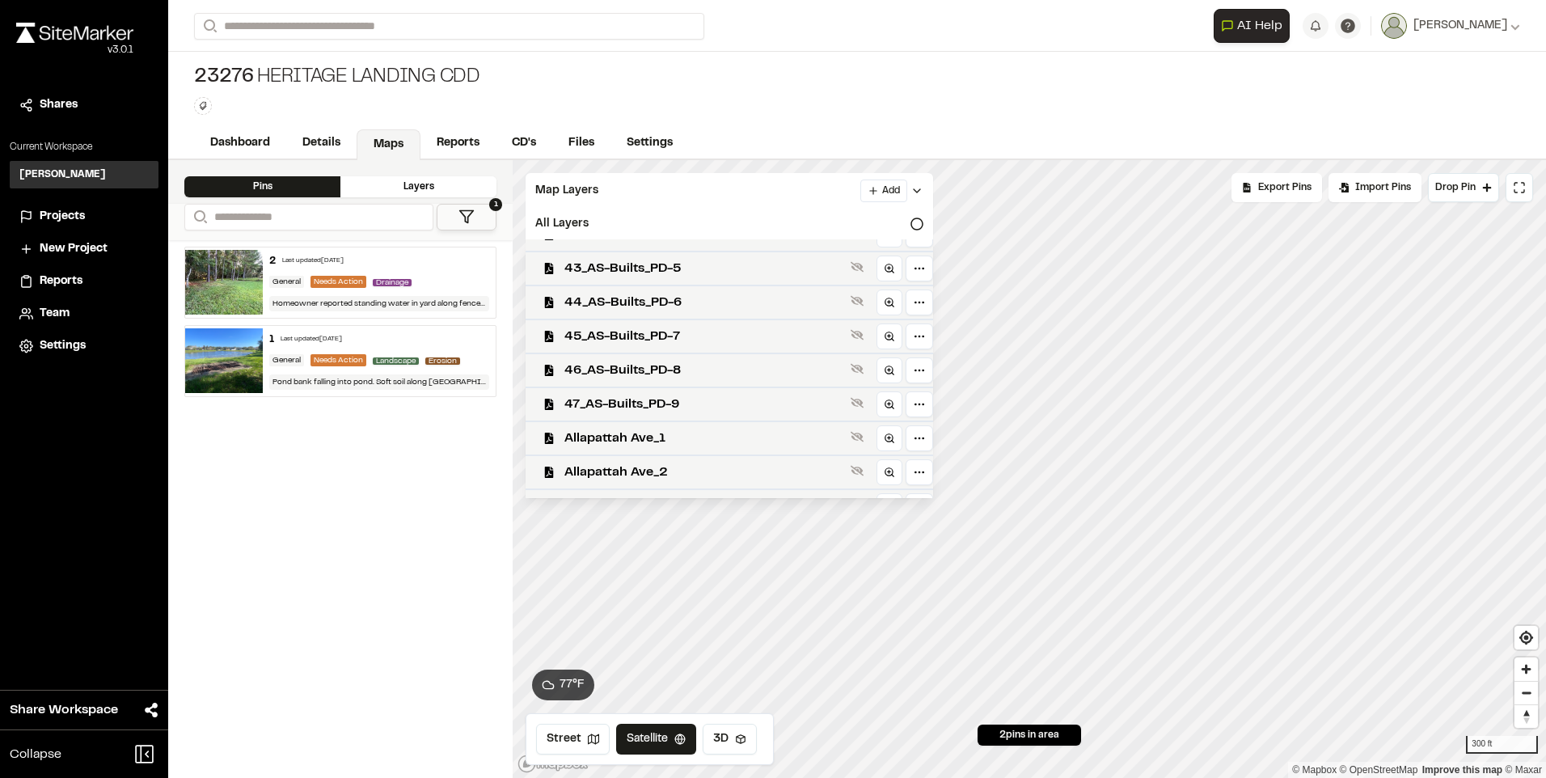
scroll to position [809, 0]
click at [650, 260] on span "44_AS-Builts_PD-6" at bounding box center [704, 263] width 280 height 19
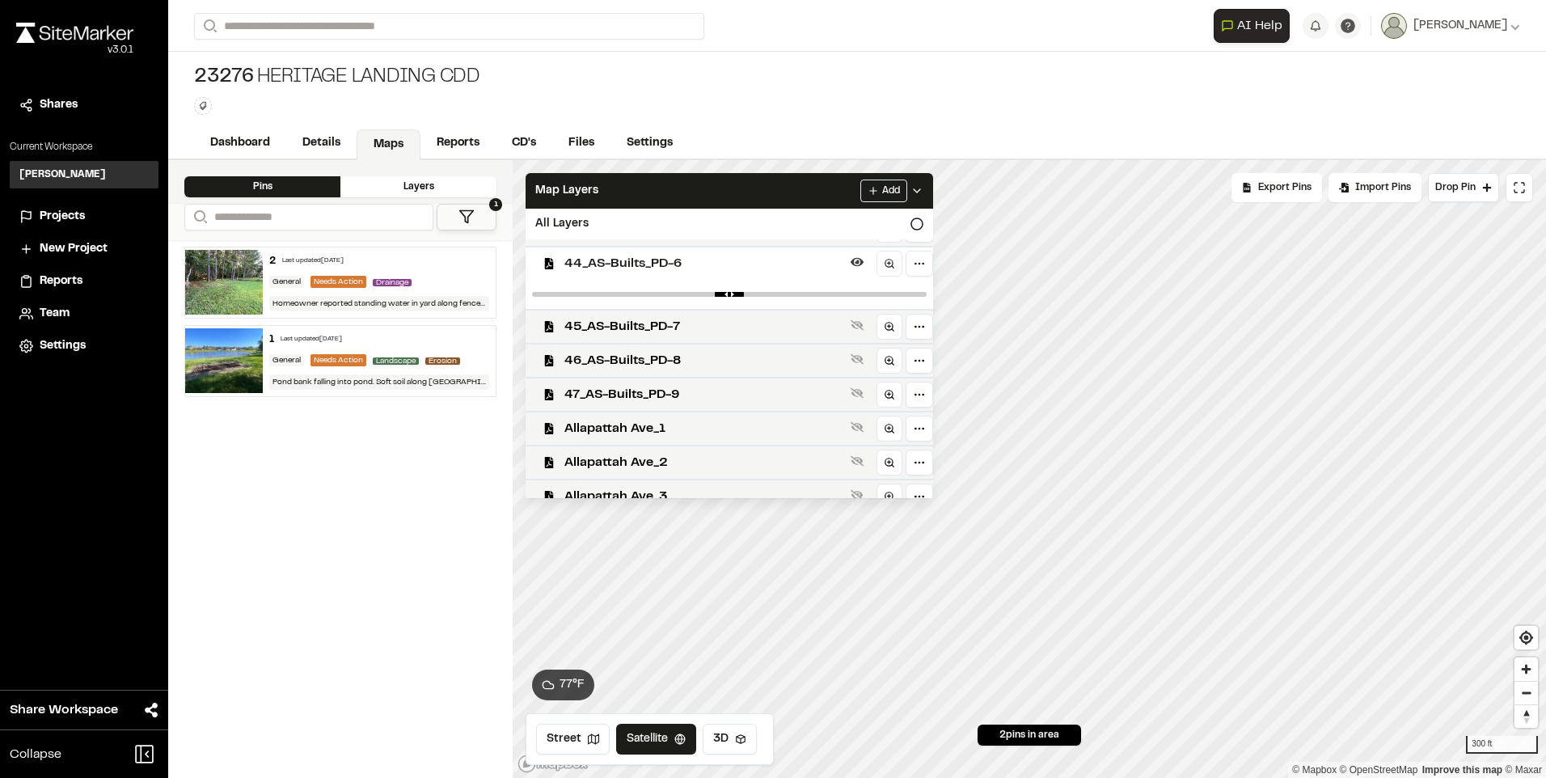
click at [648, 260] on span "44_AS-Builts_PD-6" at bounding box center [704, 263] width 280 height 19
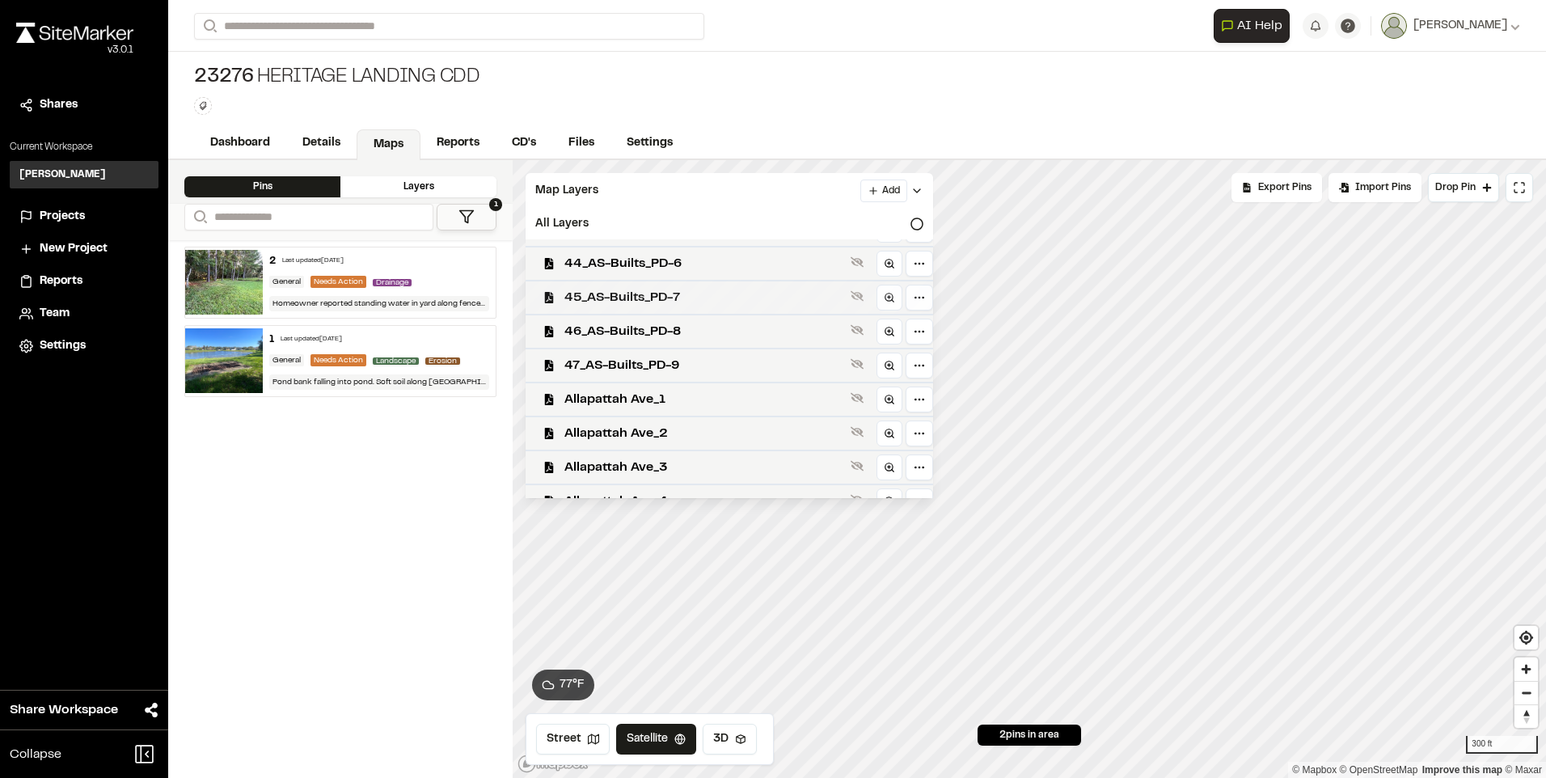
click at [634, 292] on span "45_AS-Builts_PD-7" at bounding box center [704, 297] width 280 height 19
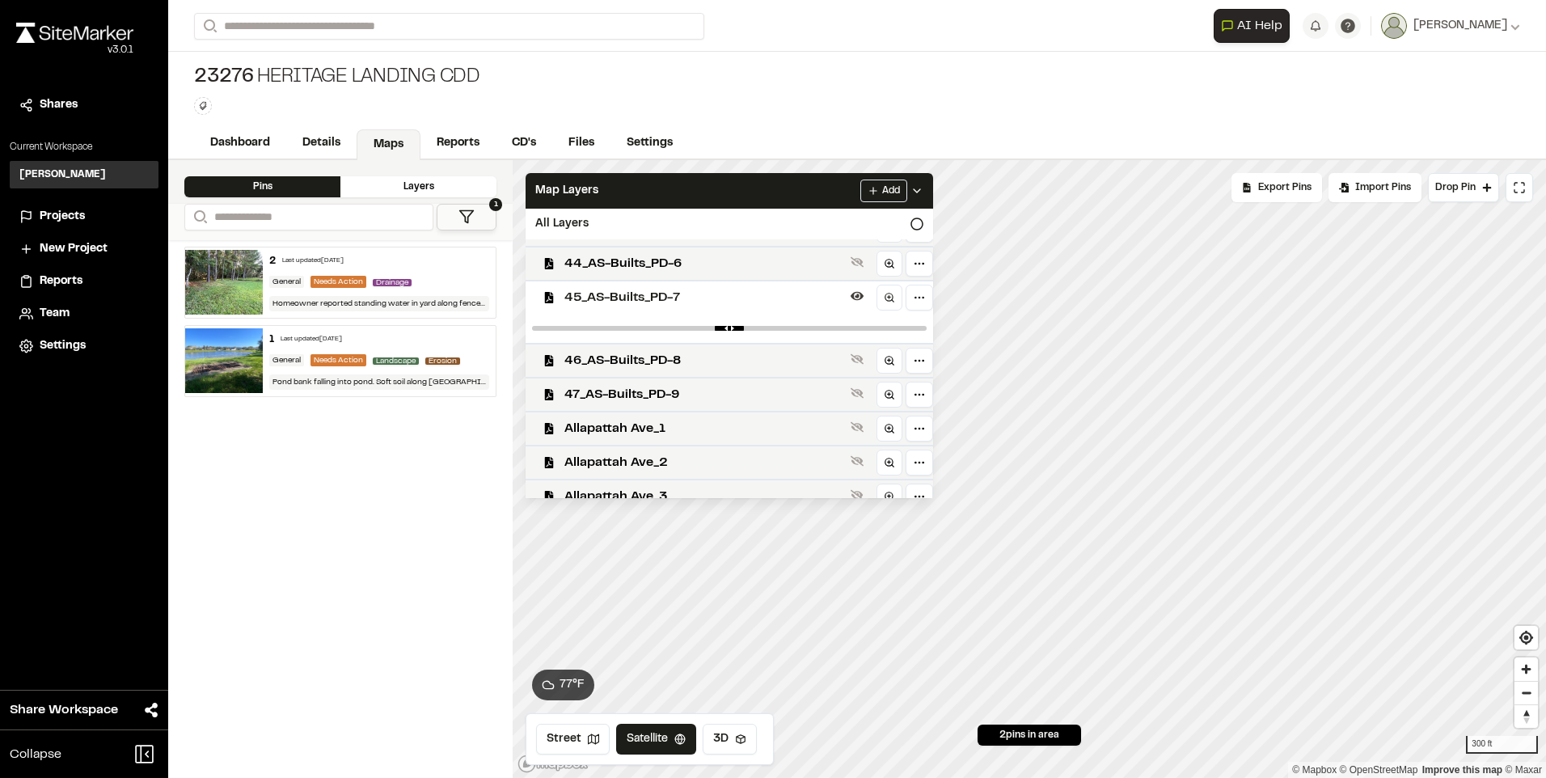
click at [634, 292] on span "45_AS-Builts_PD-7" at bounding box center [704, 297] width 280 height 19
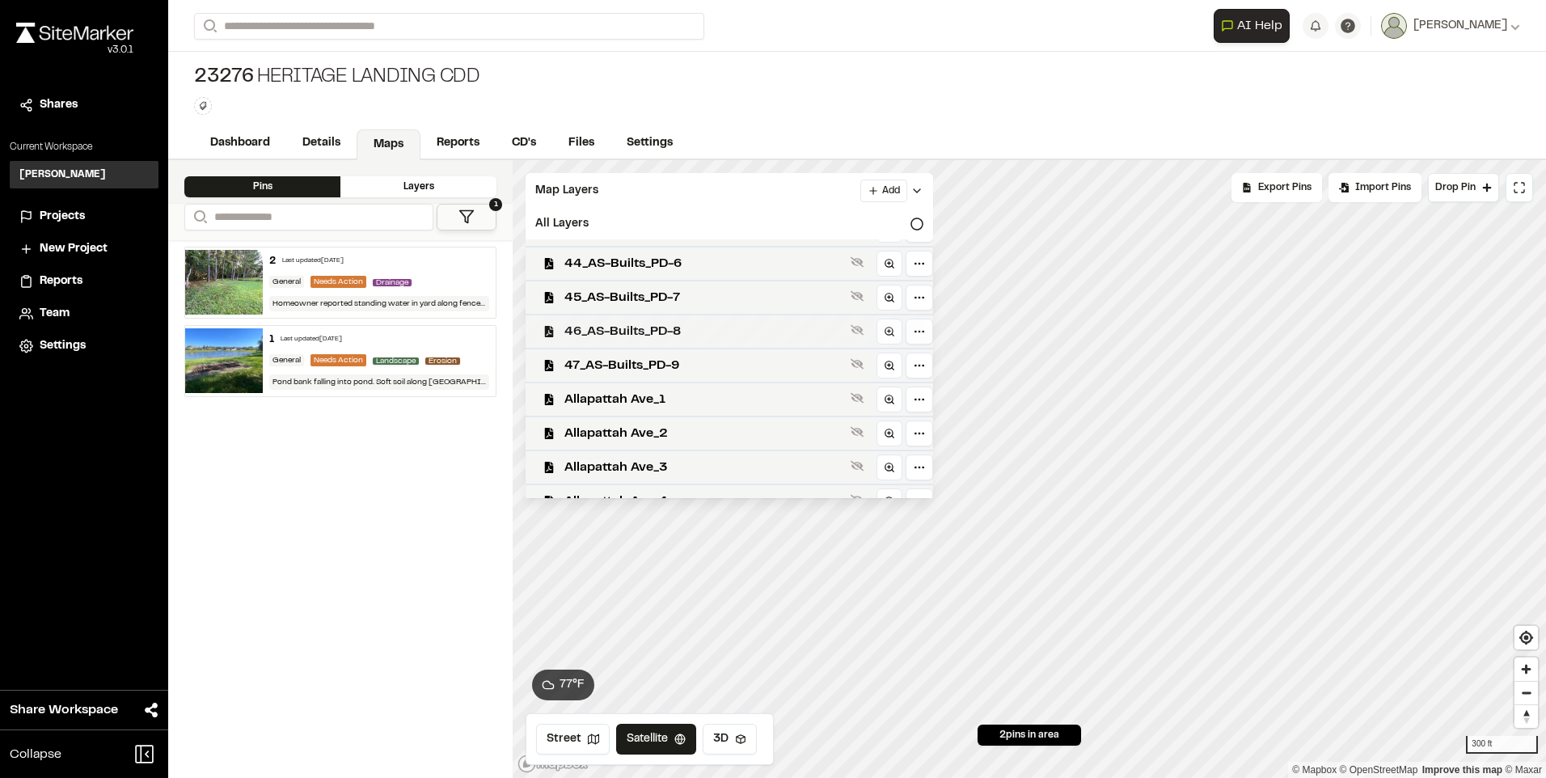
click at [632, 329] on span "46_AS-Builts_PD-8" at bounding box center [704, 331] width 280 height 19
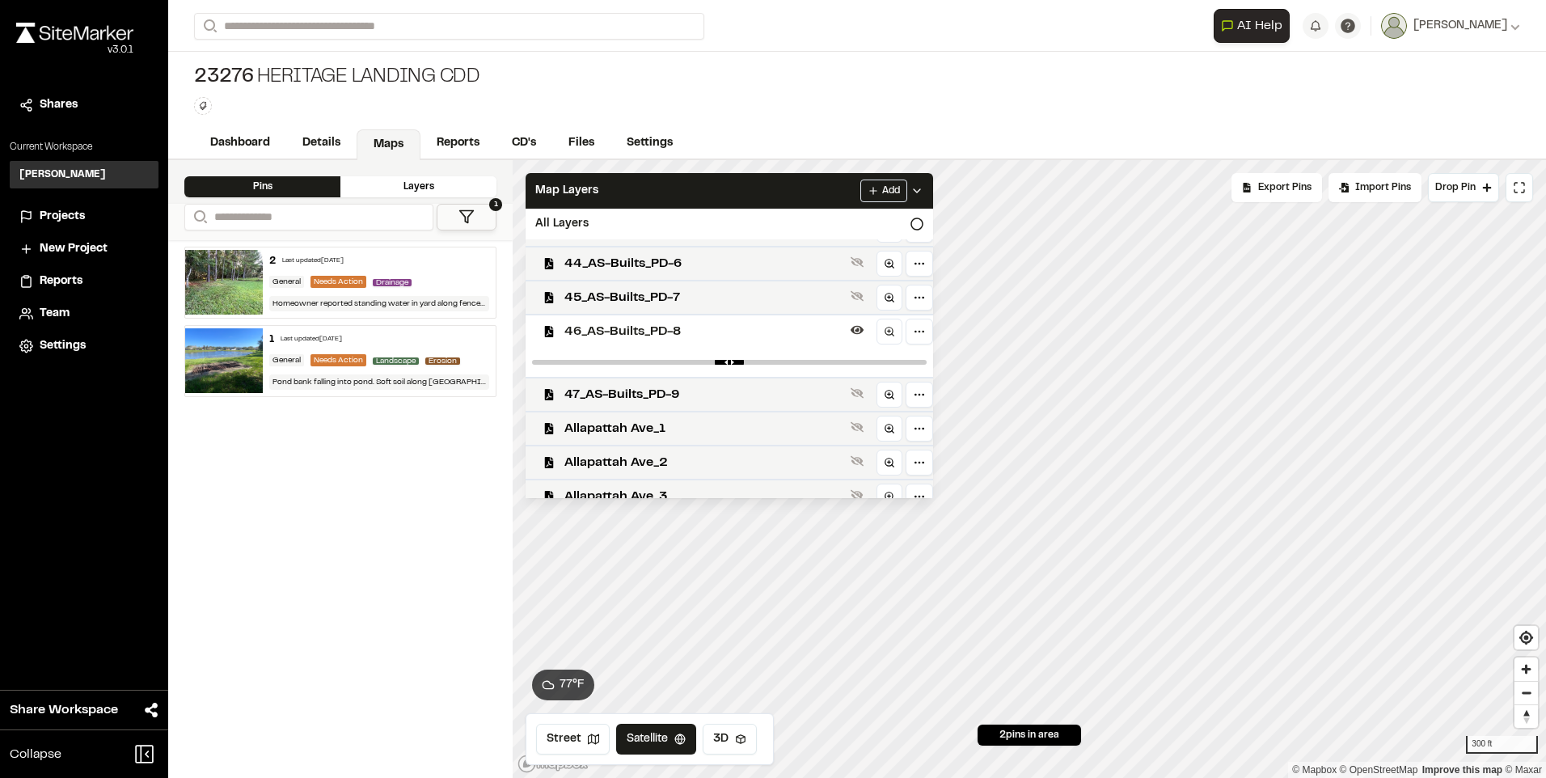
click at [632, 329] on span "46_AS-Builts_PD-8" at bounding box center [704, 331] width 280 height 19
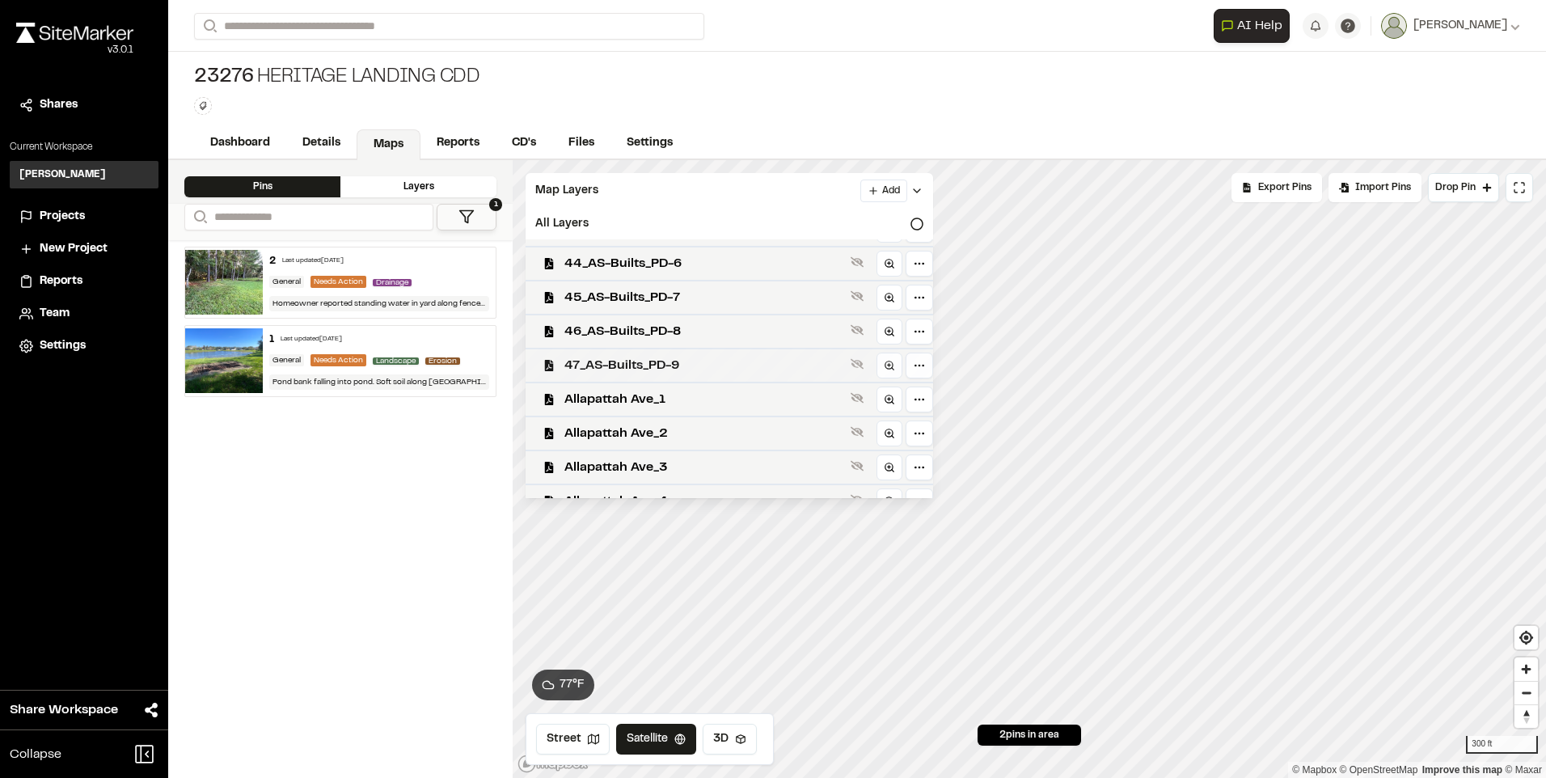
click at [630, 354] on div "47_AS-Builts_PD-9" at bounding box center [723, 365] width 420 height 34
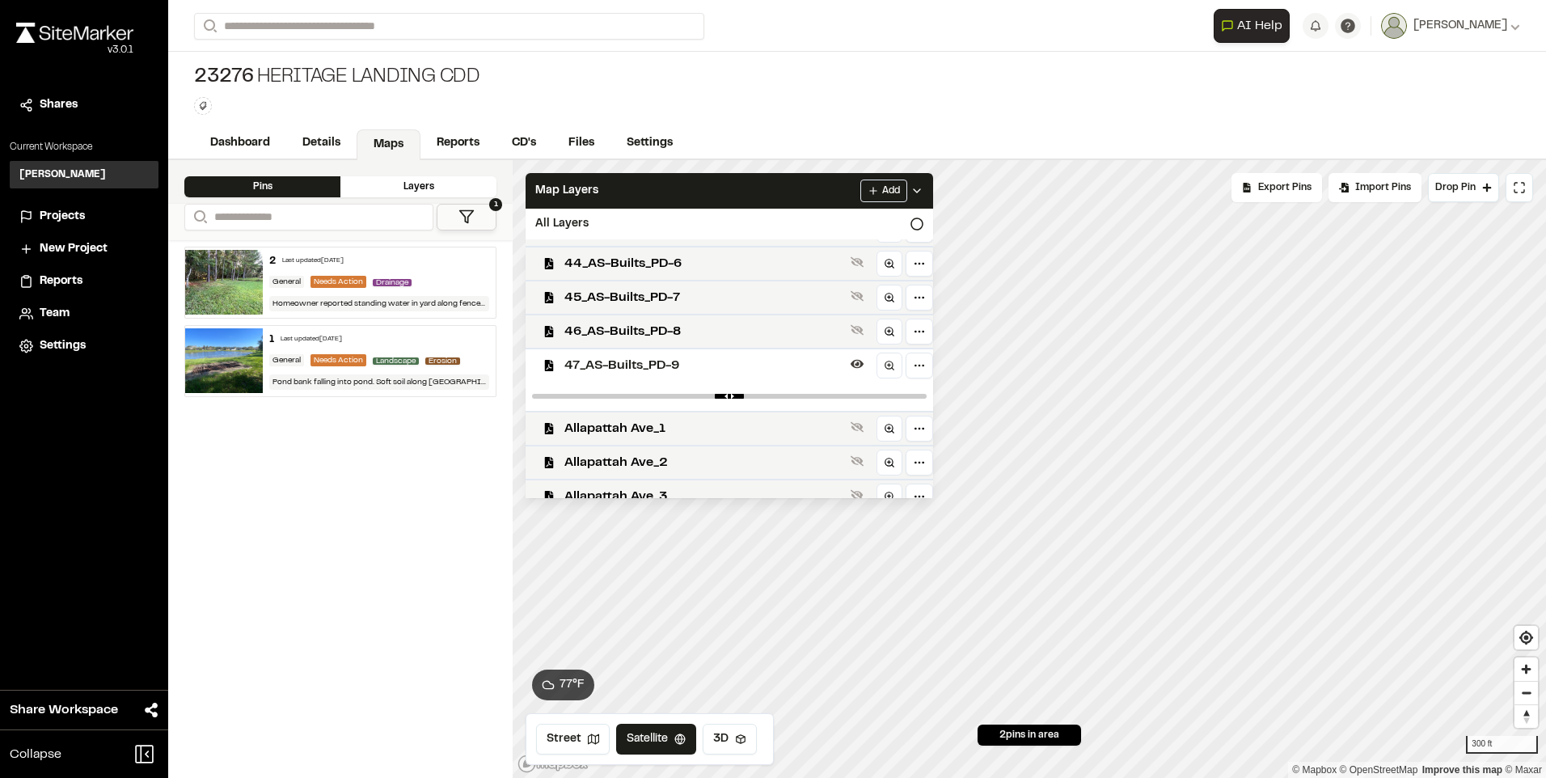
click at [630, 354] on div "47_AS-Builts_PD-9" at bounding box center [723, 365] width 420 height 34
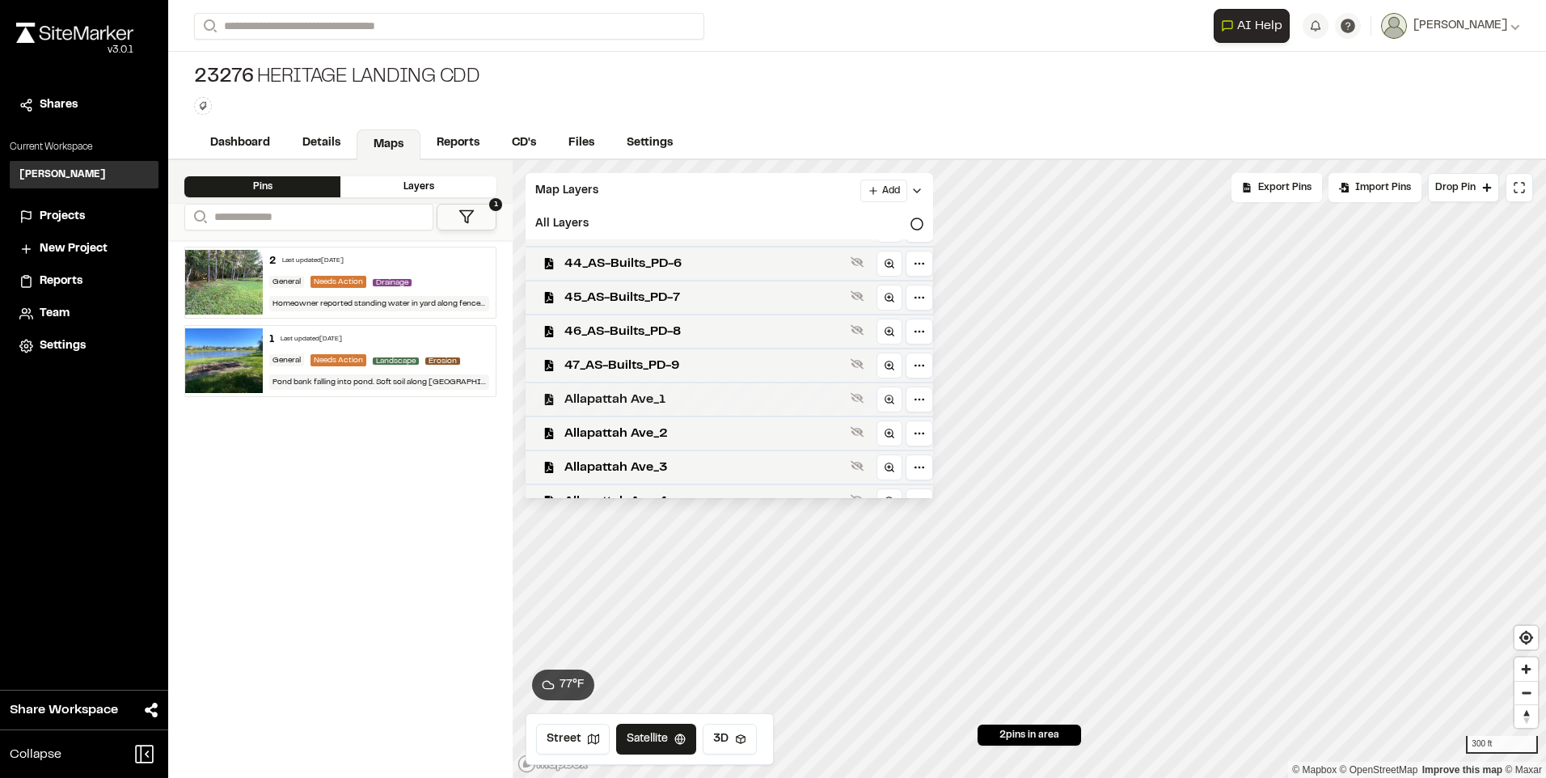
click at [627, 397] on span "Allapattah Ave_1" at bounding box center [704, 399] width 280 height 19
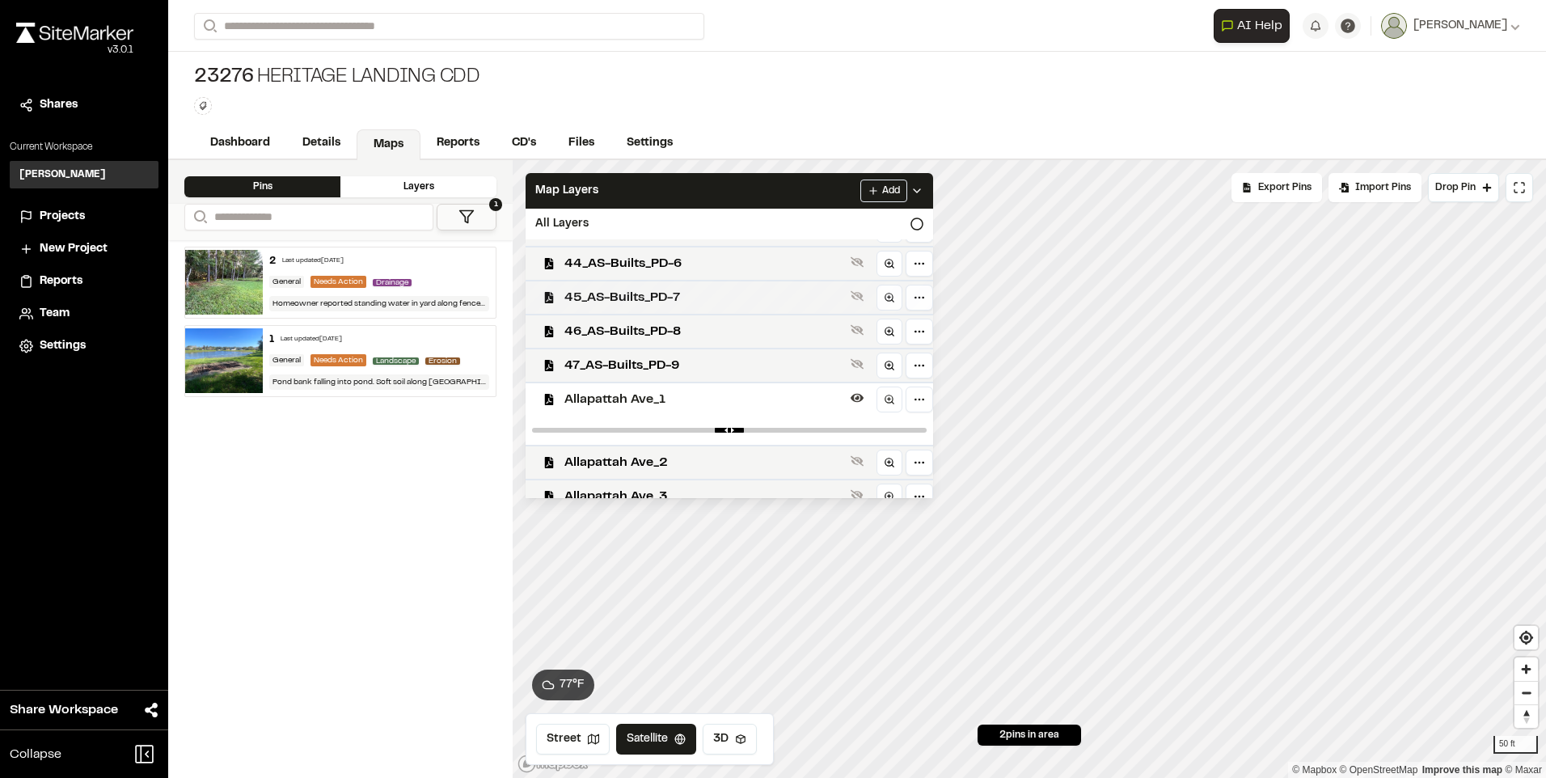
click at [704, 282] on div "Click to Drop Pin 2 pins in area Export Pins Available Datums Datums Apply Conv…" at bounding box center [1029, 469] width 1033 height 618
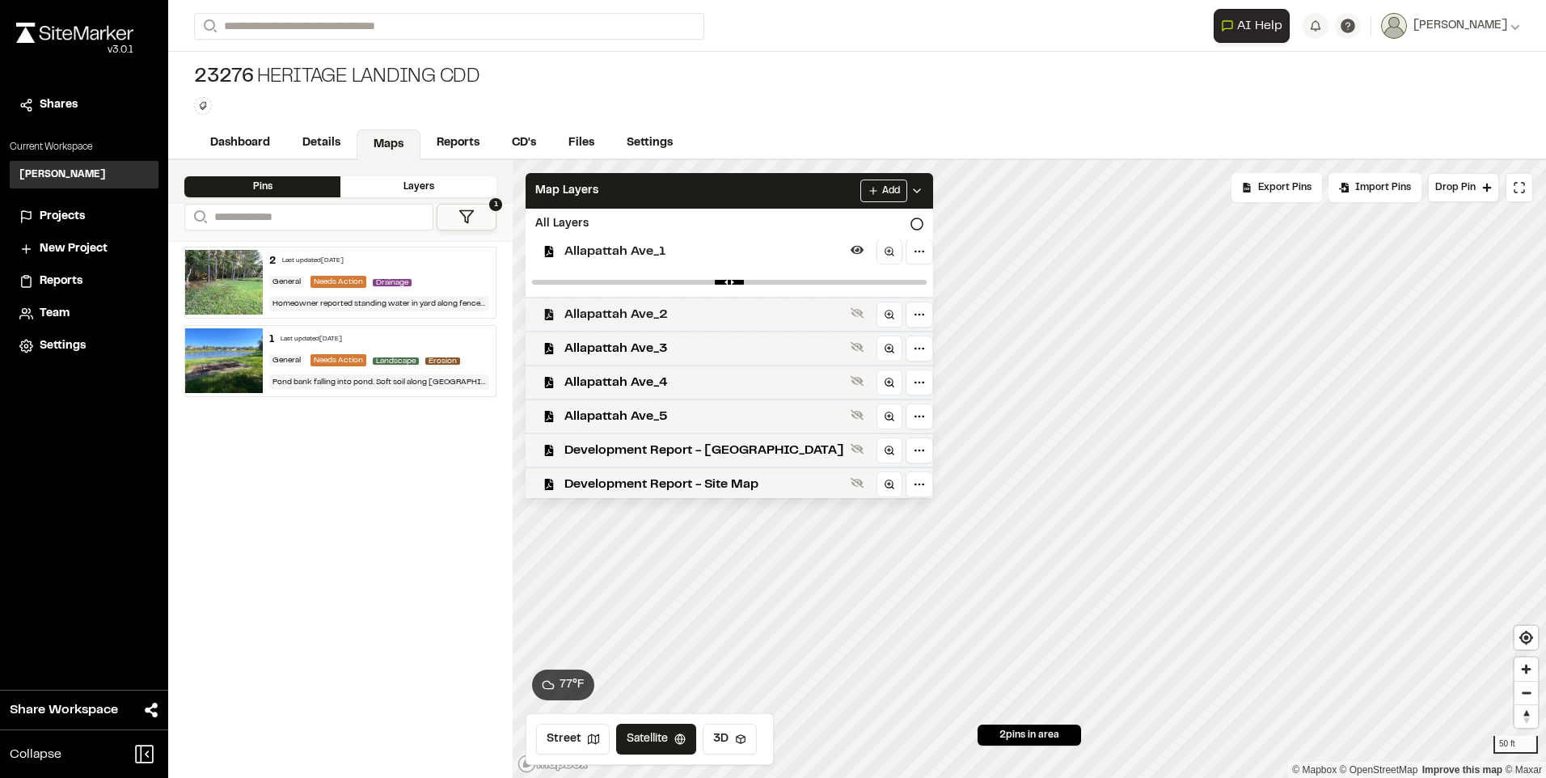
scroll to position [959, 0]
click at [686, 308] on span "Allapattah Ave_2" at bounding box center [704, 311] width 280 height 19
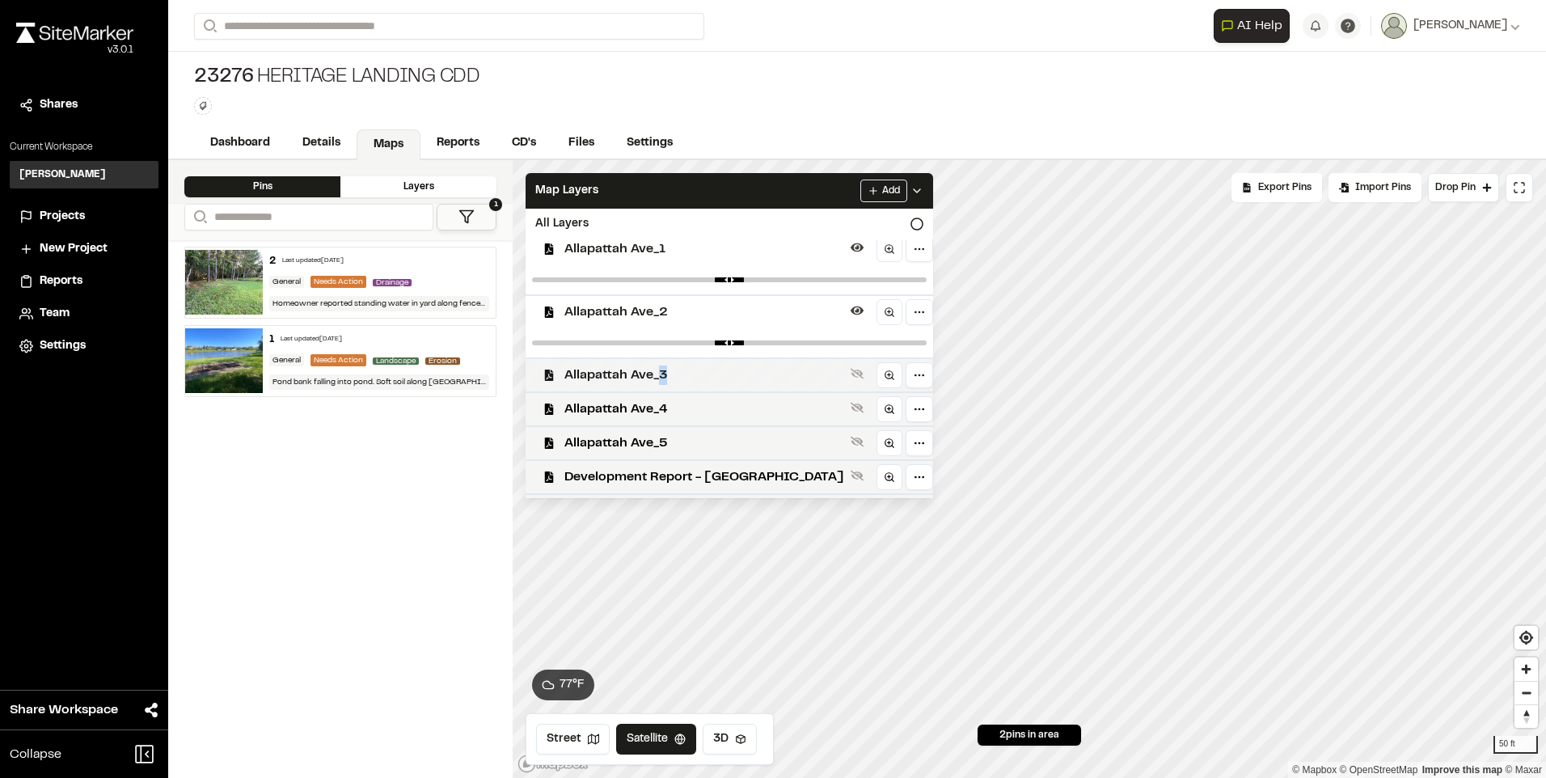
click at [662, 378] on span "Allapattah Ave_3" at bounding box center [704, 374] width 280 height 19
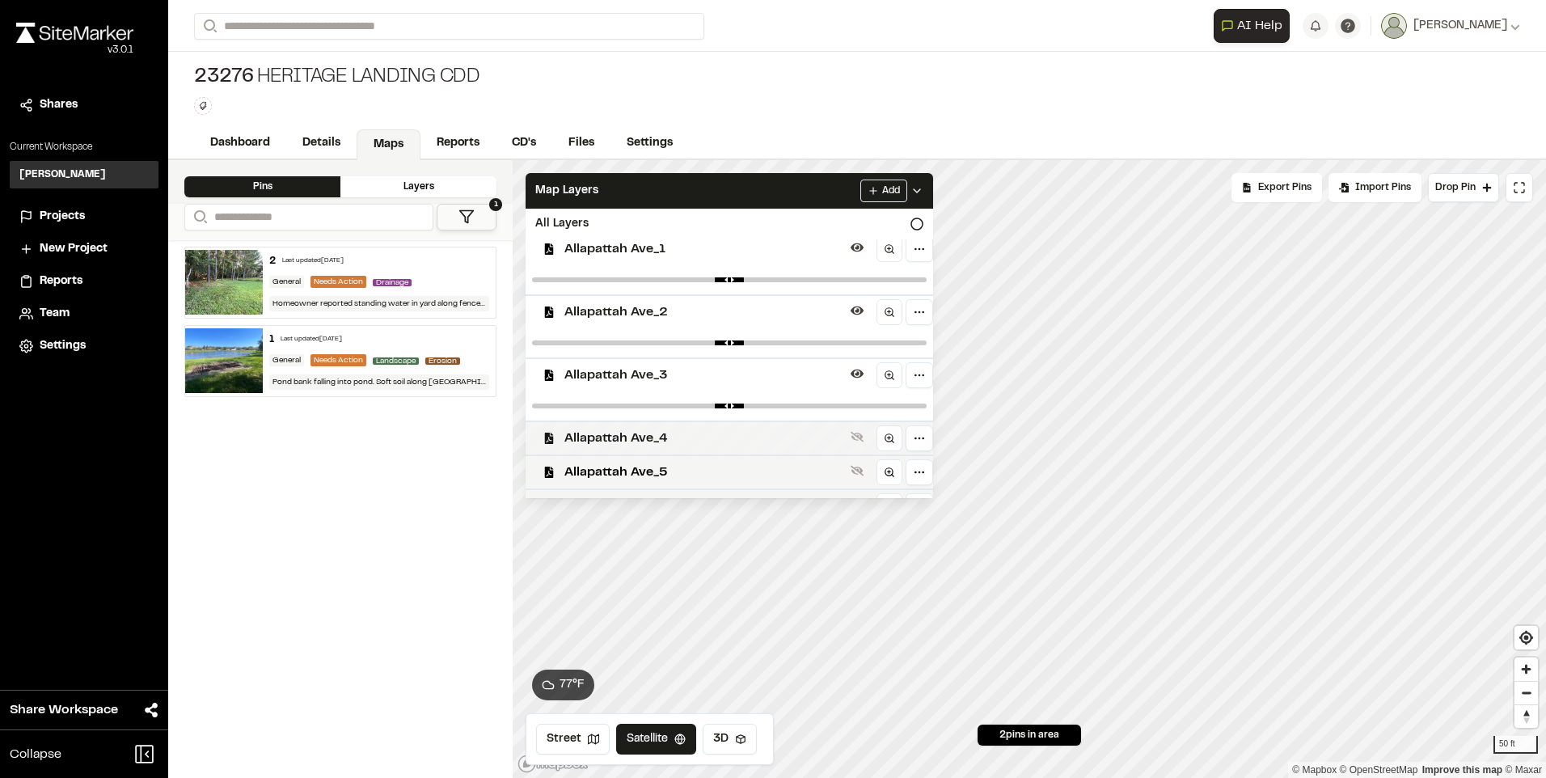
click at [665, 438] on span "Allapattah Ave_4" at bounding box center [704, 438] width 280 height 19
click at [663, 493] on span "Allapattah Ave_5" at bounding box center [704, 501] width 280 height 19
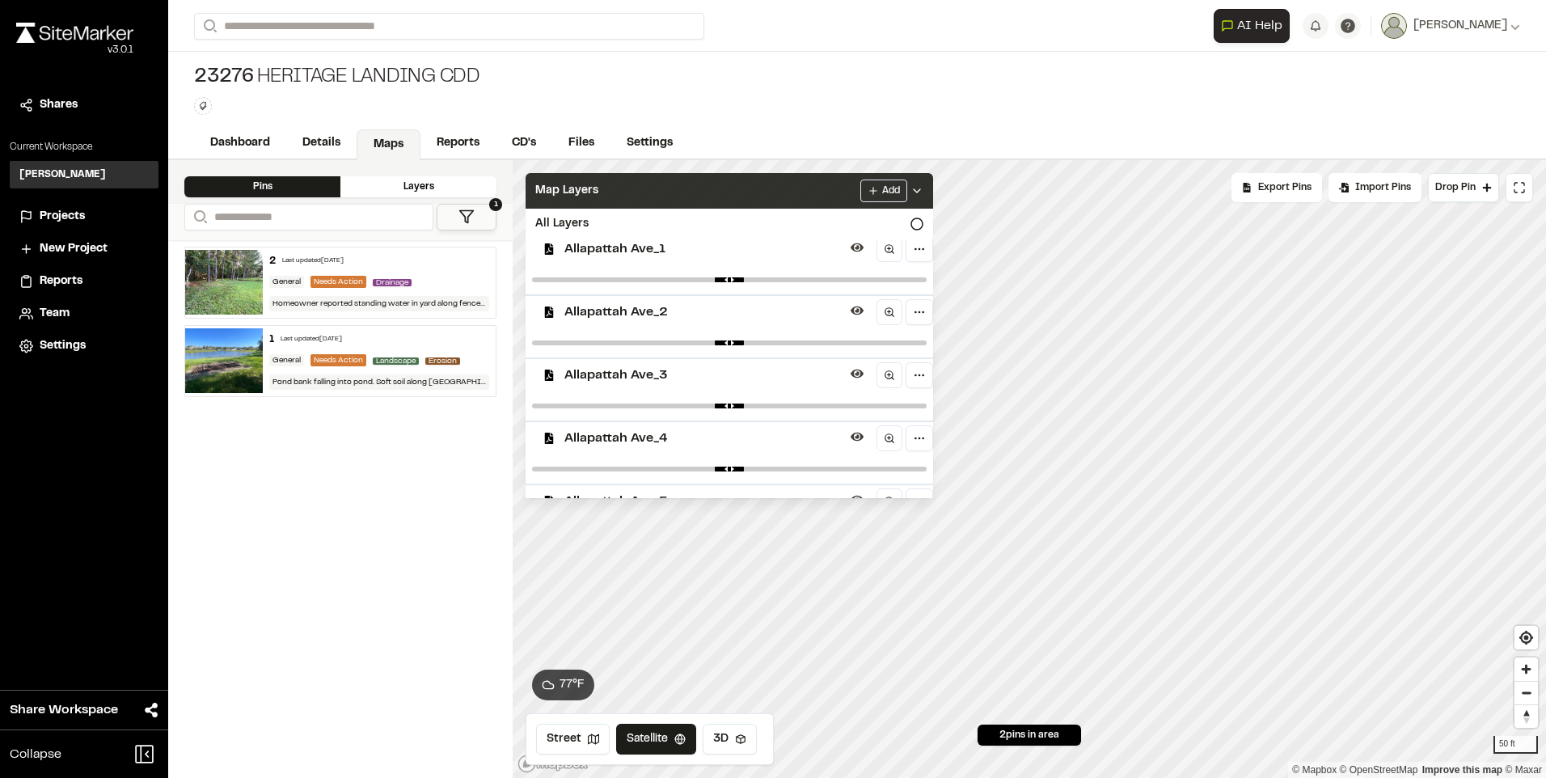
click at [910, 195] on icon at bounding box center [916, 190] width 13 height 13
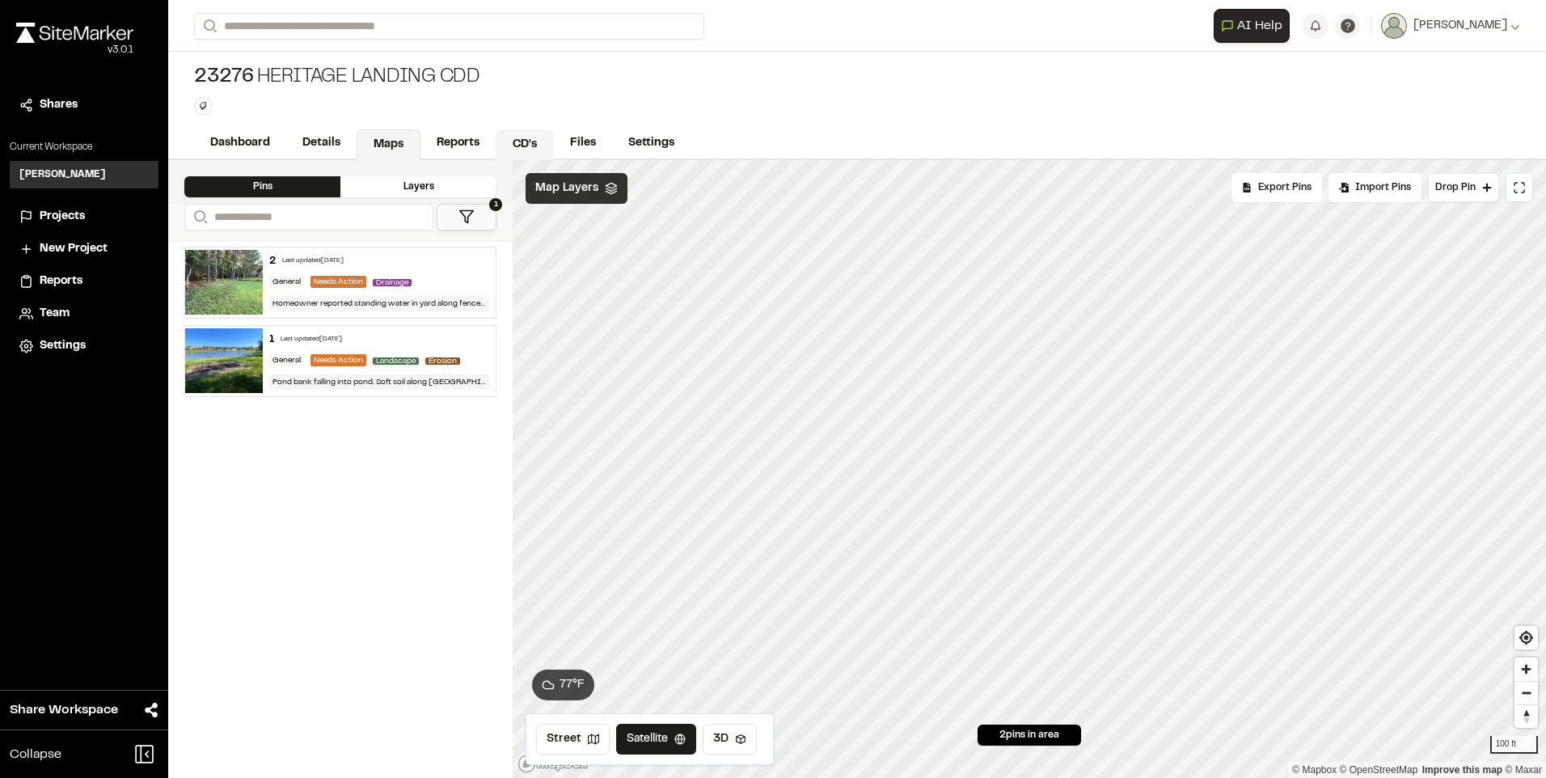
click at [541, 143] on link "CD's" at bounding box center [525, 144] width 58 height 31
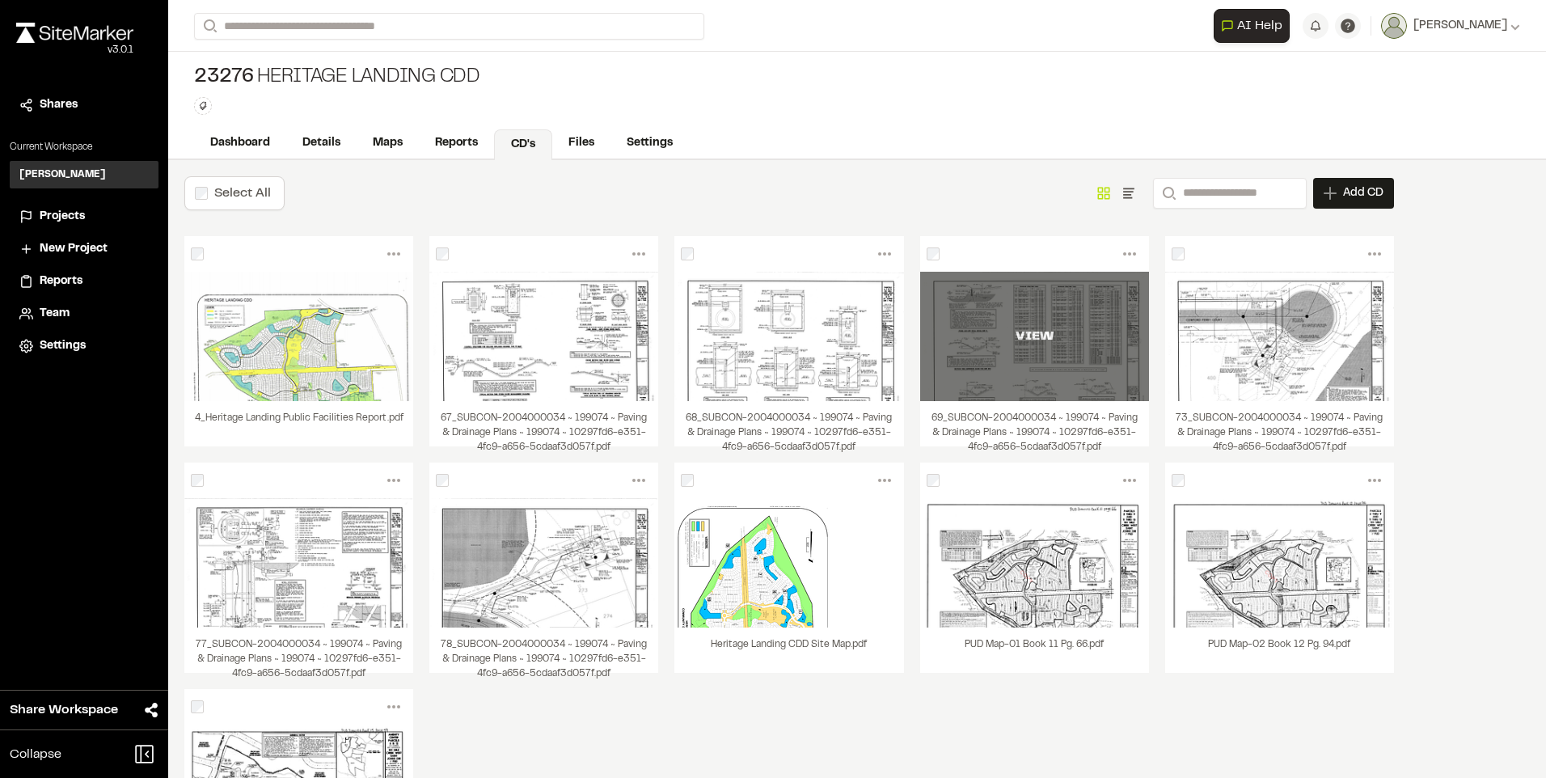
click at [980, 330] on div "VIEW" at bounding box center [1034, 336] width 229 height 19
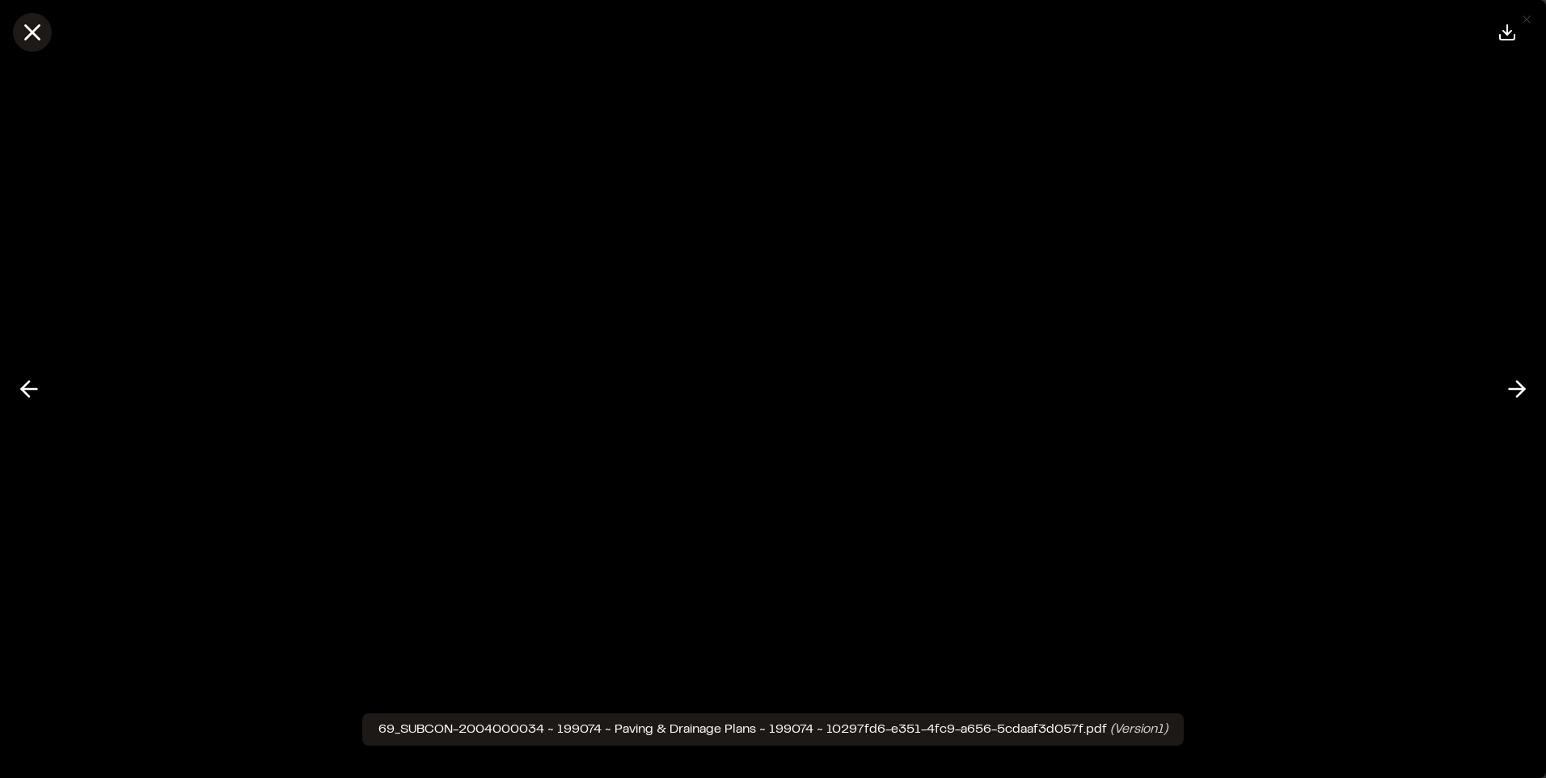
click at [19, 34] on icon at bounding box center [32, 32] width 27 height 27
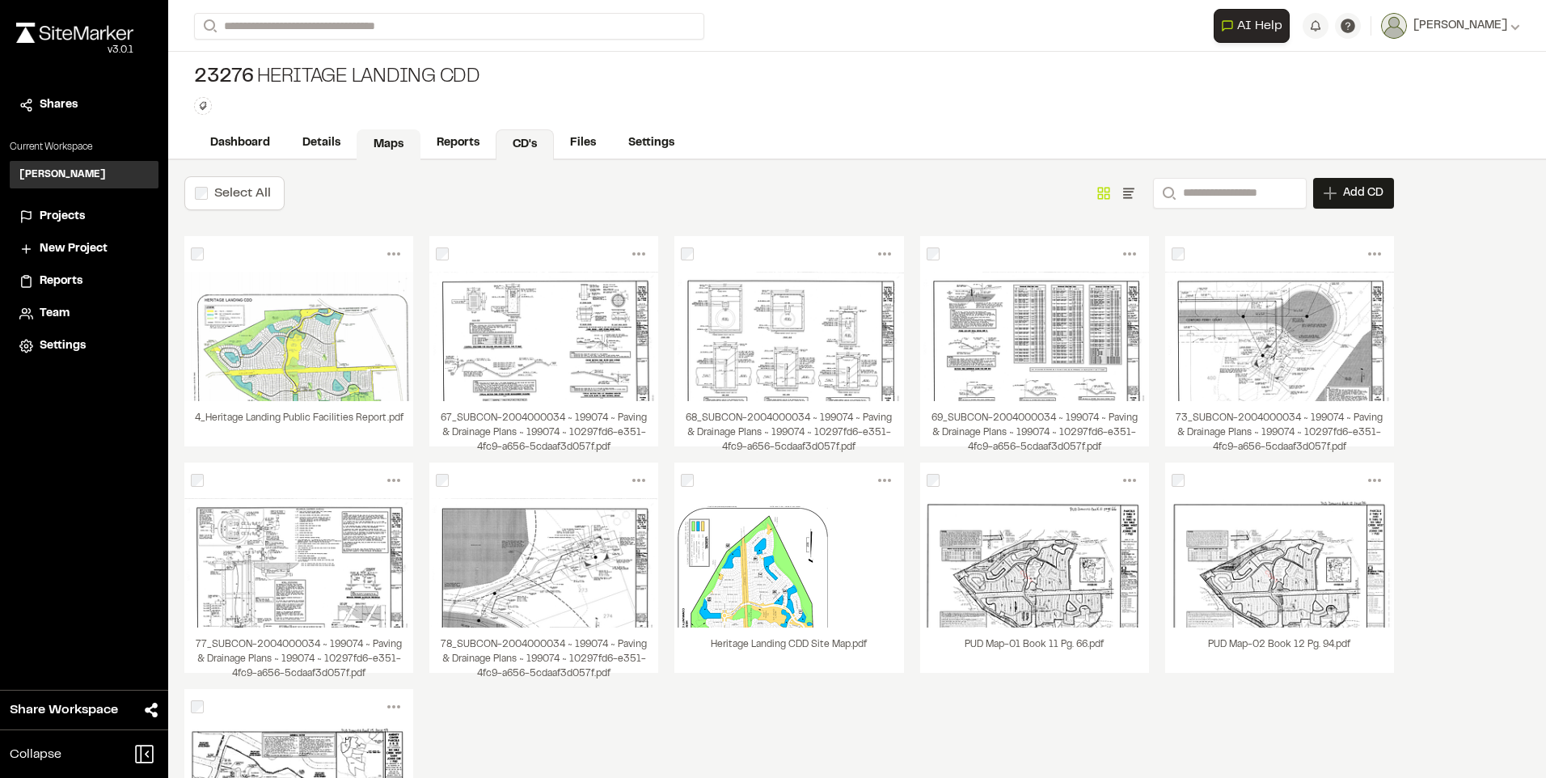
click at [391, 138] on link "Maps" at bounding box center [389, 144] width 64 height 31
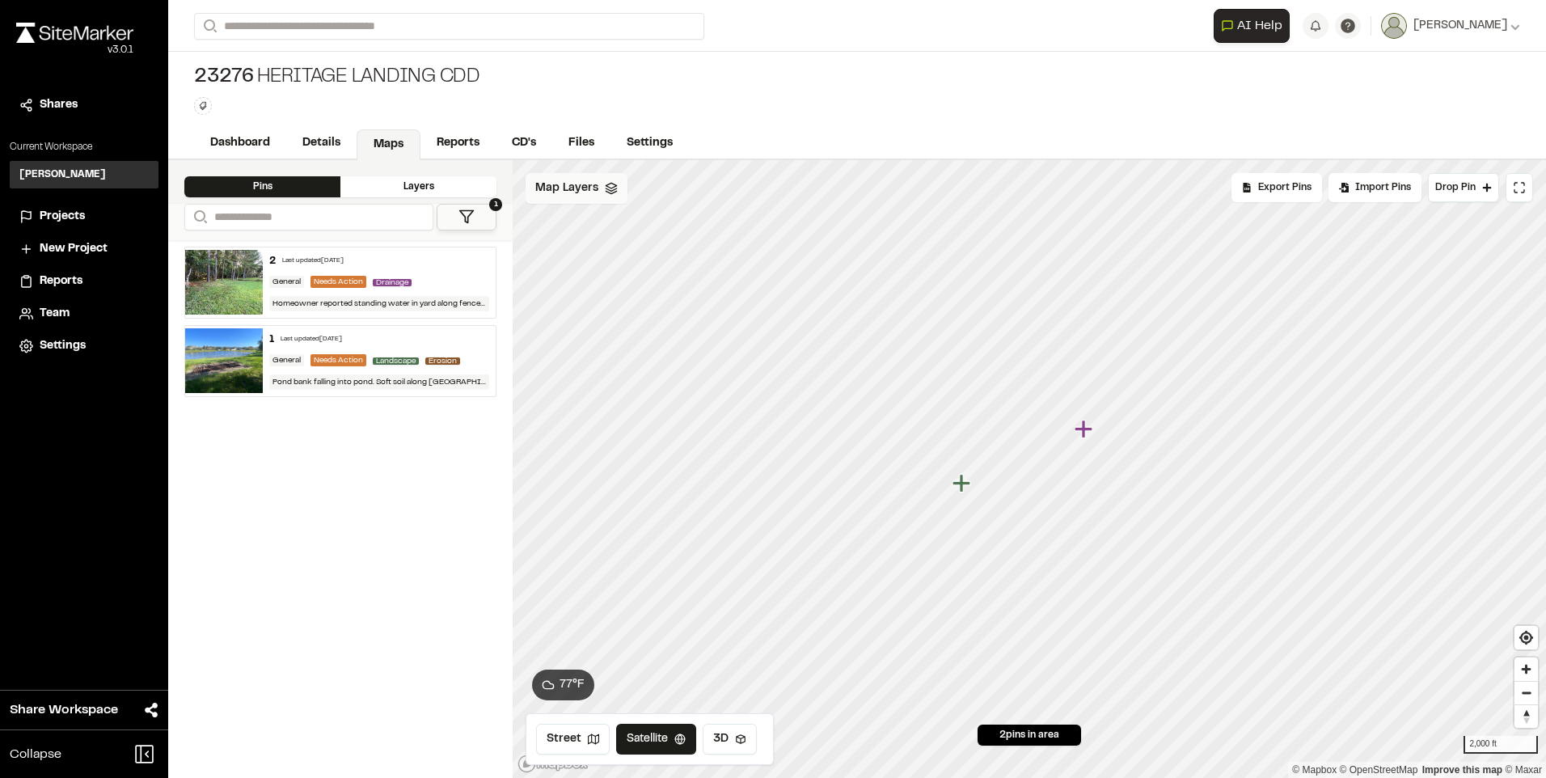
click at [538, 200] on div "Click to Drop Pin 2 pins in area Export Pins Available Datums Datums Apply Conv…" at bounding box center [1029, 469] width 1033 height 618
click at [561, 194] on span "Map Layers" at bounding box center [566, 189] width 63 height 18
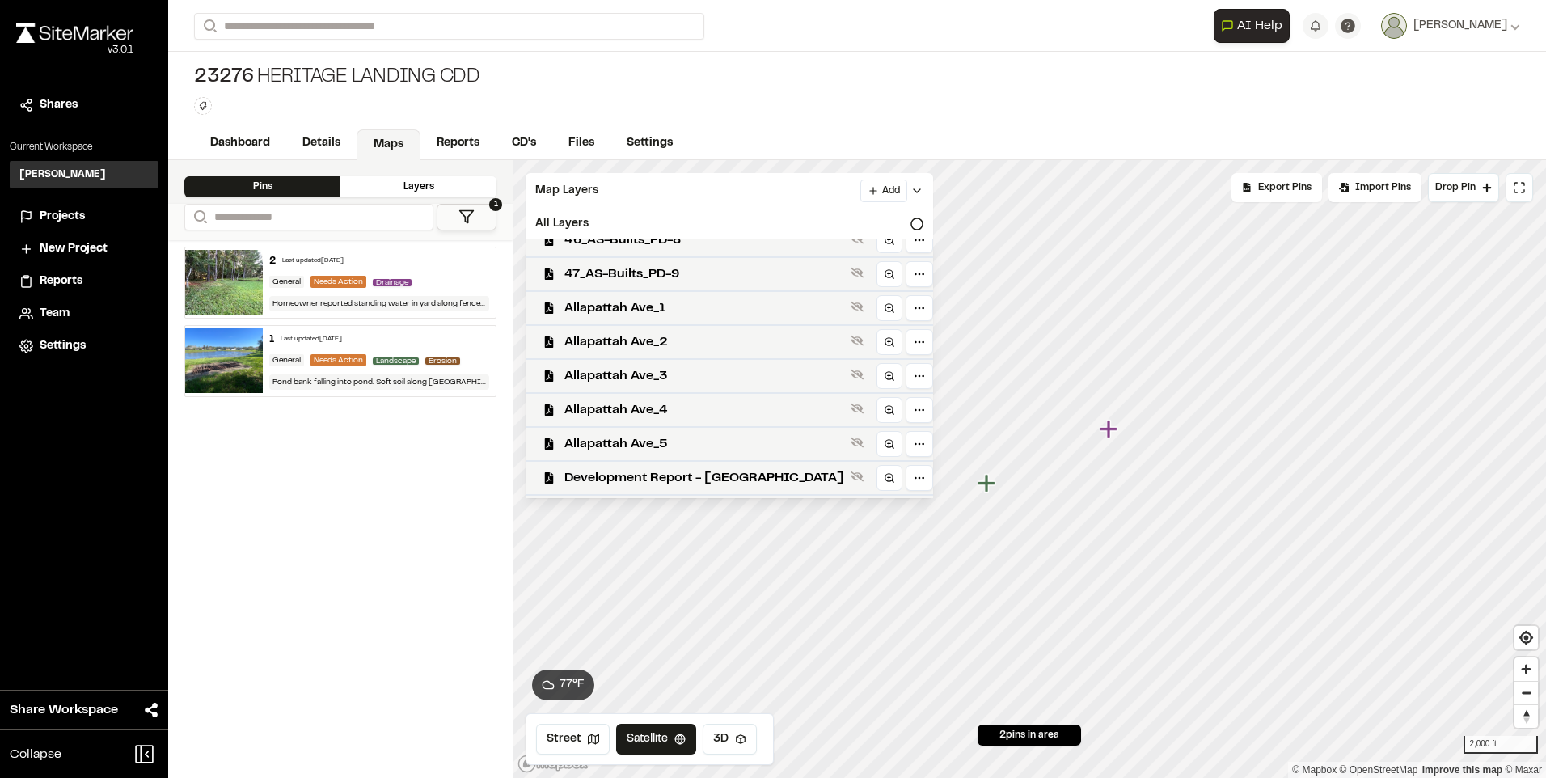
scroll to position [930, 0]
click at [674, 282] on span "Allapattah Ave_1" at bounding box center [704, 277] width 280 height 19
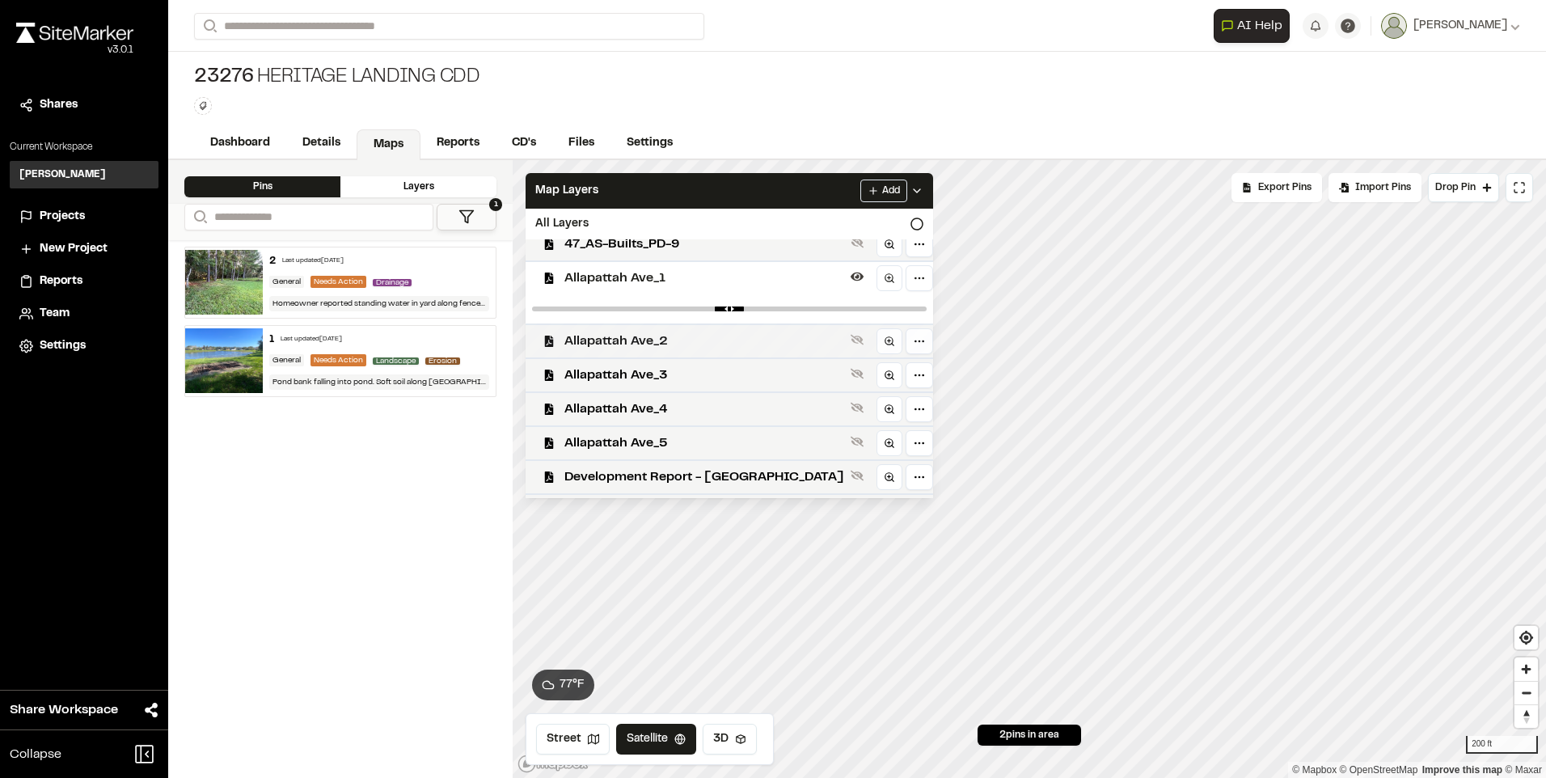
click at [701, 330] on div "Allapattah Ave_2" at bounding box center [723, 340] width 420 height 34
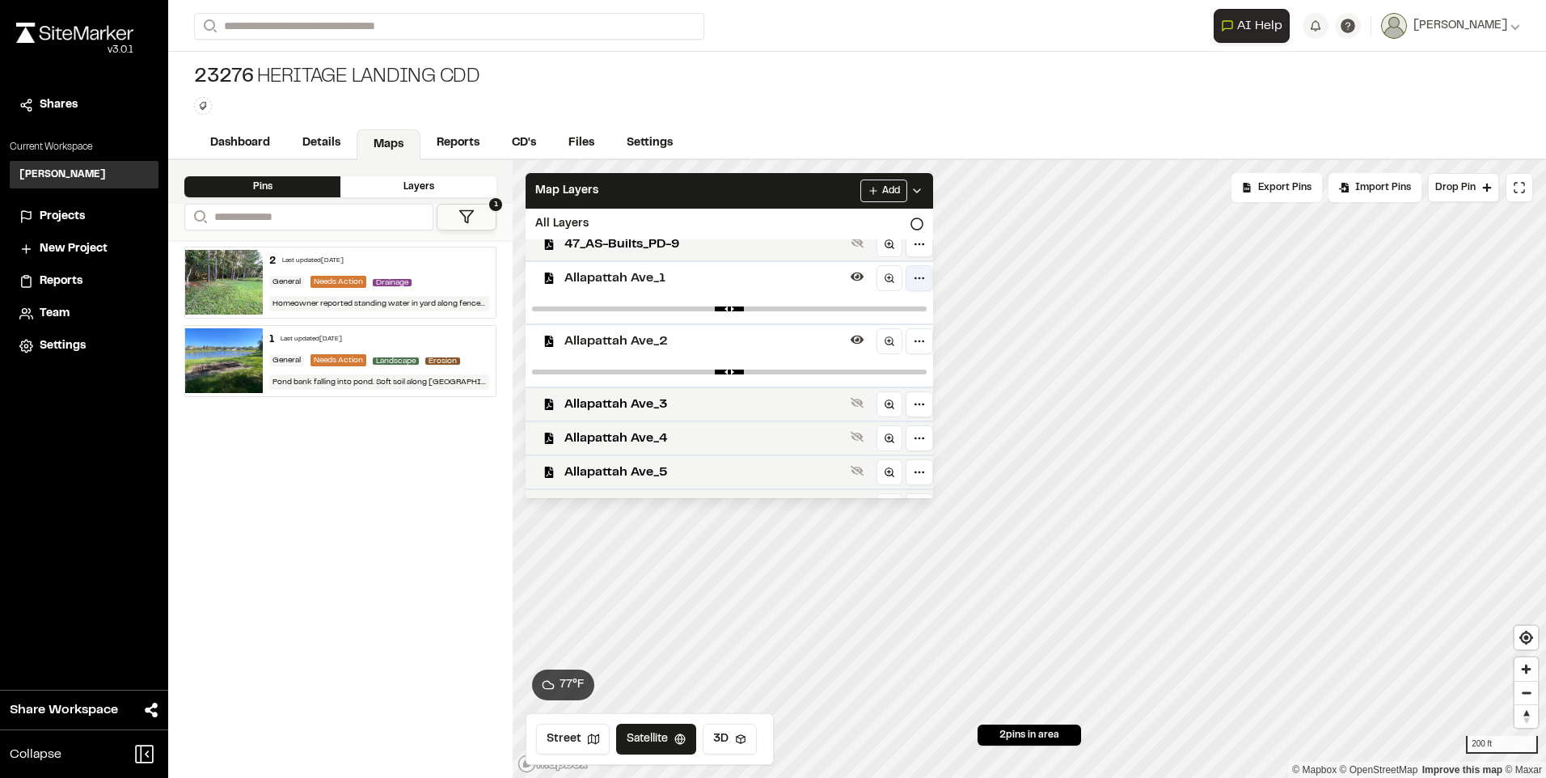
click at [879, 273] on html "**********" at bounding box center [773, 389] width 1546 height 778
click at [837, 340] on div "Download" at bounding box center [819, 346] width 134 height 27
